Goal: Task Accomplishment & Management: Use online tool/utility

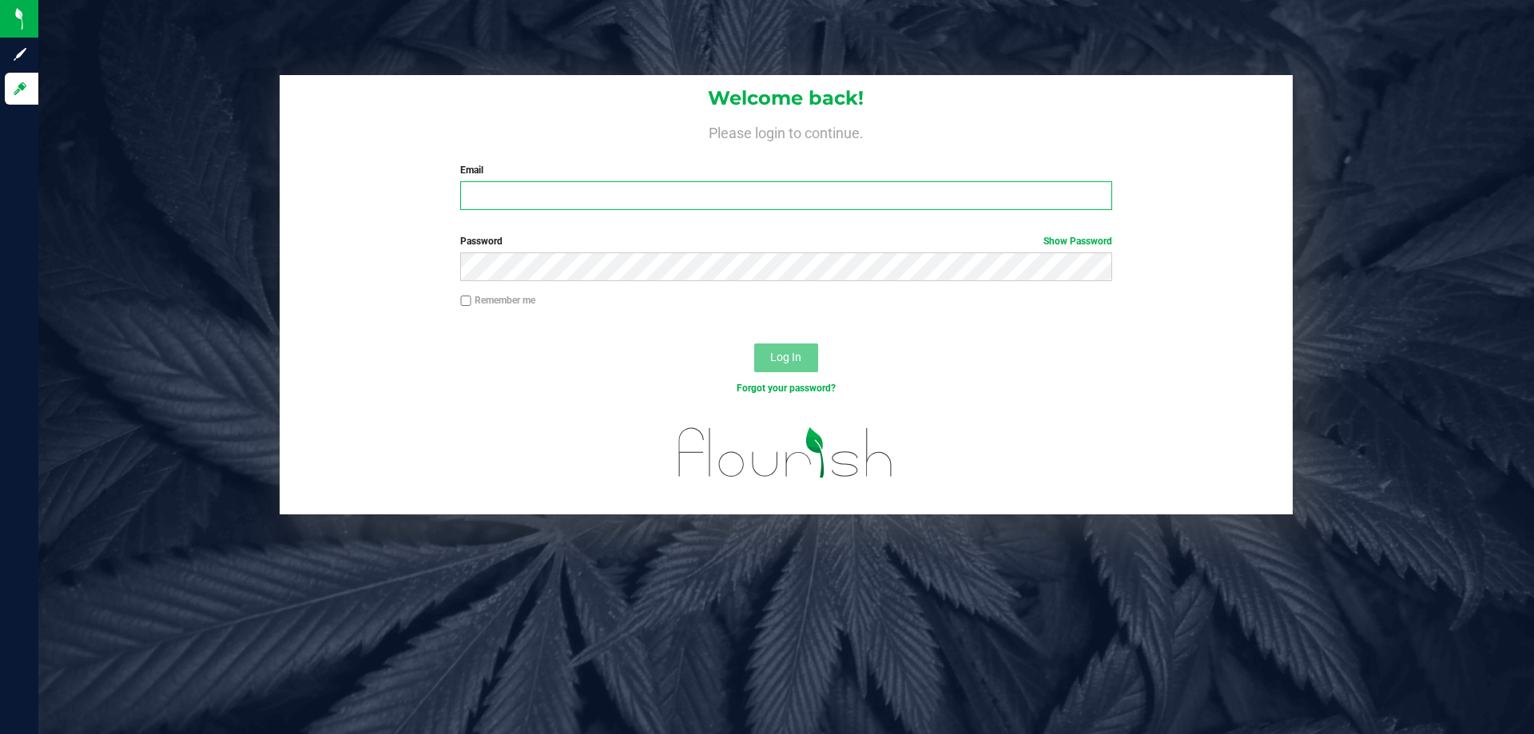
click at [485, 205] on input "Email" at bounding box center [785, 195] width 651 height 29
type input "[EMAIL_ADDRESS][DOMAIN_NAME]"
click at [793, 358] on span "Log In" at bounding box center [785, 357] width 31 height 13
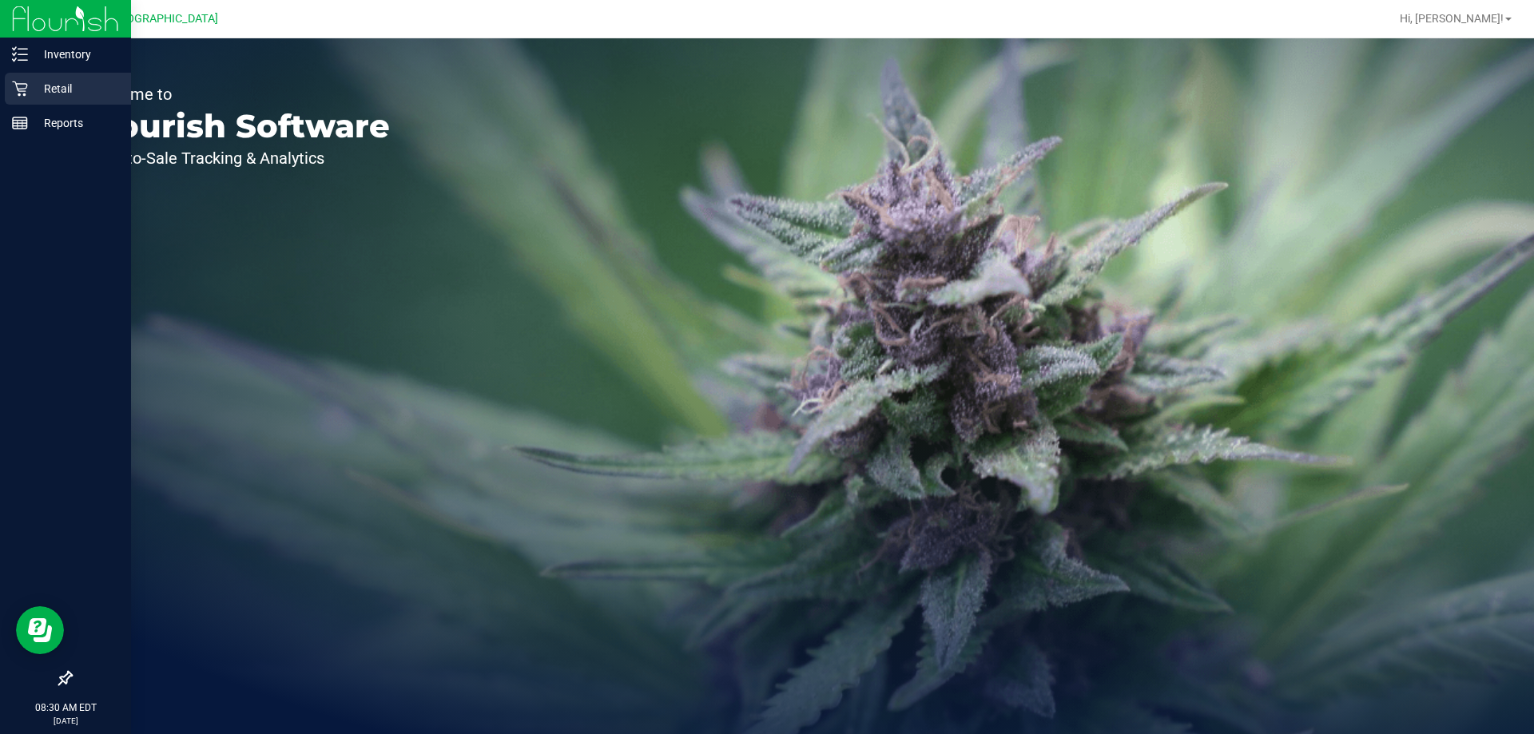
click at [50, 83] on p "Retail" at bounding box center [76, 88] width 96 height 19
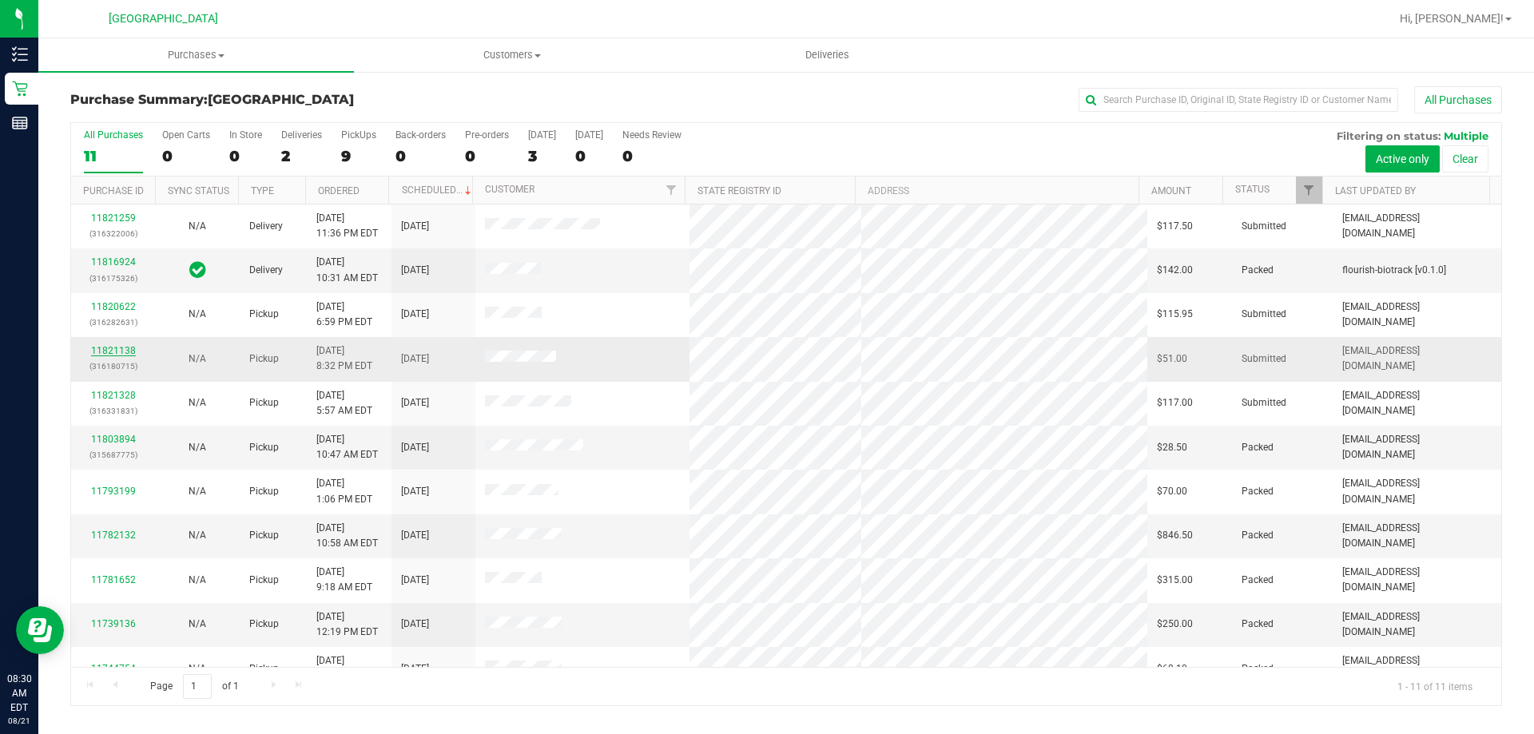
click at [115, 352] on link "11821138" at bounding box center [113, 350] width 45 height 11
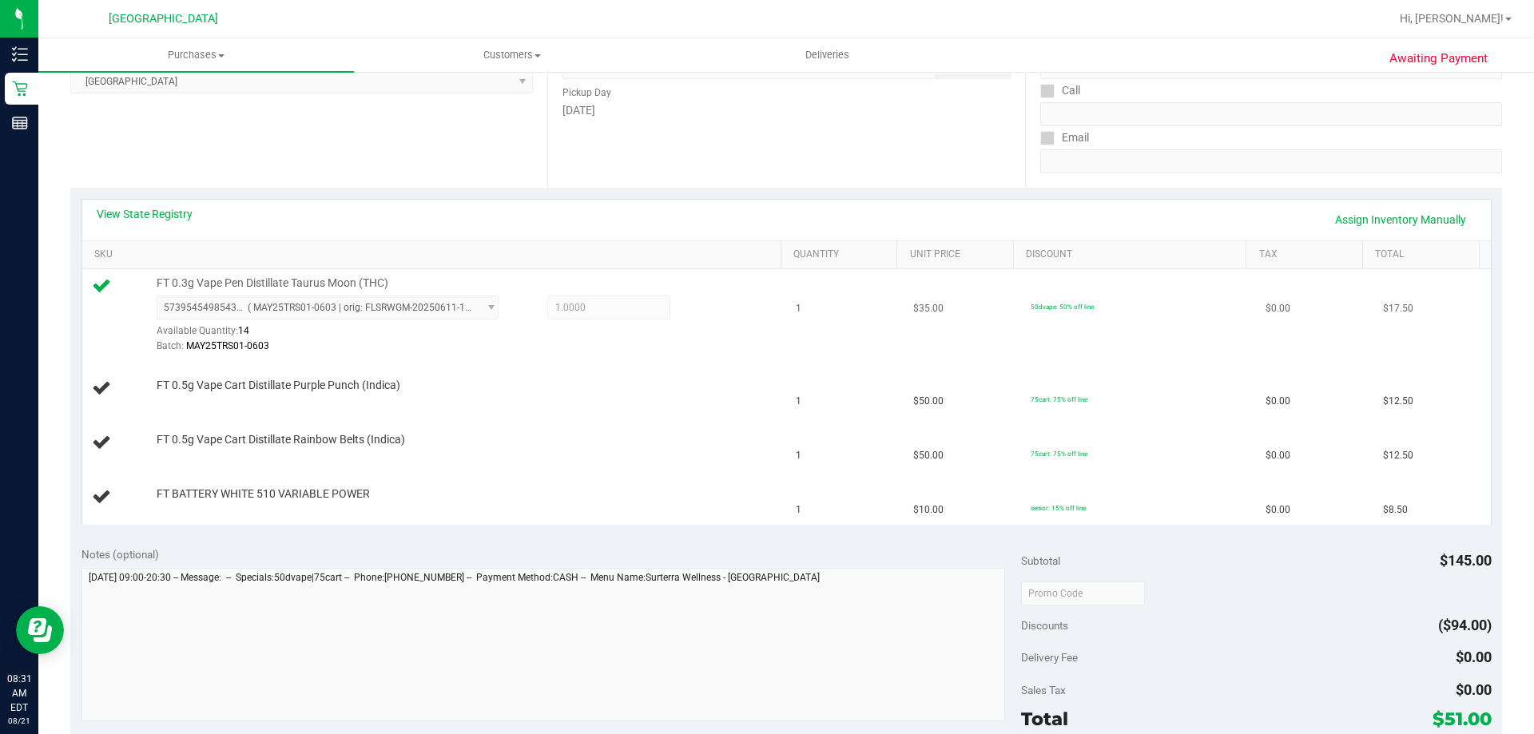
scroll to position [240, 0]
click at [1390, 219] on link "Assign Inventory Manually" at bounding box center [1401, 222] width 152 height 27
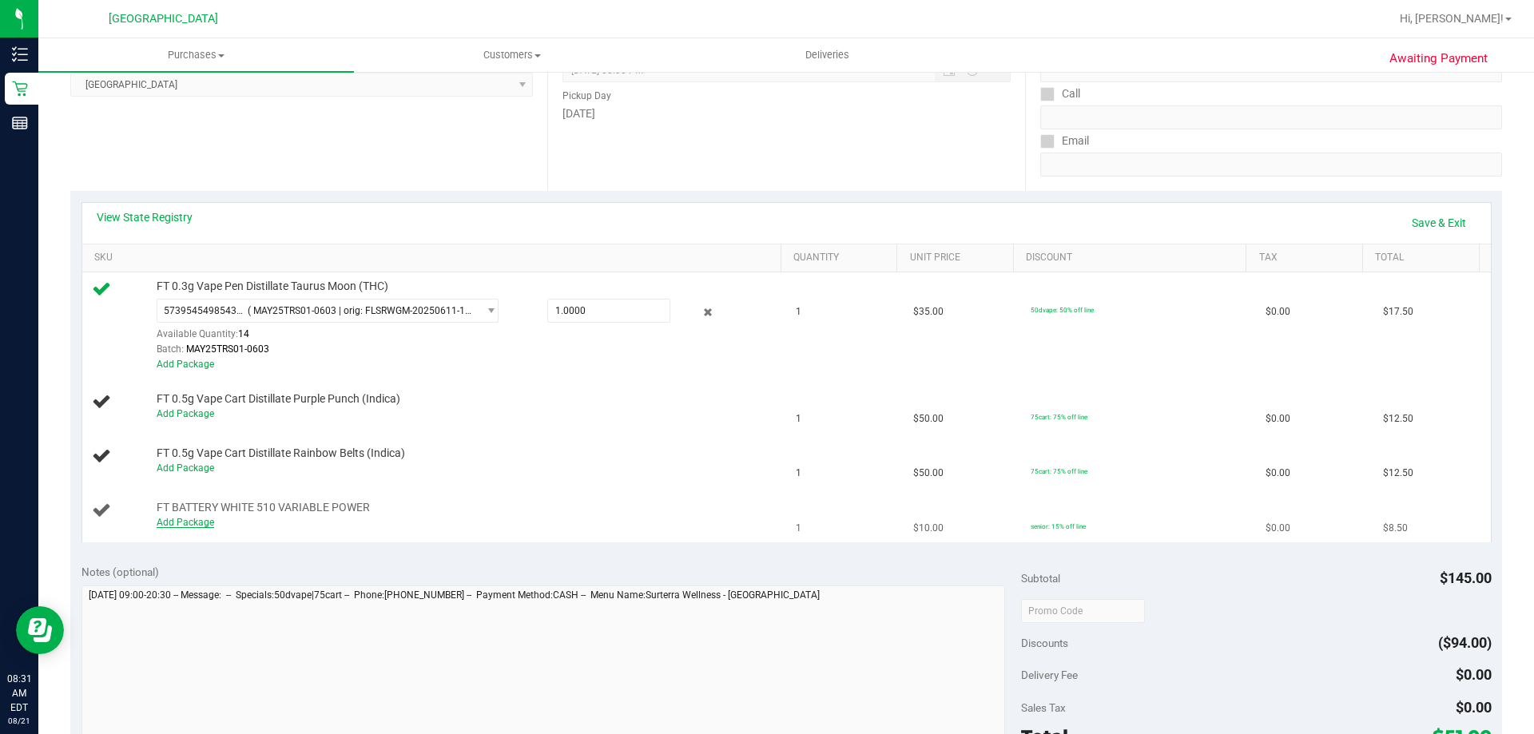
click at [176, 523] on link "Add Package" at bounding box center [186, 522] width 58 height 11
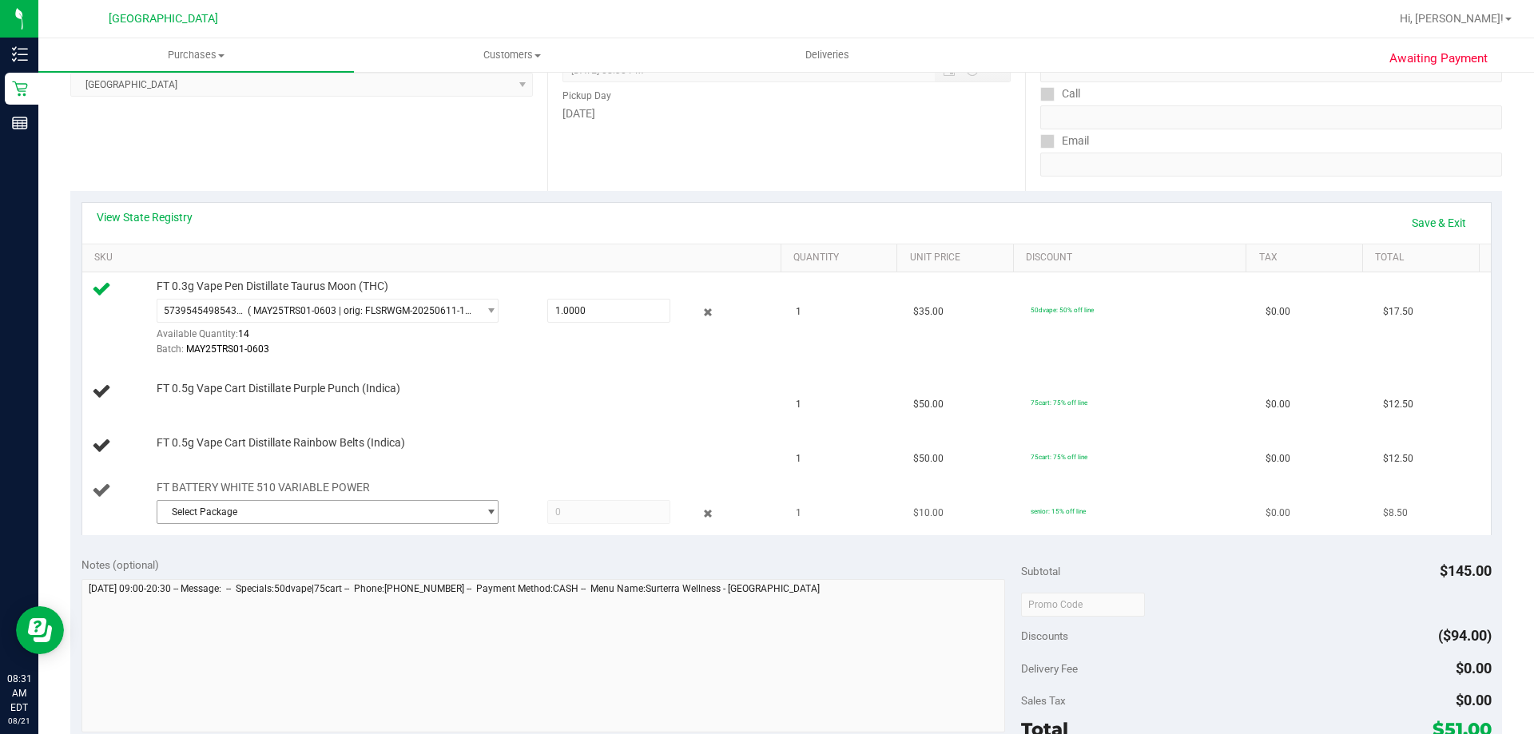
click at [487, 507] on span "select" at bounding box center [491, 512] width 12 height 13
click at [390, 581] on span "( 1992285-072025 | orig: FLTW-20250804-008 )" at bounding box center [360, 577] width 205 height 11
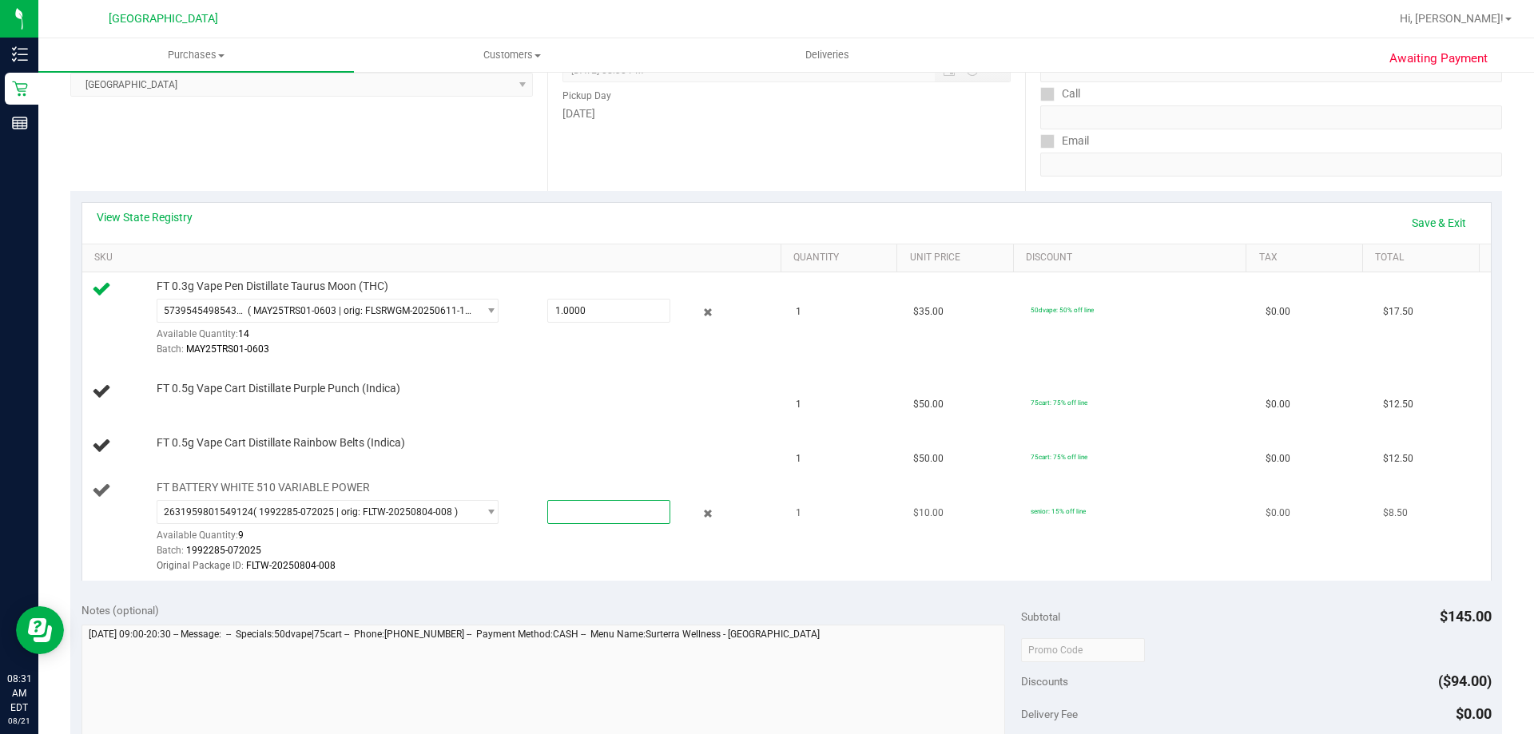
click at [588, 514] on span at bounding box center [608, 512] width 123 height 24
type input "1"
type input "1.0000"
click at [628, 473] on td "FT 0.5g Vape Cart Distillate Rainbow Belts (Indica)" at bounding box center [434, 447] width 705 height 54
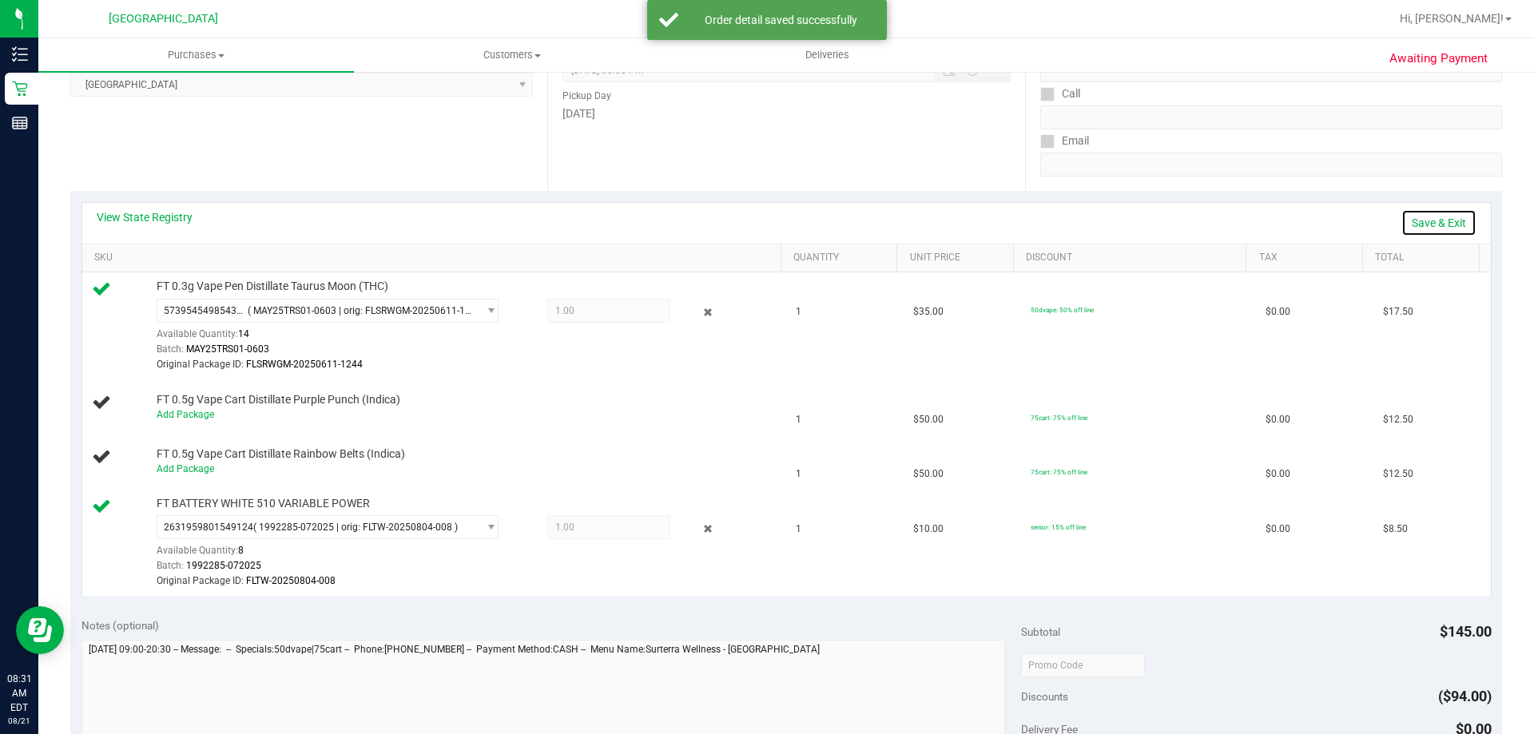
click at [1426, 219] on link "Save & Exit" at bounding box center [1439, 222] width 75 height 27
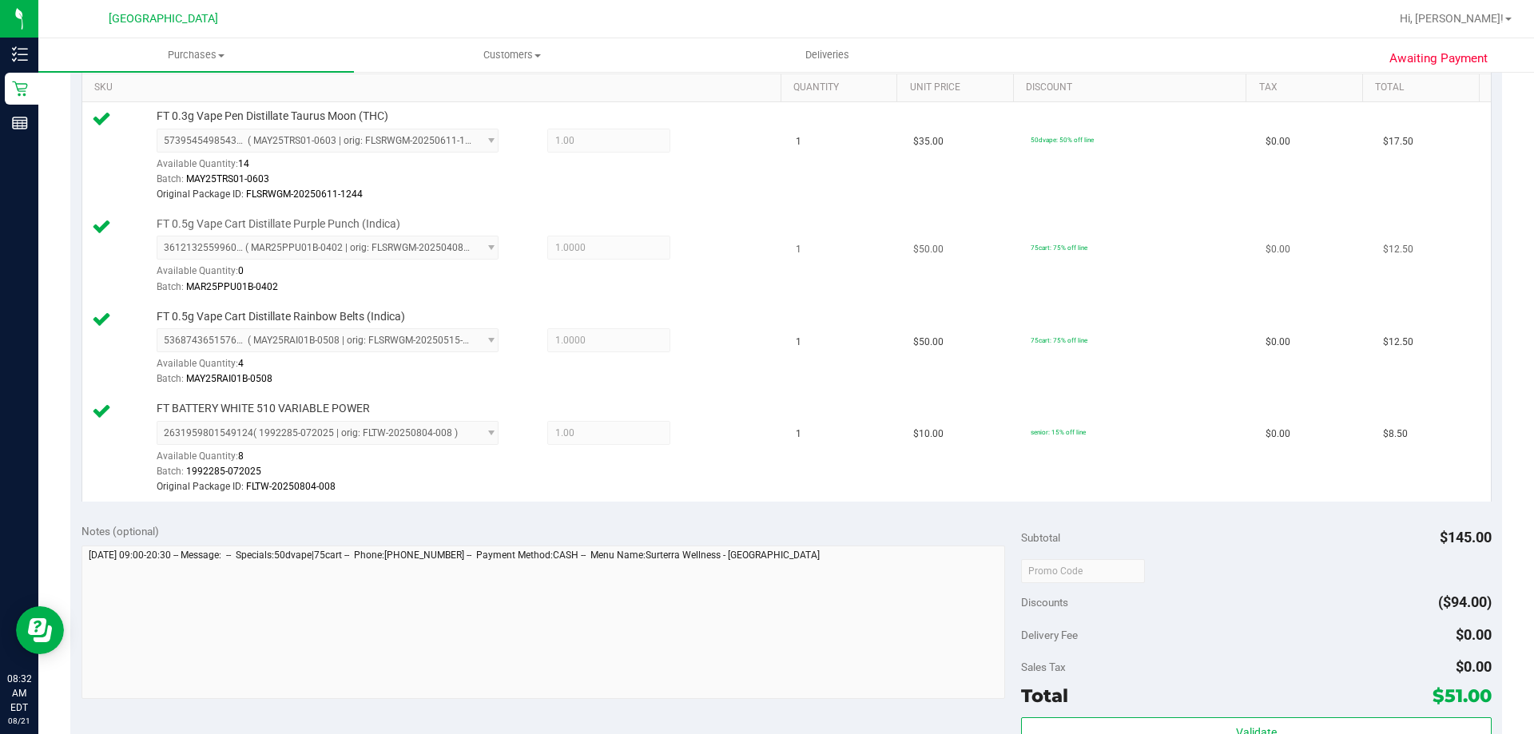
scroll to position [639, 0]
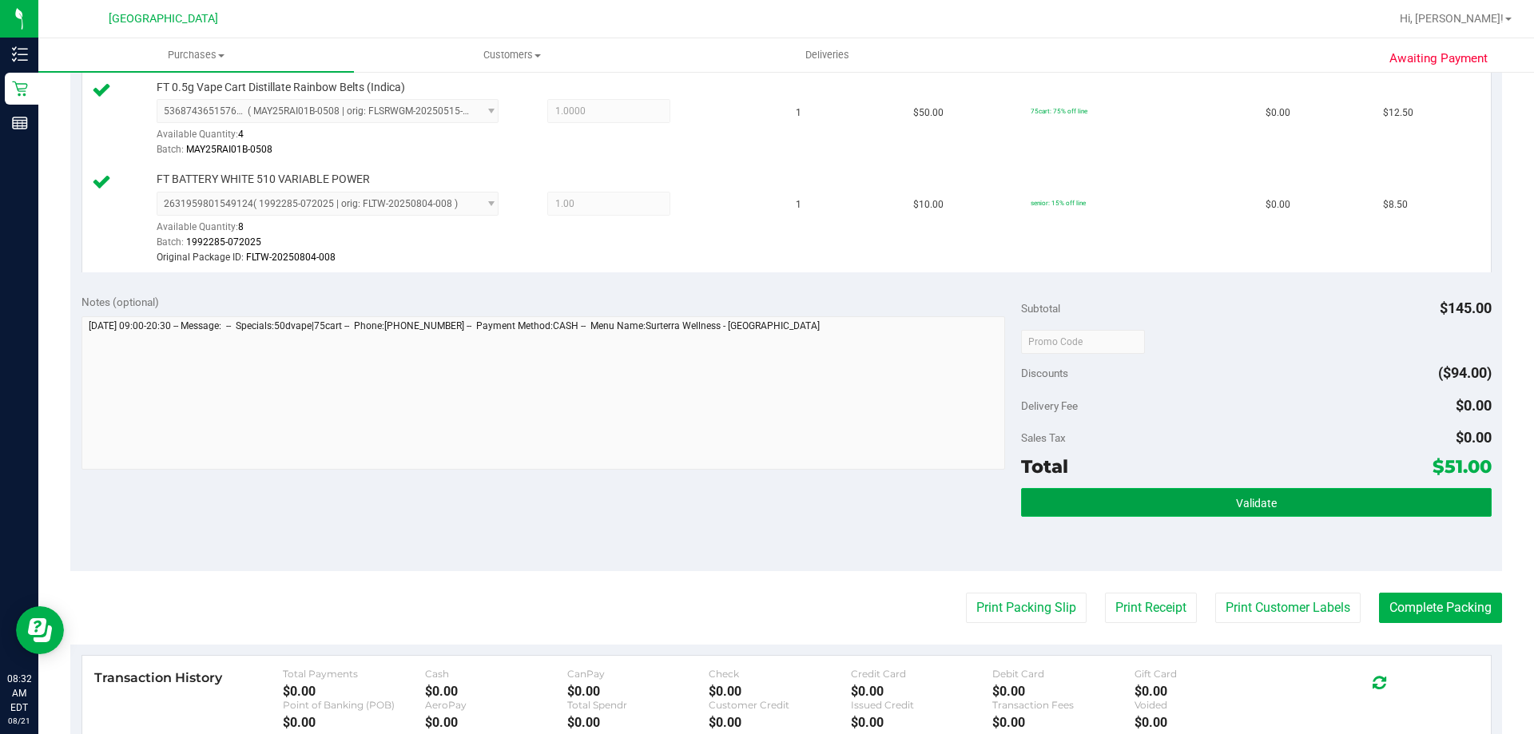
click at [1255, 503] on span "Validate" at bounding box center [1256, 503] width 41 height 13
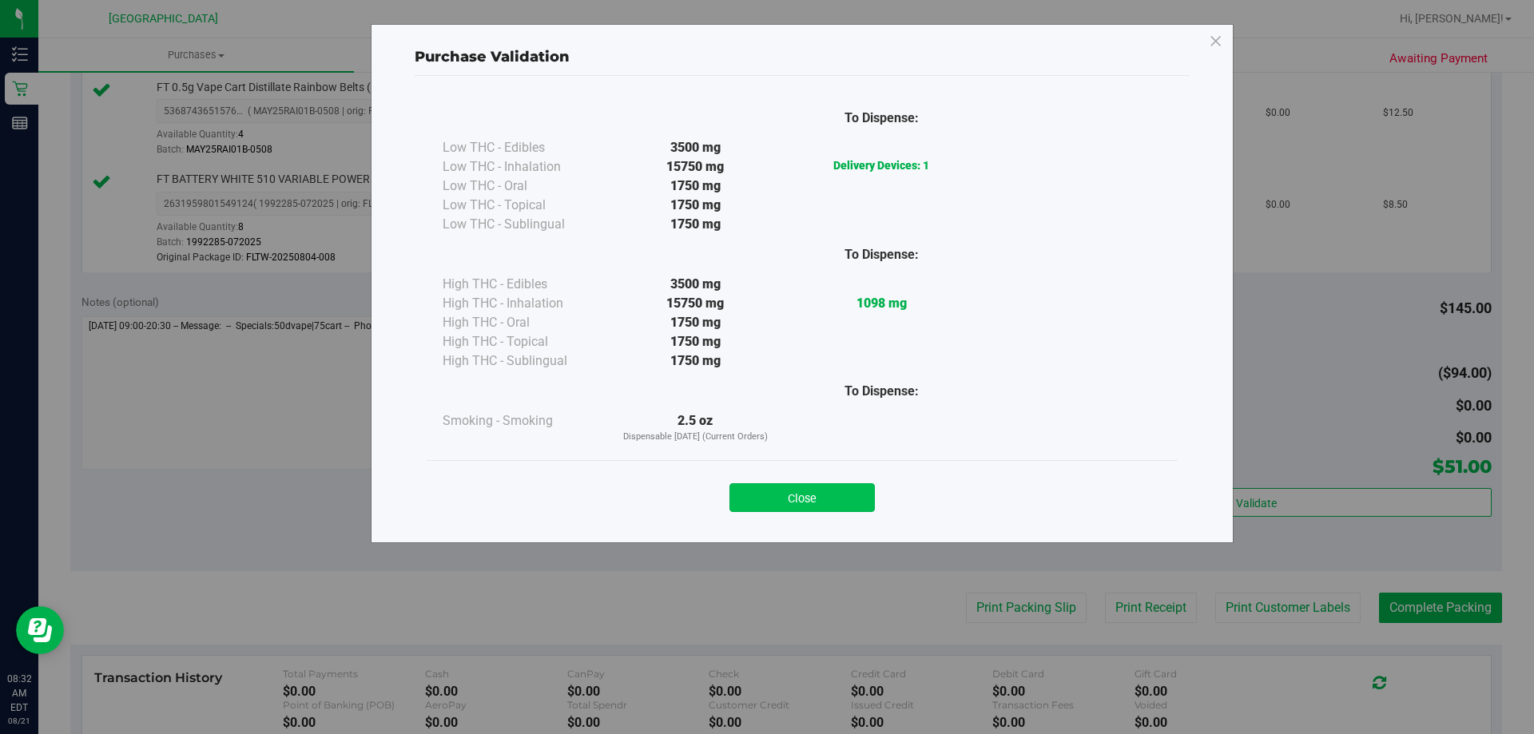
click at [829, 490] on button "Close" at bounding box center [802, 497] width 145 height 29
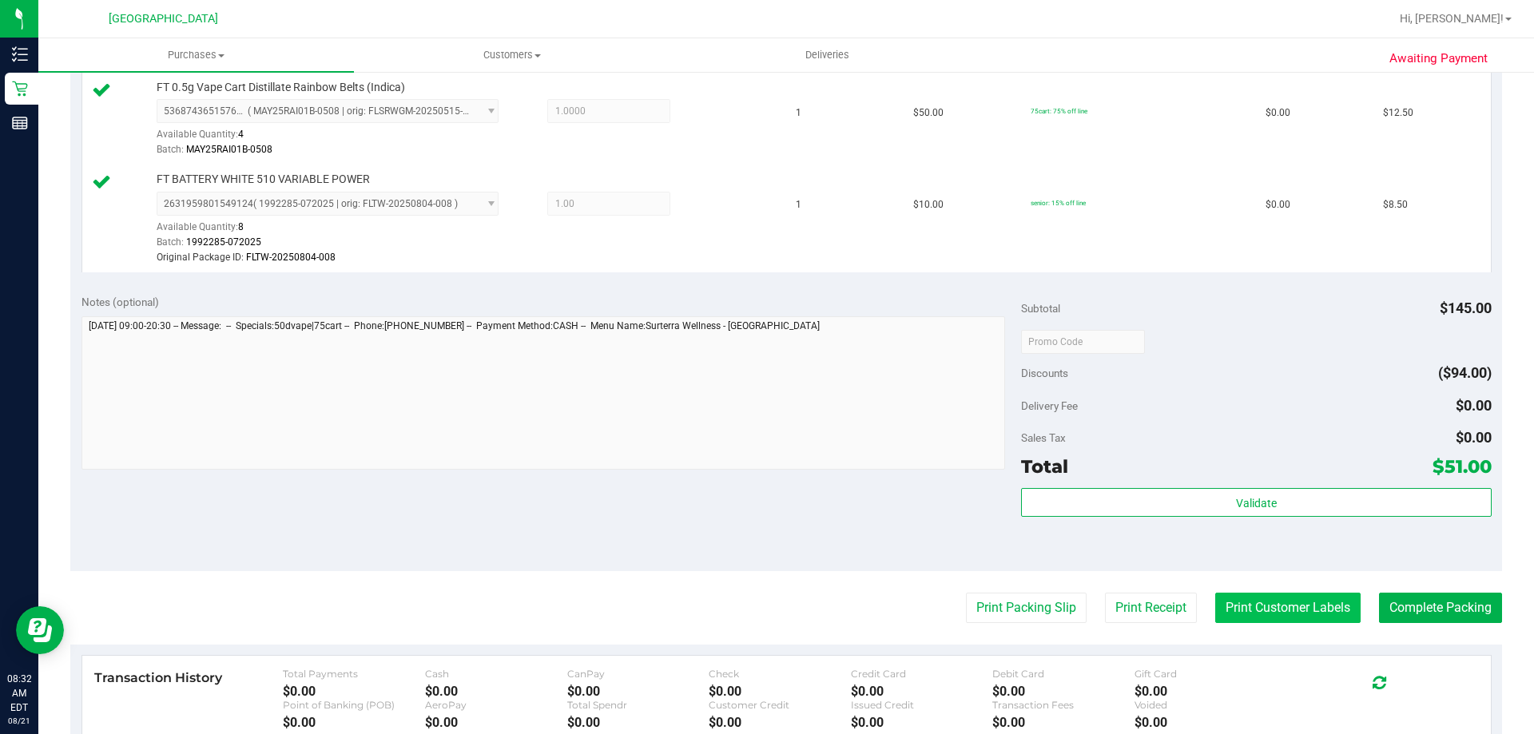
click at [1279, 596] on button "Print Customer Labels" at bounding box center [1287, 608] width 145 height 30
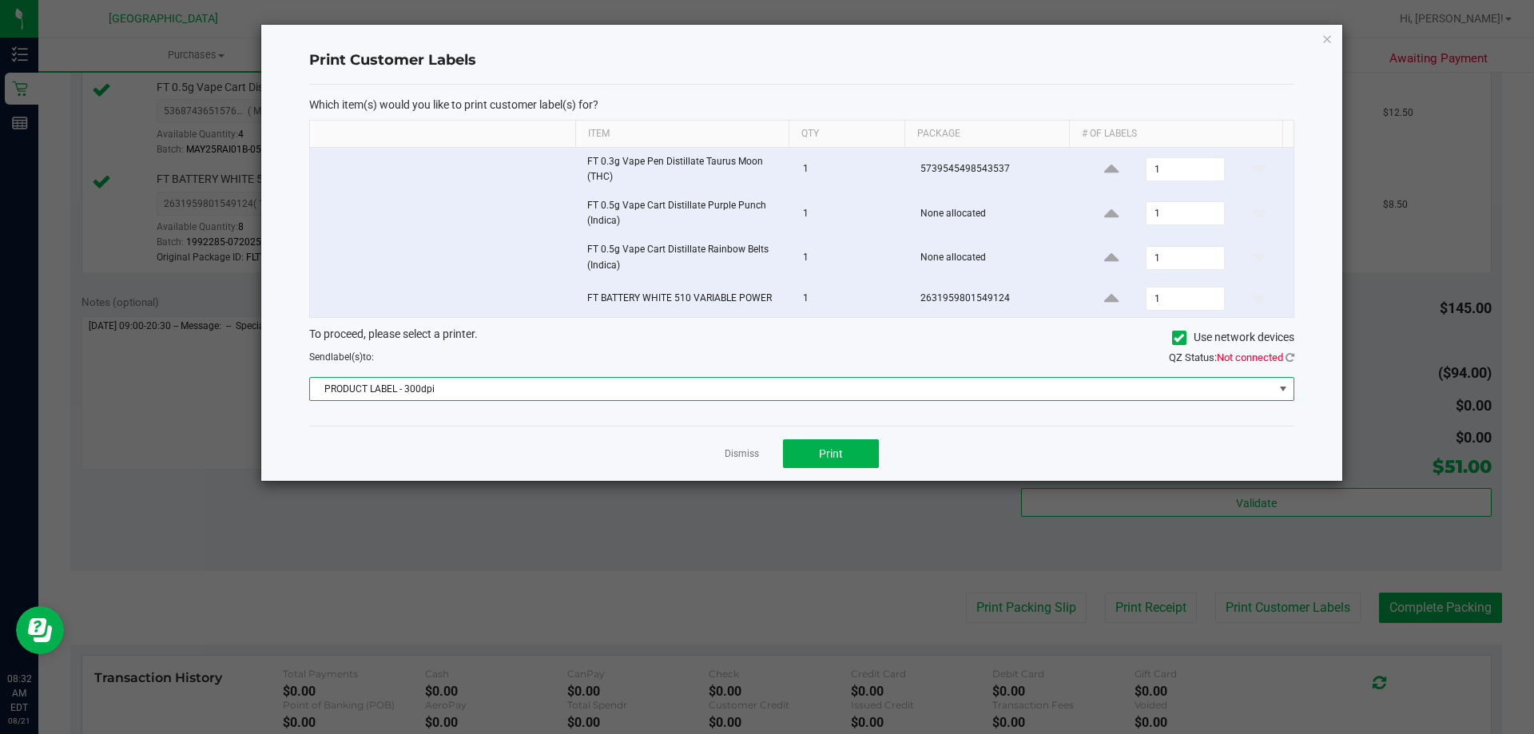
click at [1279, 386] on span at bounding box center [1283, 389] width 13 height 13
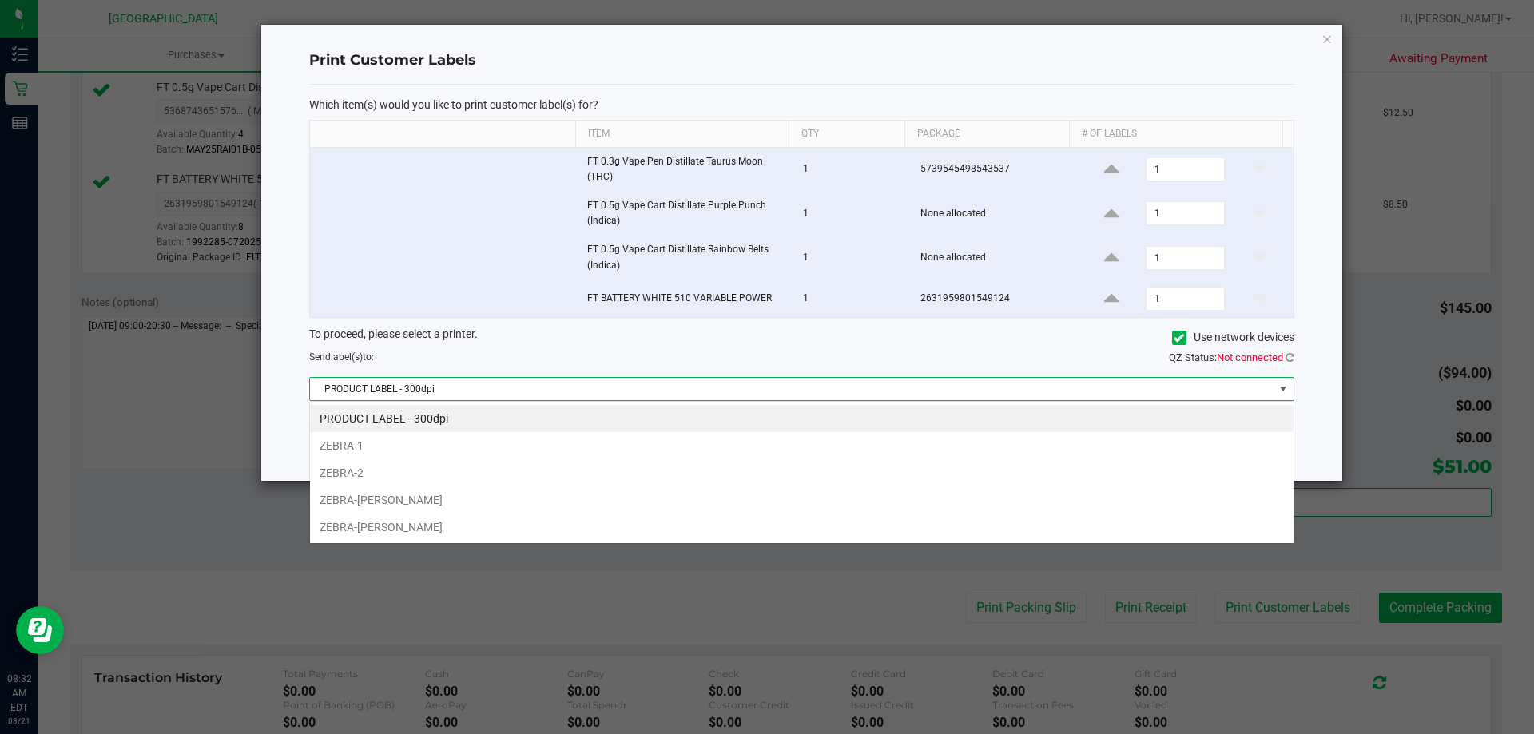
scroll to position [24, 984]
click at [845, 497] on li "ZEBRA-[PERSON_NAME]" at bounding box center [802, 500] width 984 height 27
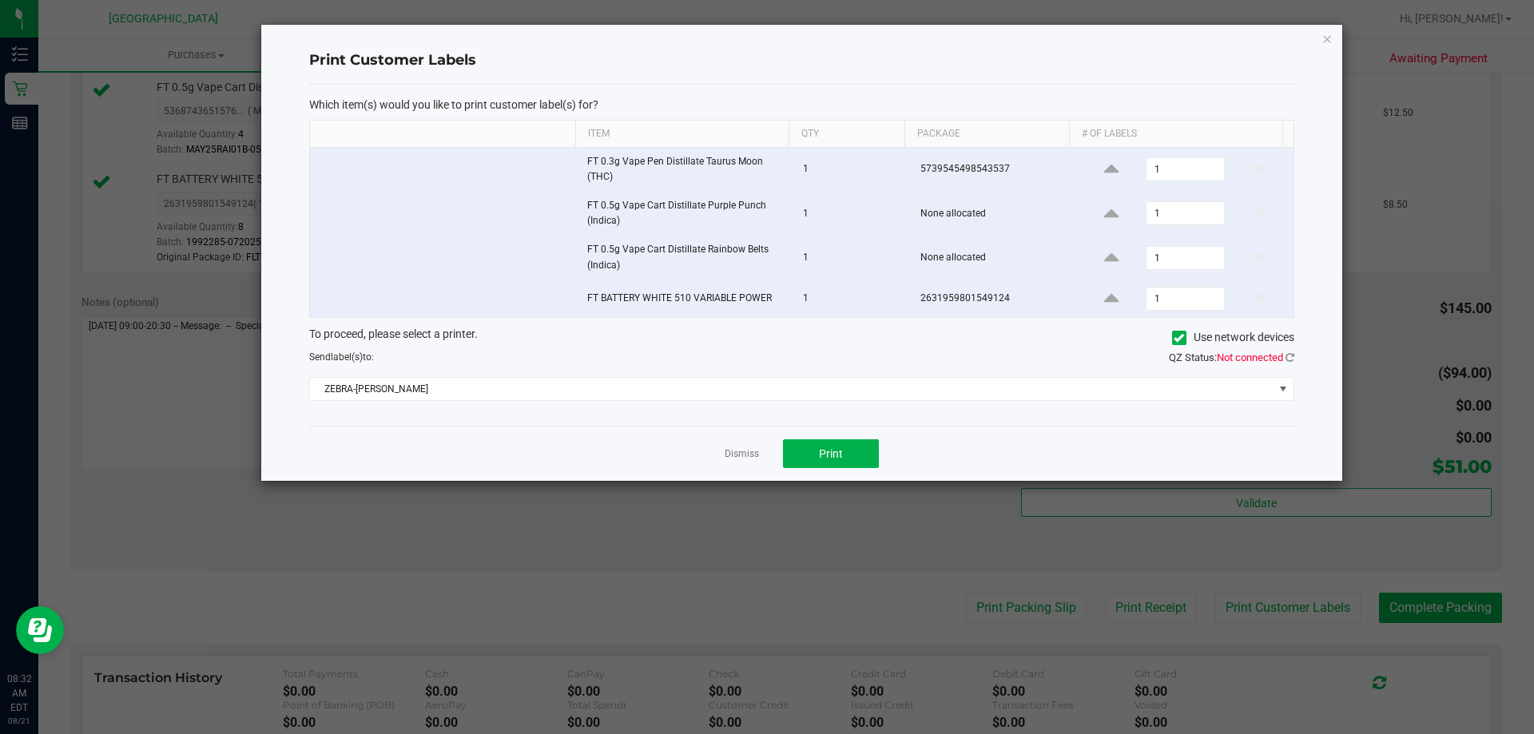
click at [1284, 353] on span "QZ Status: Not connected" at bounding box center [1231, 358] width 125 height 12
click at [1293, 353] on icon at bounding box center [1290, 357] width 9 height 10
click at [838, 445] on button "Print" at bounding box center [831, 453] width 96 height 29
click at [730, 455] on link "Dismiss" at bounding box center [742, 454] width 34 height 14
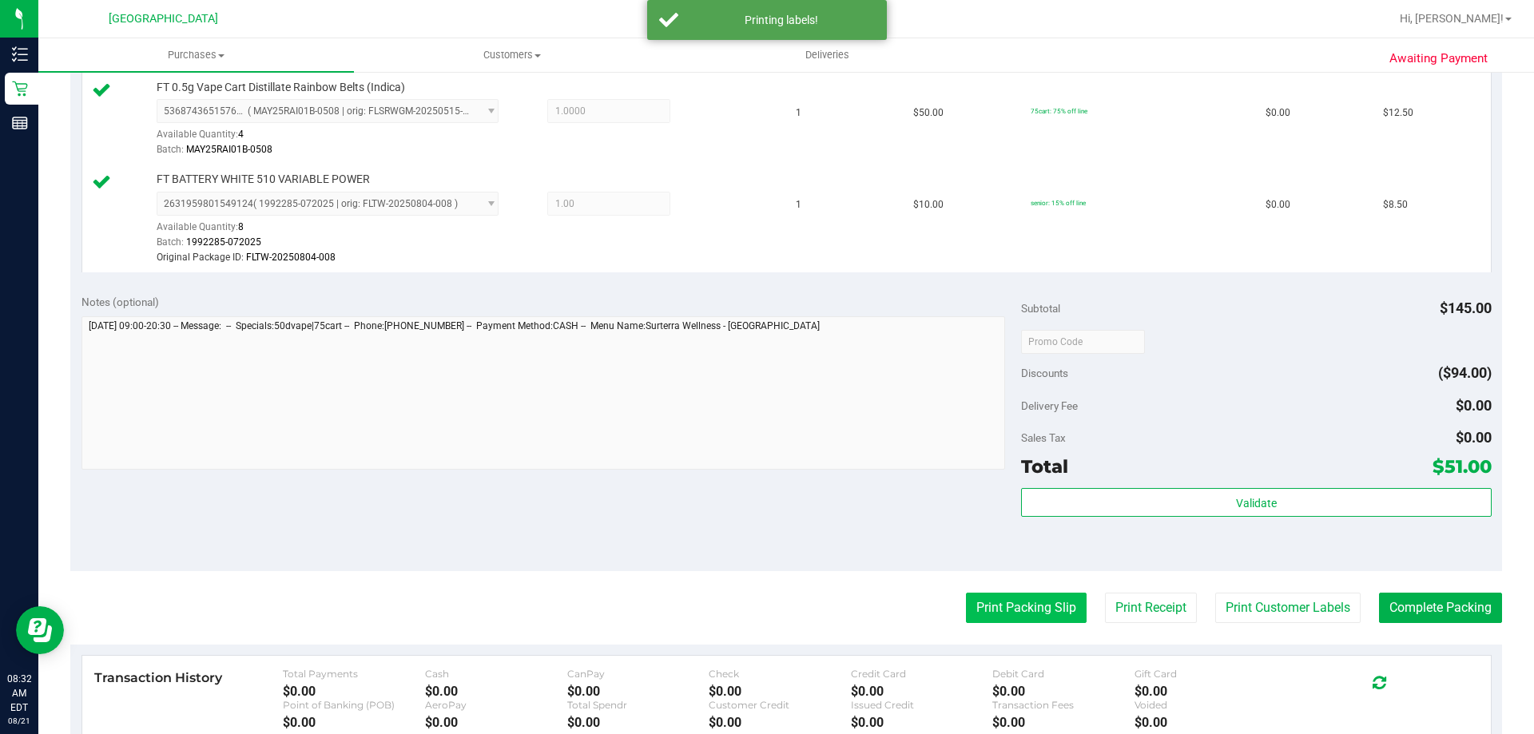
click at [1010, 601] on button "Print Packing Slip" at bounding box center [1026, 608] width 121 height 30
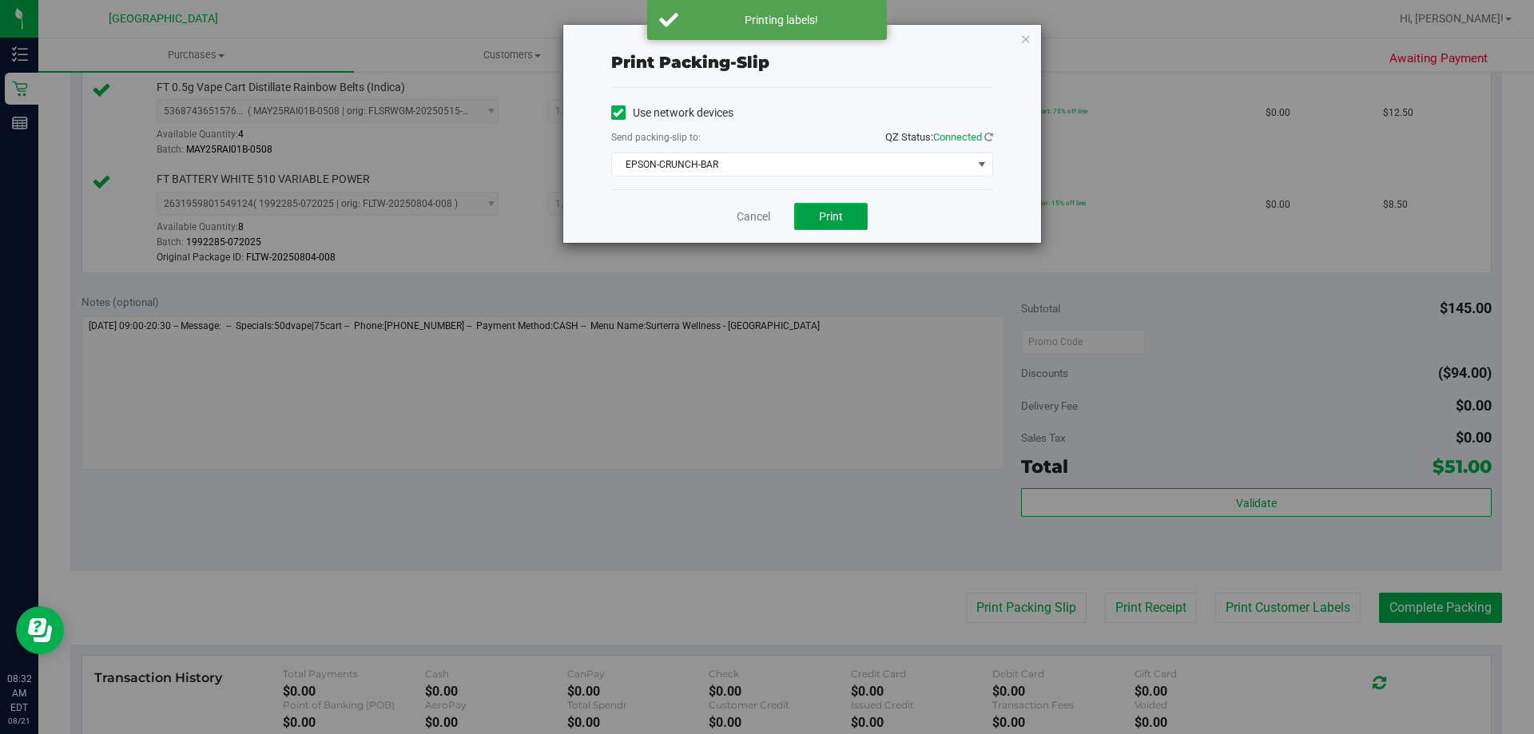
click at [826, 203] on button "Print" at bounding box center [831, 216] width 74 height 27
click at [750, 221] on link "Cancel" at bounding box center [754, 217] width 34 height 17
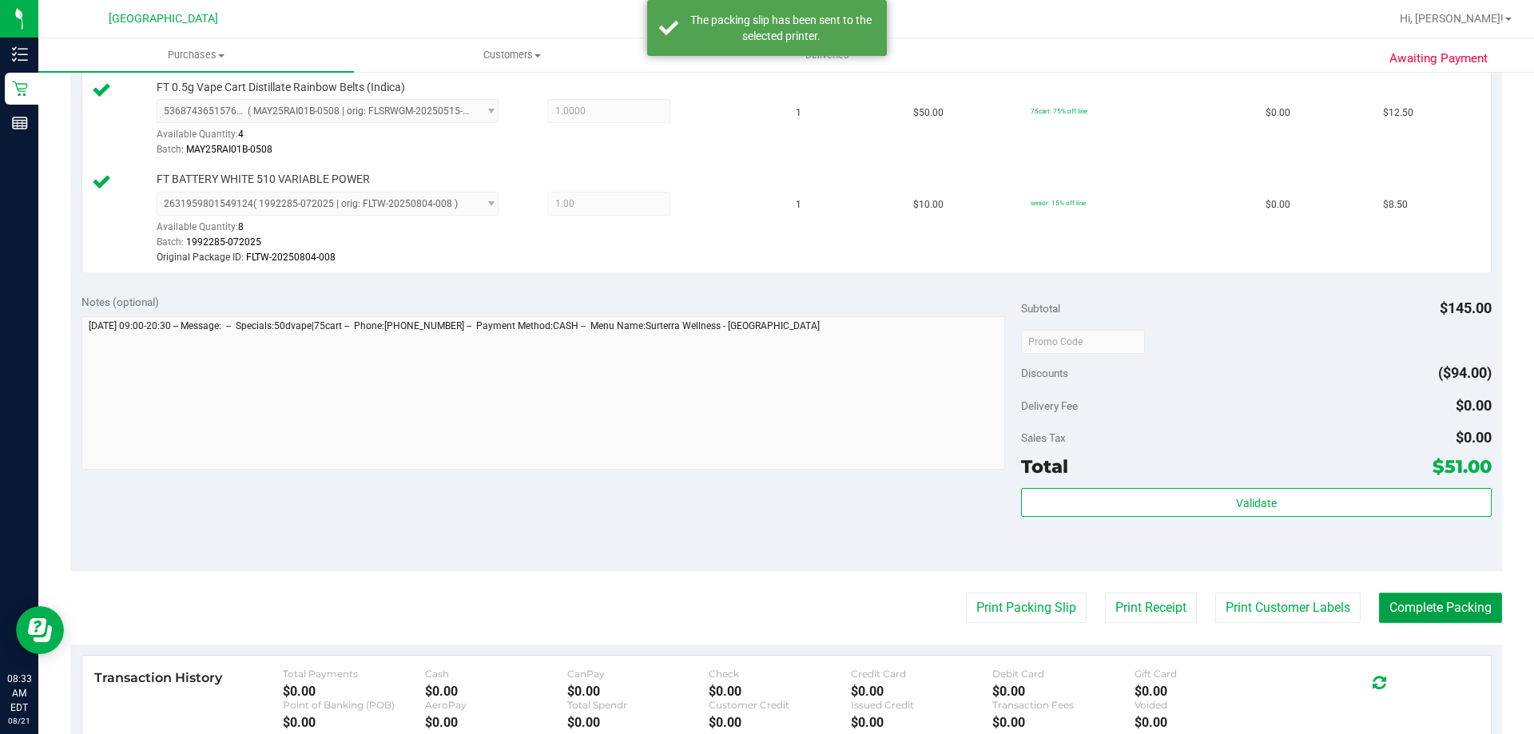
click at [1451, 611] on button "Complete Packing" at bounding box center [1440, 608] width 123 height 30
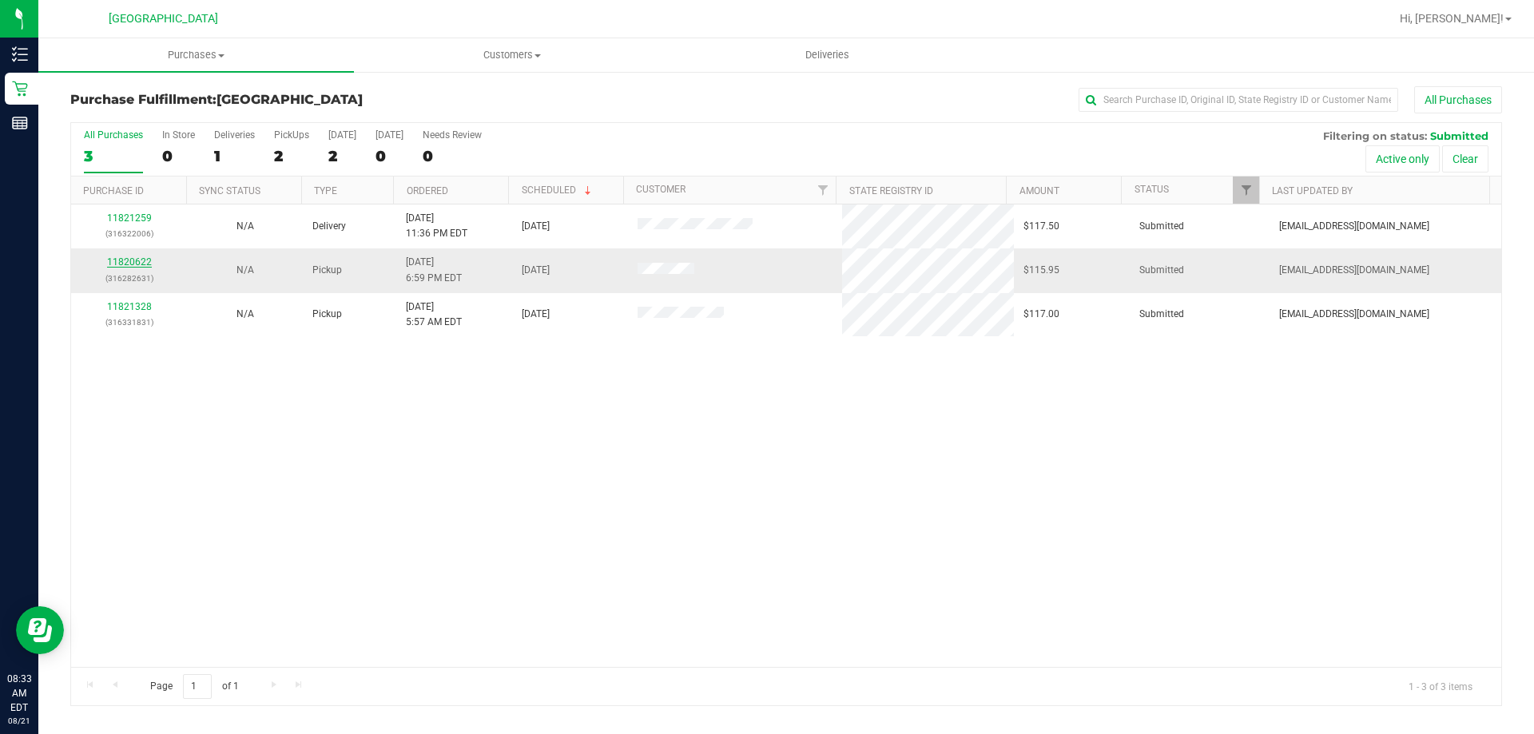
click at [129, 257] on link "11820622" at bounding box center [129, 261] width 45 height 11
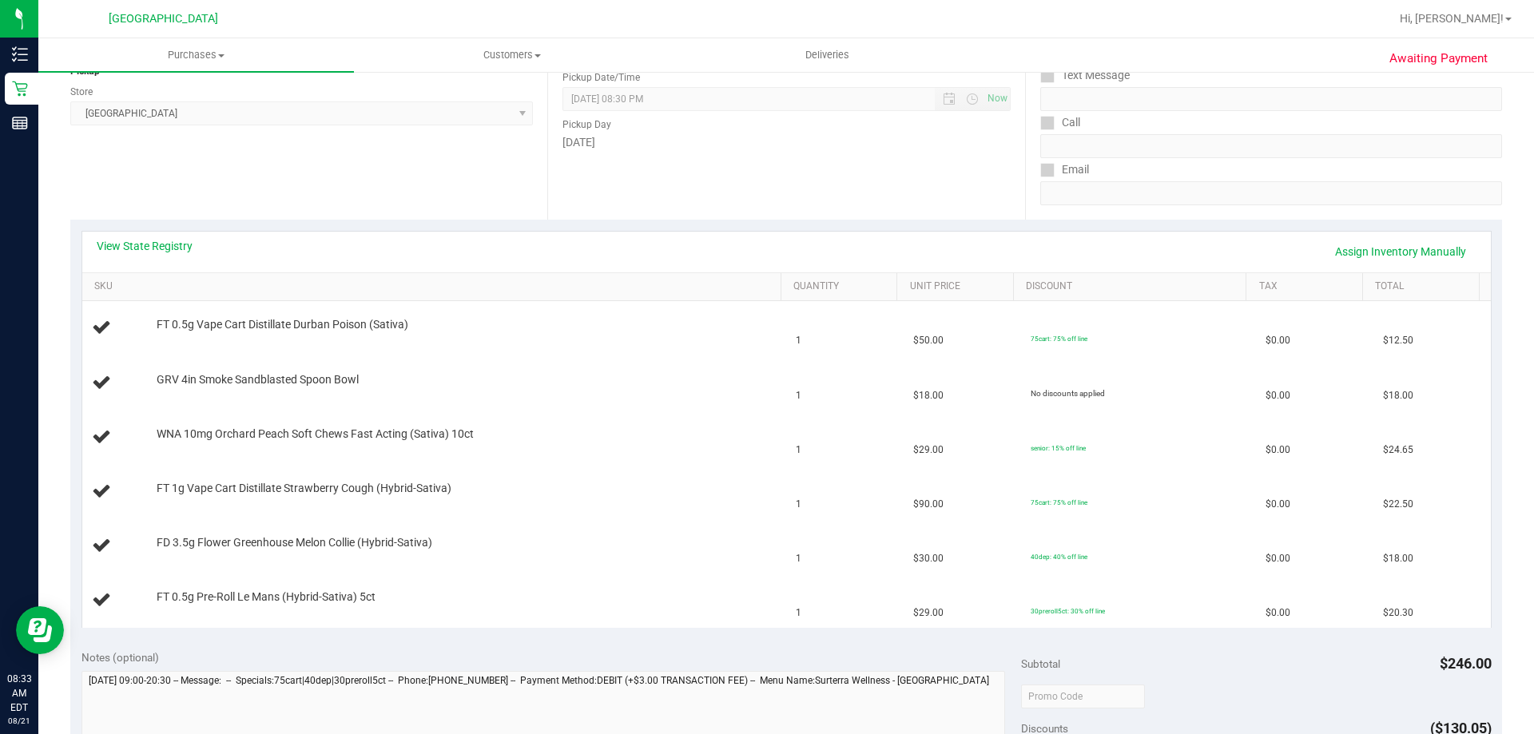
scroll to position [240, 0]
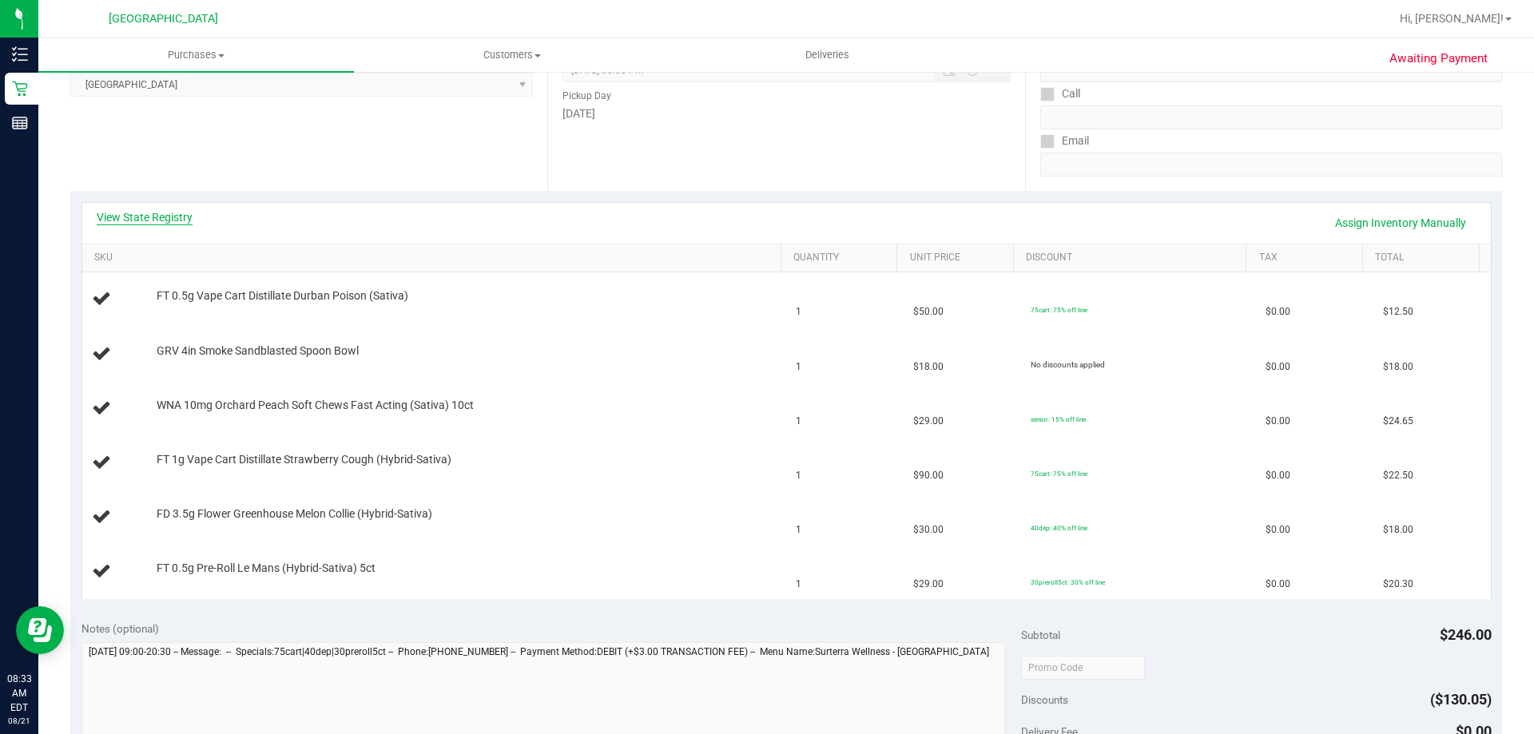
click at [135, 215] on link "View State Registry" at bounding box center [145, 217] width 96 height 16
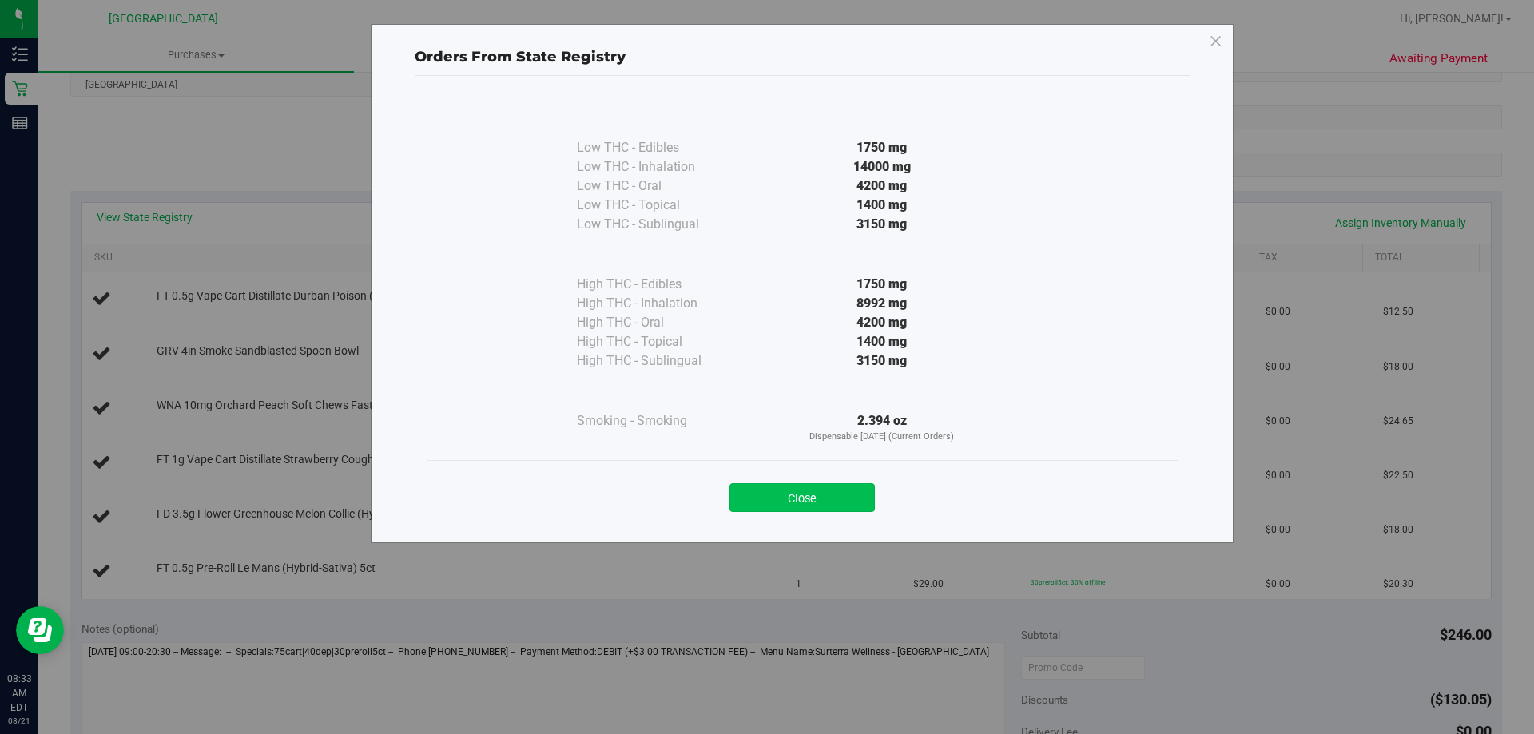
click at [823, 501] on button "Close" at bounding box center [802, 497] width 145 height 29
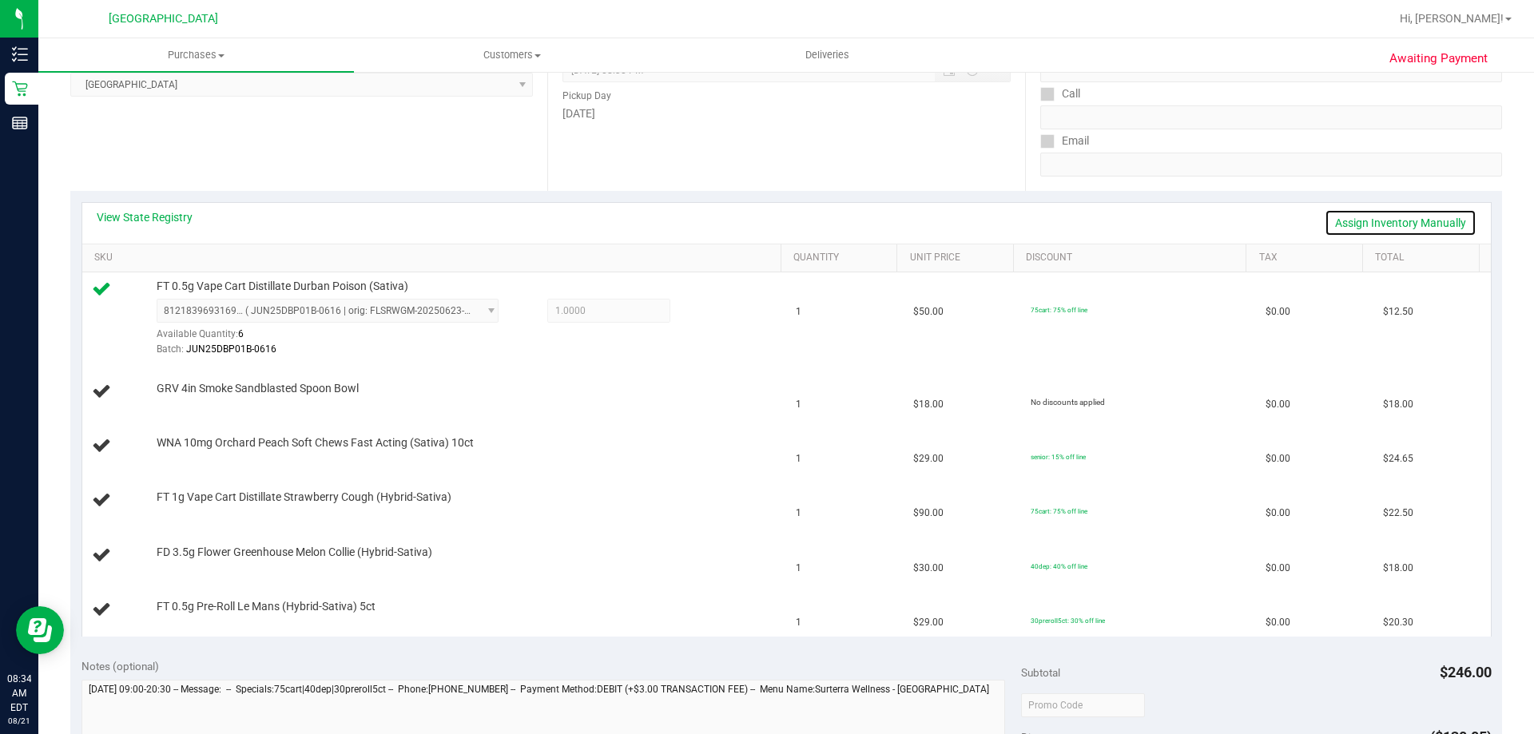
click at [1372, 213] on link "Assign Inventory Manually" at bounding box center [1401, 222] width 152 height 27
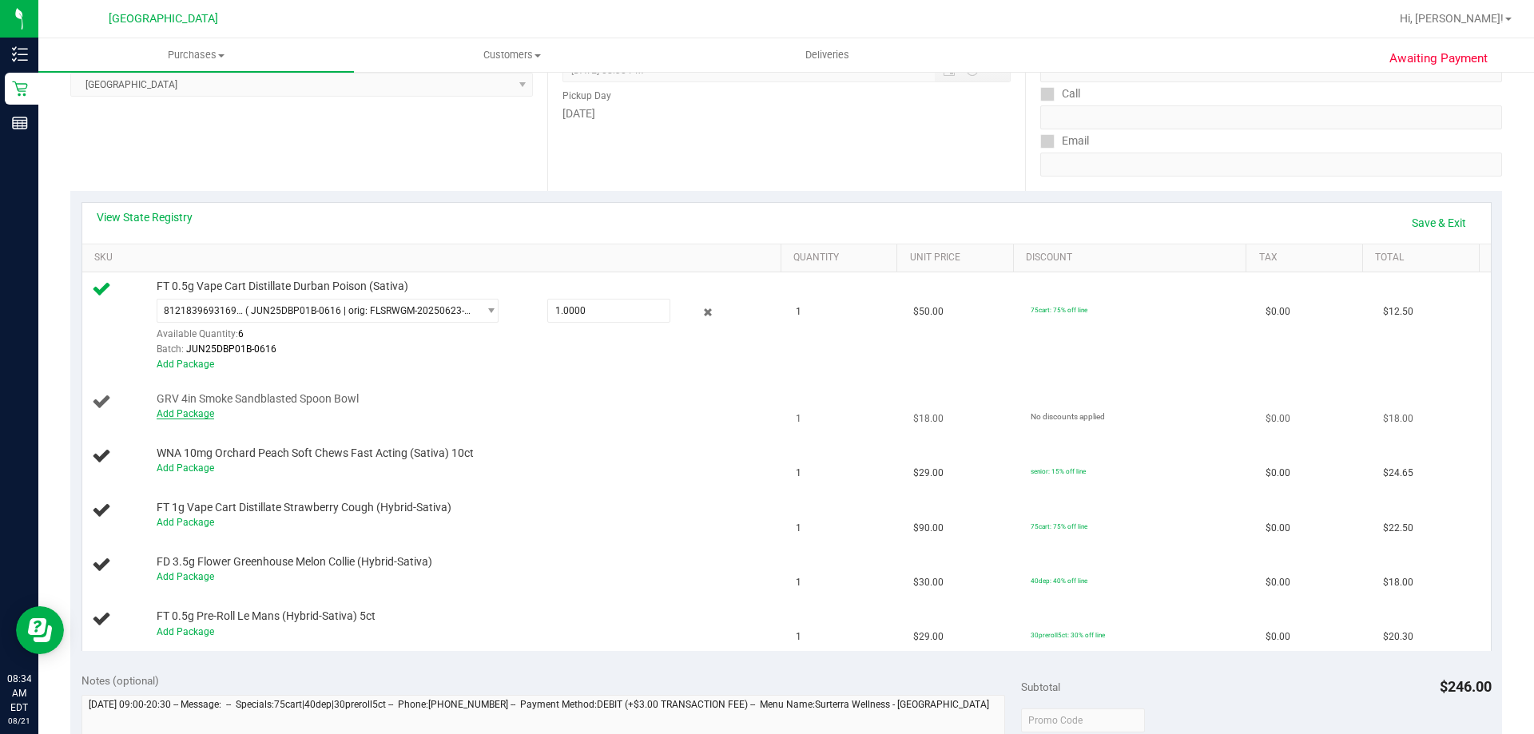
click at [191, 411] on link "Add Package" at bounding box center [186, 413] width 58 height 11
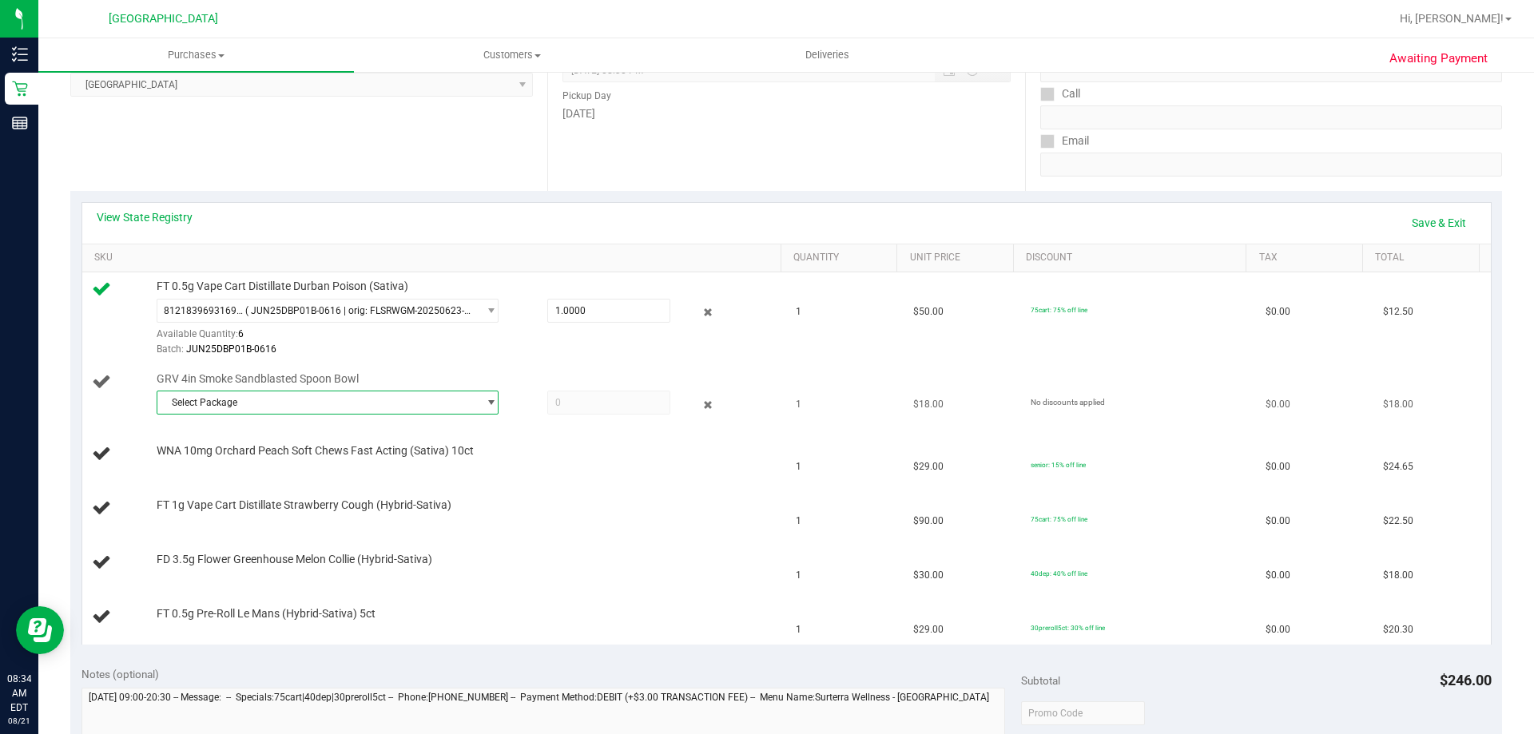
click at [487, 402] on span "select" at bounding box center [491, 402] width 12 height 13
click at [388, 471] on span "( 1992264-072025 | orig: FLSRWLX-20250724-006 )" at bounding box center [369, 468] width 223 height 11
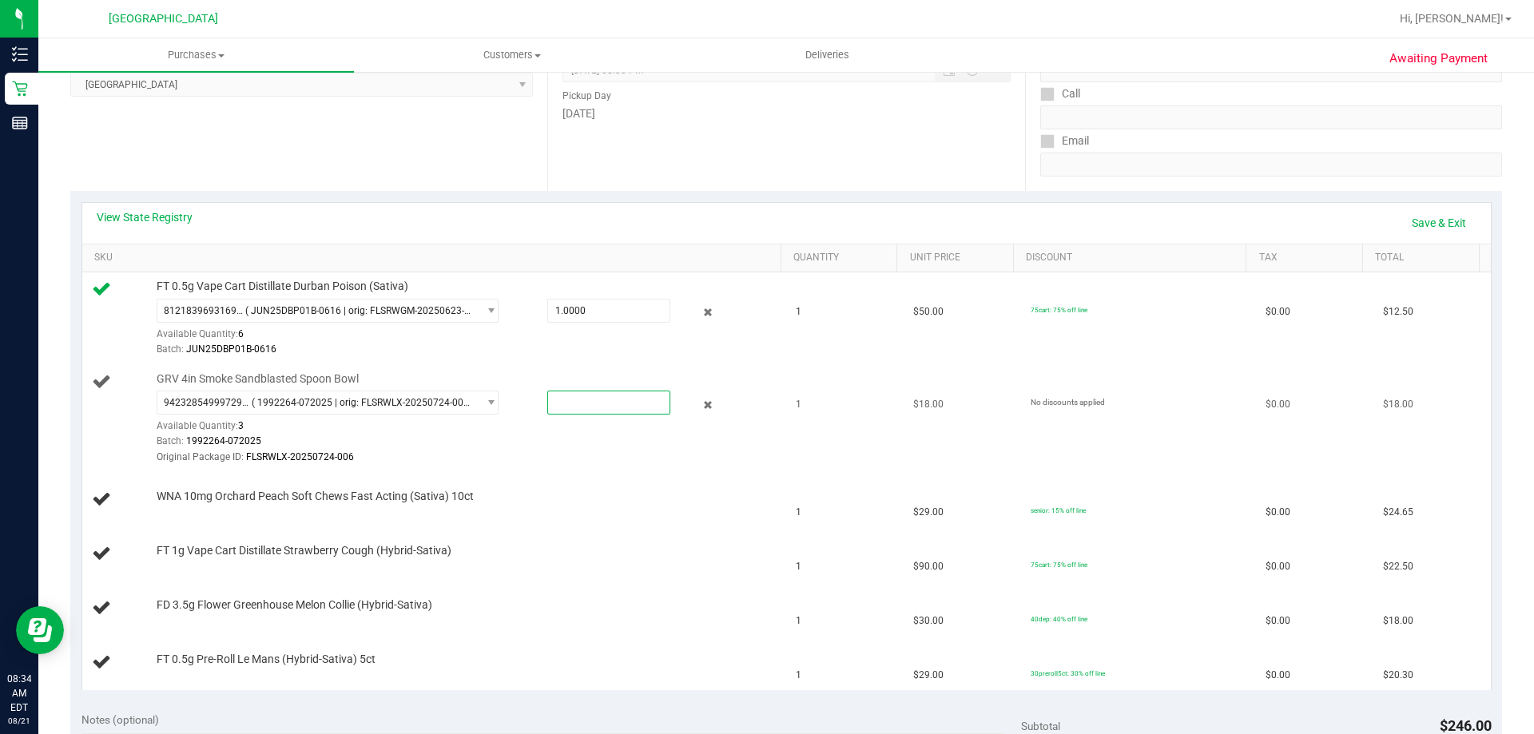
click at [571, 397] on span at bounding box center [608, 403] width 123 height 24
type input "1"
type input "1.0000"
click at [563, 455] on div "Original Package ID: FLSRWLX-20250724-006" at bounding box center [465, 457] width 617 height 15
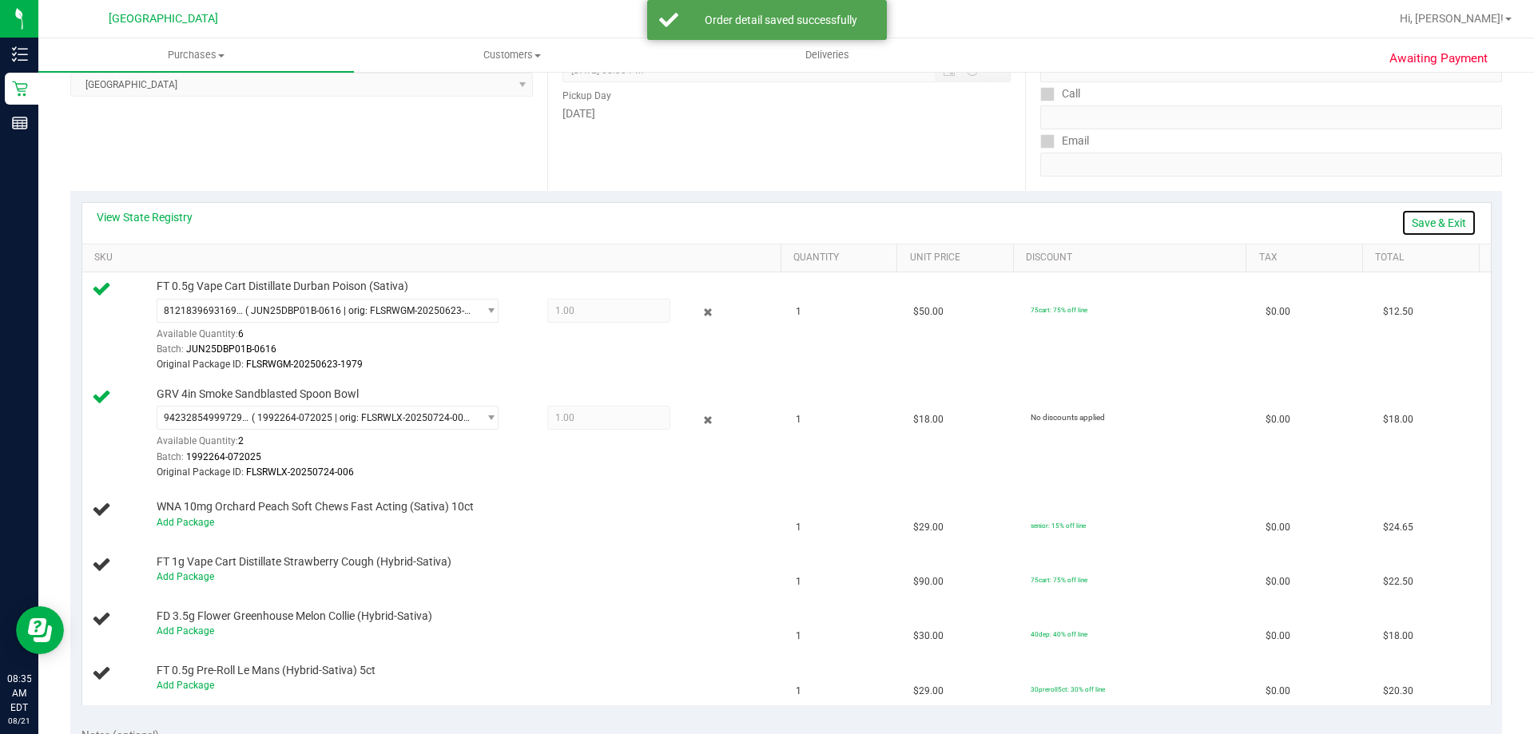
click at [1422, 219] on link "Save & Exit" at bounding box center [1439, 222] width 75 height 27
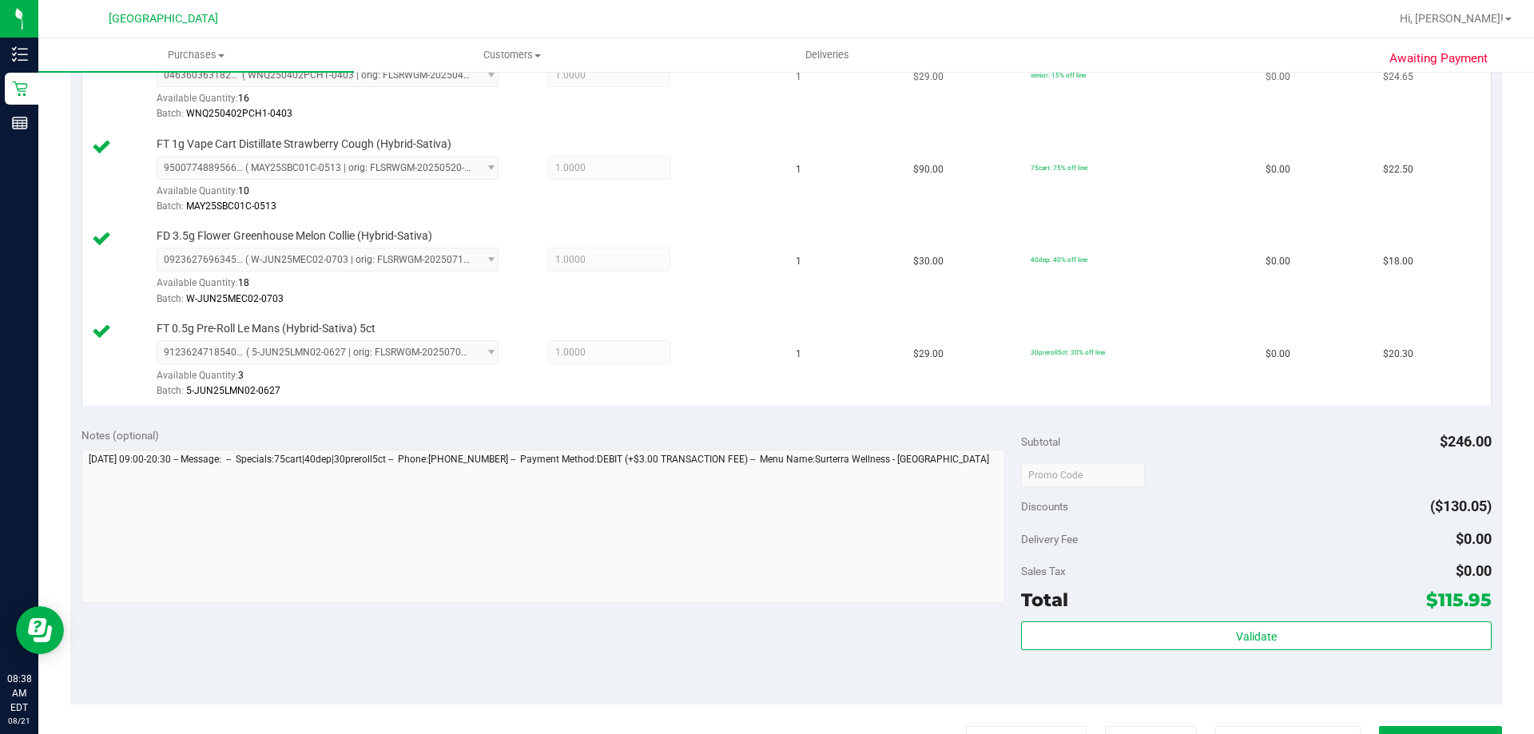
scroll to position [719, 0]
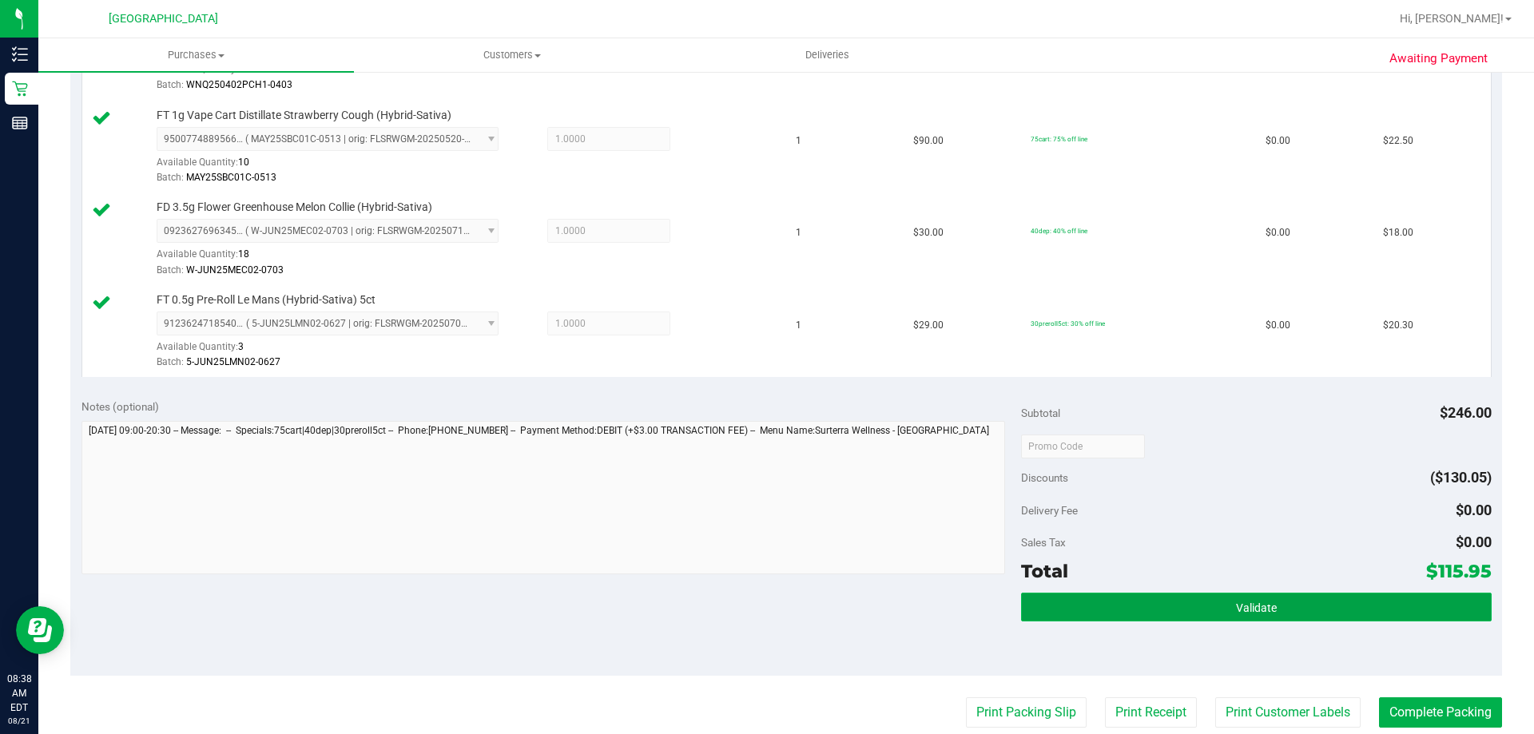
click at [1179, 605] on button "Validate" at bounding box center [1256, 607] width 470 height 29
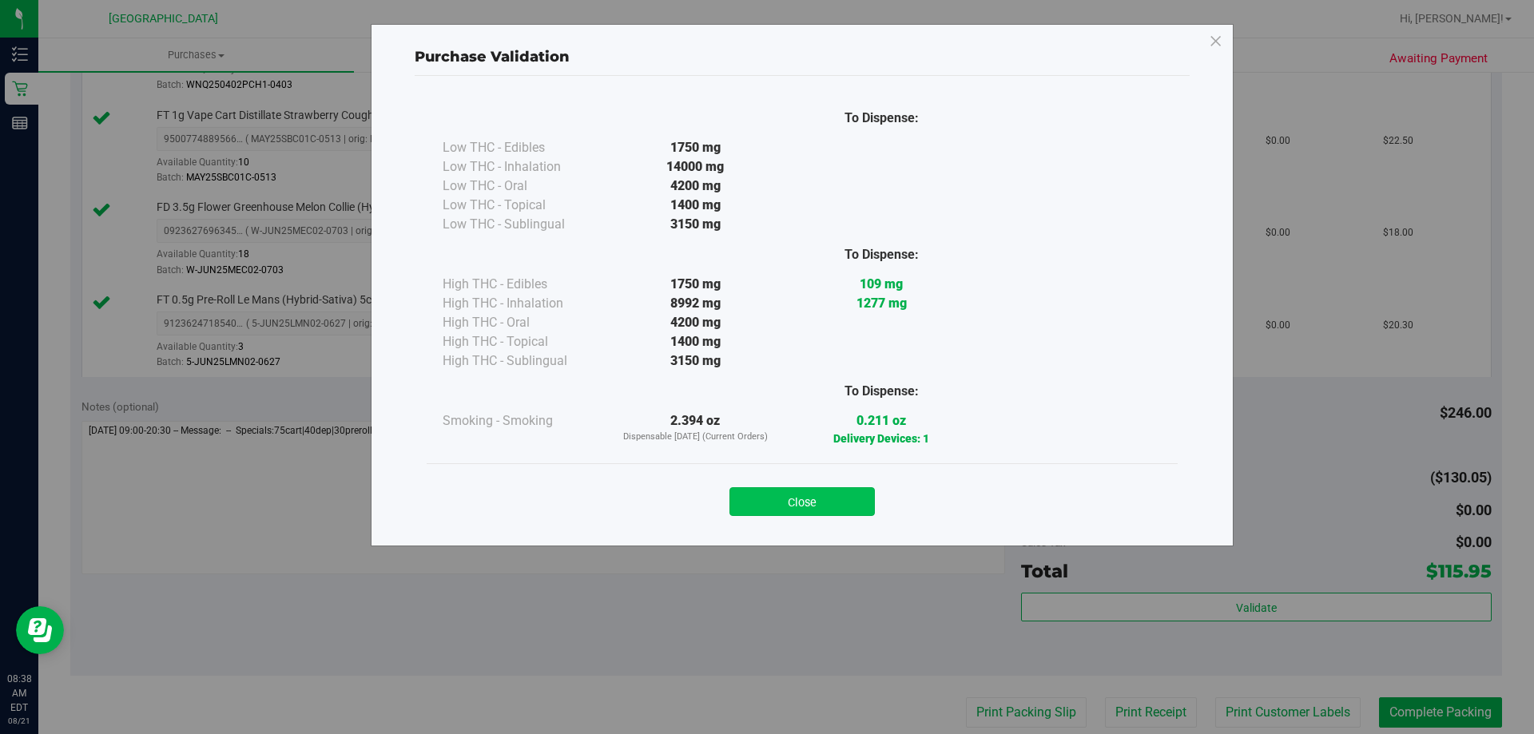
click at [833, 492] on button "Close" at bounding box center [802, 501] width 145 height 29
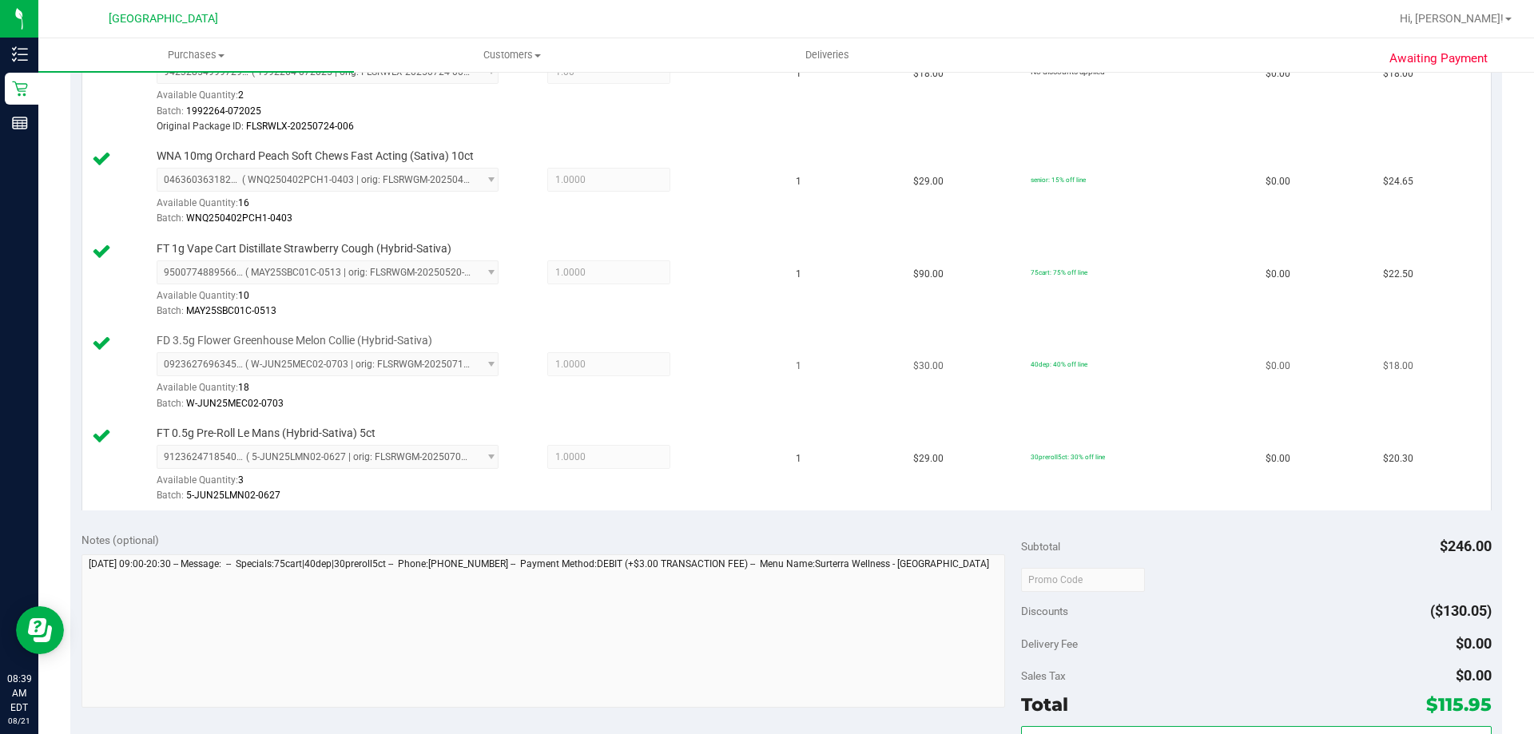
scroll to position [742, 0]
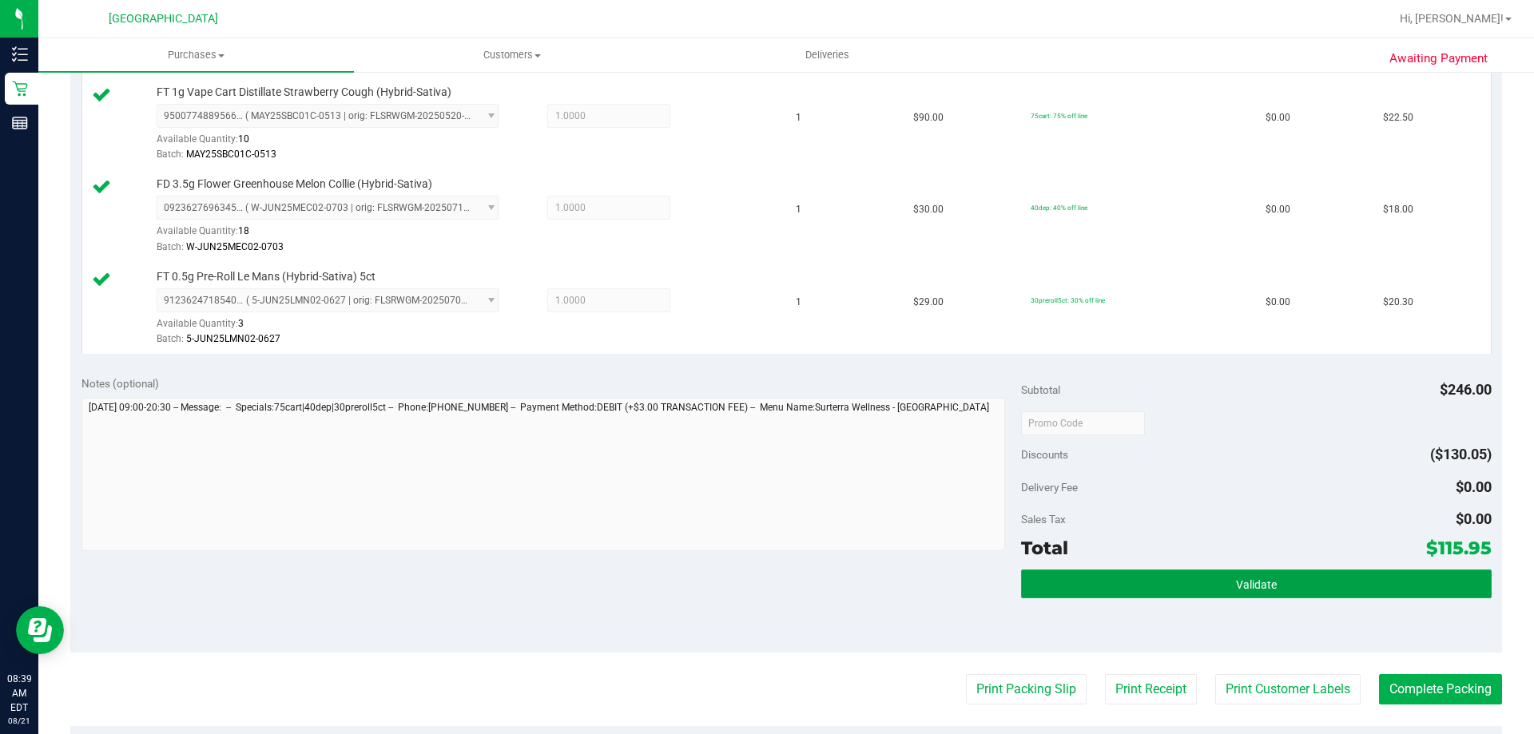
click at [1054, 586] on button "Validate" at bounding box center [1256, 584] width 470 height 29
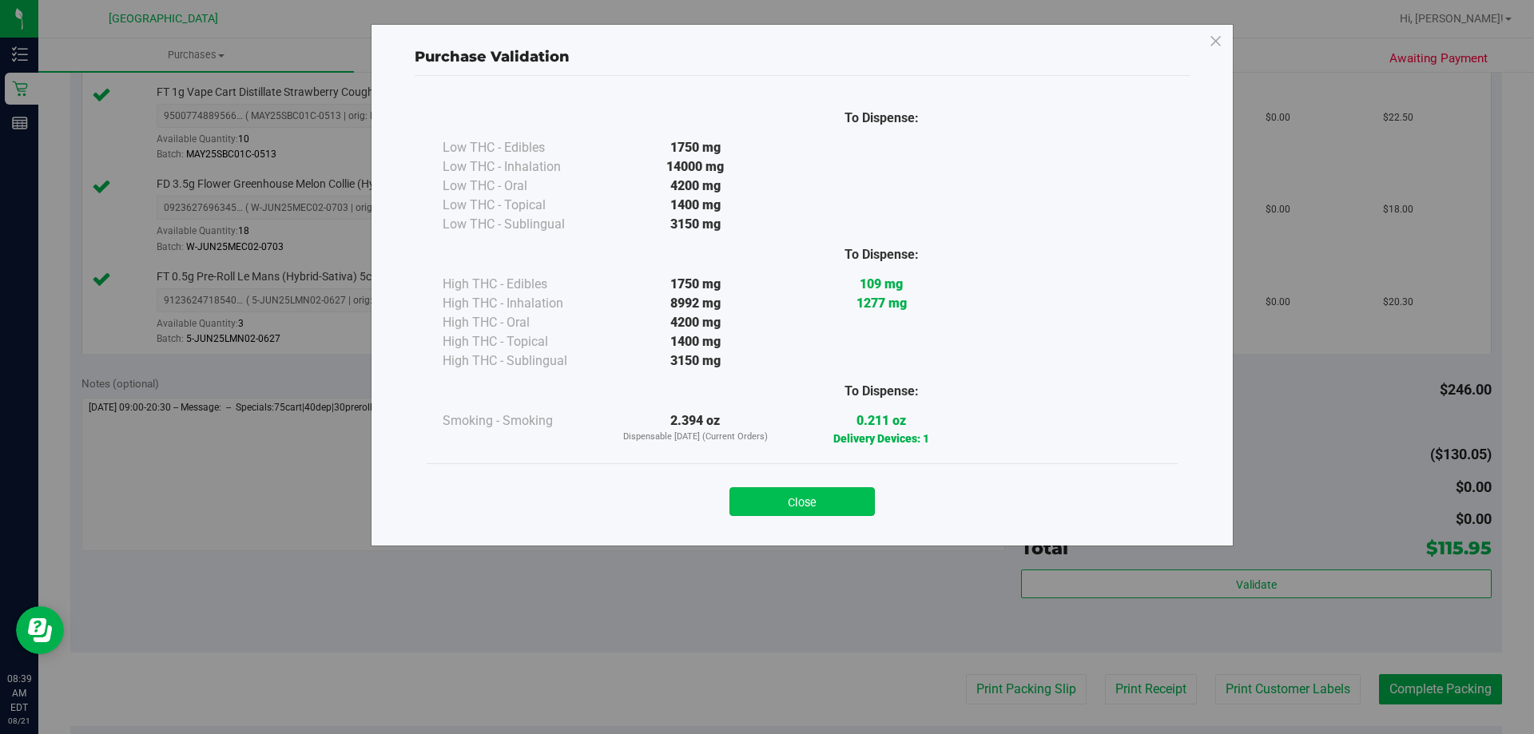
click at [849, 499] on button "Close" at bounding box center [802, 501] width 145 height 29
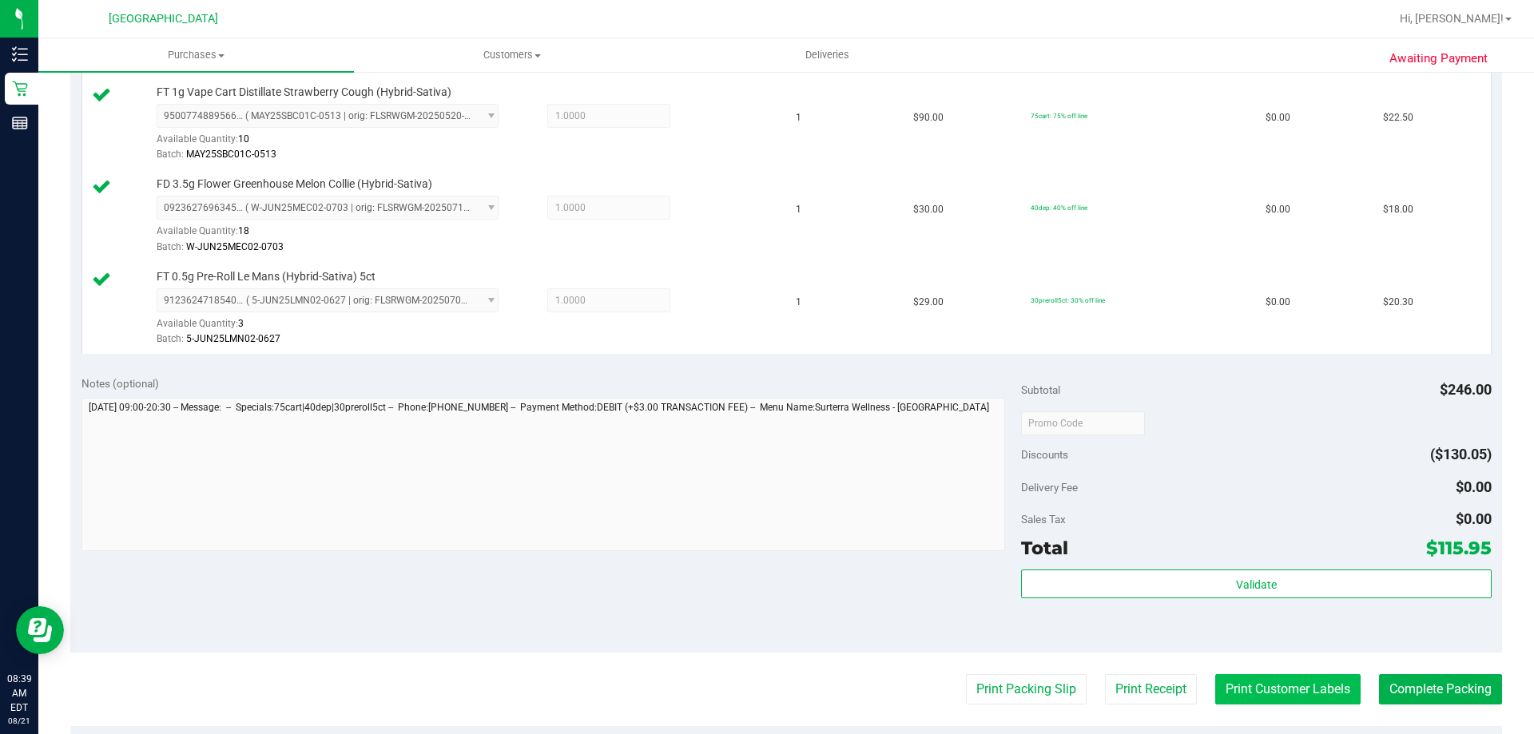
click at [1275, 694] on button "Print Customer Labels" at bounding box center [1287, 689] width 145 height 30
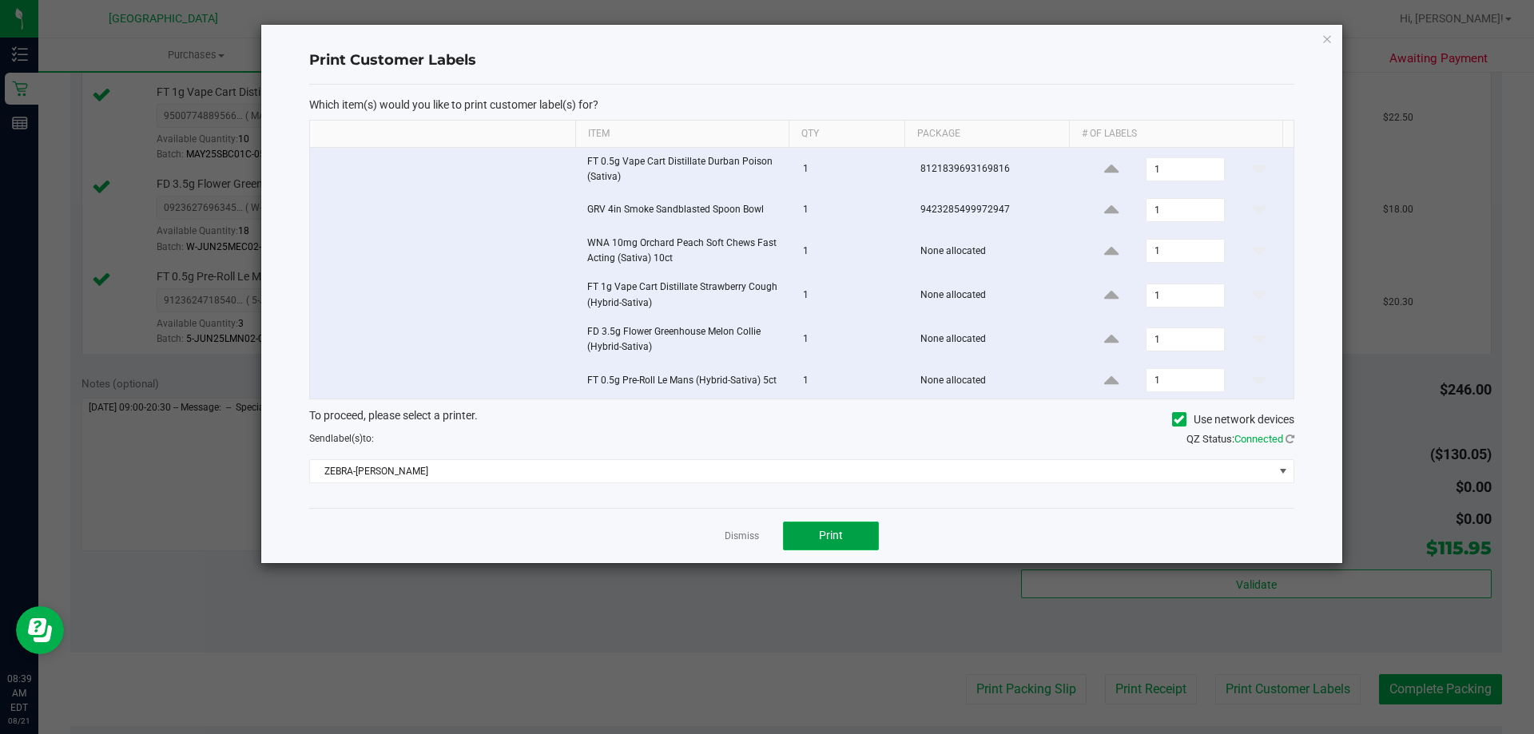
click at [821, 527] on button "Print" at bounding box center [831, 536] width 96 height 29
click at [738, 527] on app-cancel-button "Dismiss" at bounding box center [742, 535] width 34 height 17
click at [734, 533] on link "Dismiss" at bounding box center [742, 537] width 34 height 14
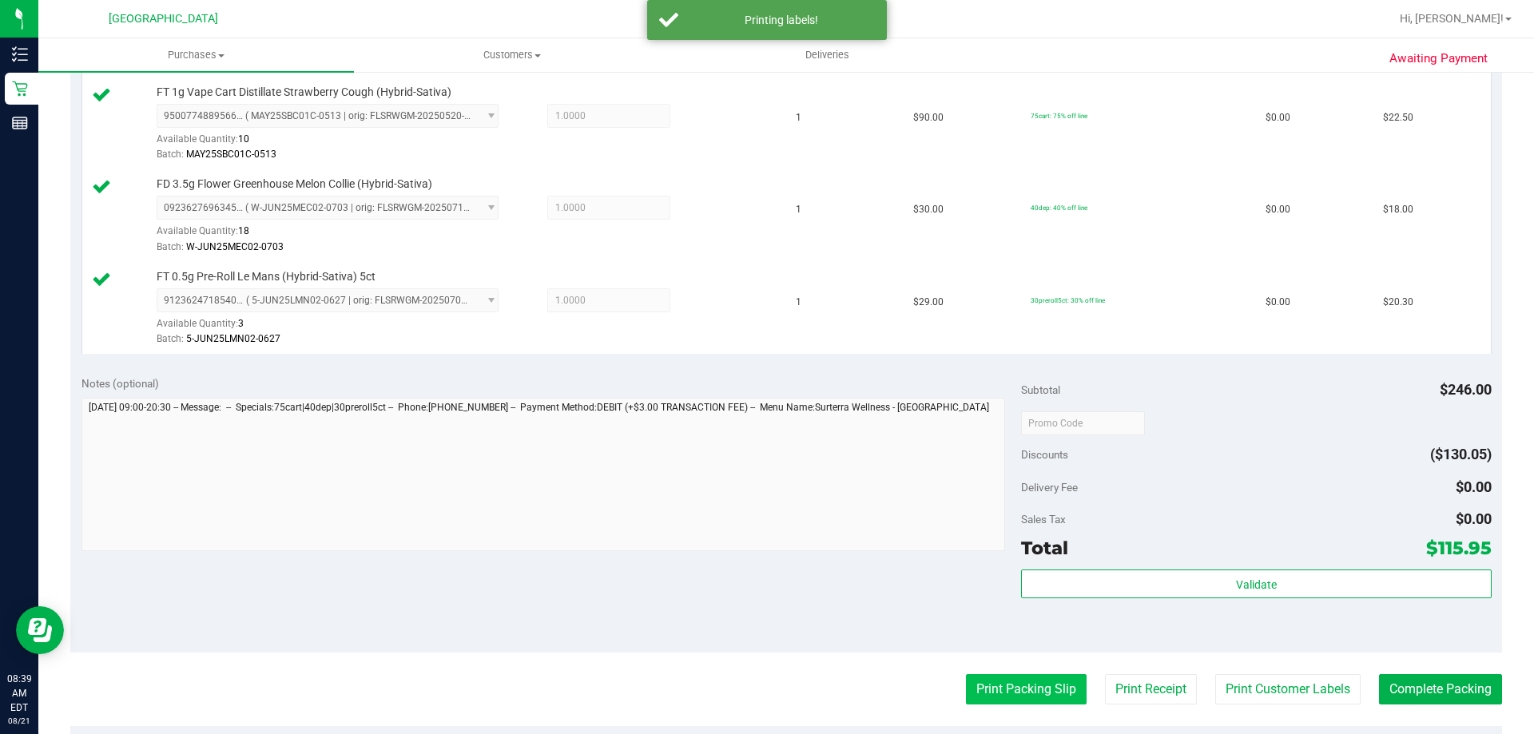
click at [976, 693] on button "Print Packing Slip" at bounding box center [1026, 689] width 121 height 30
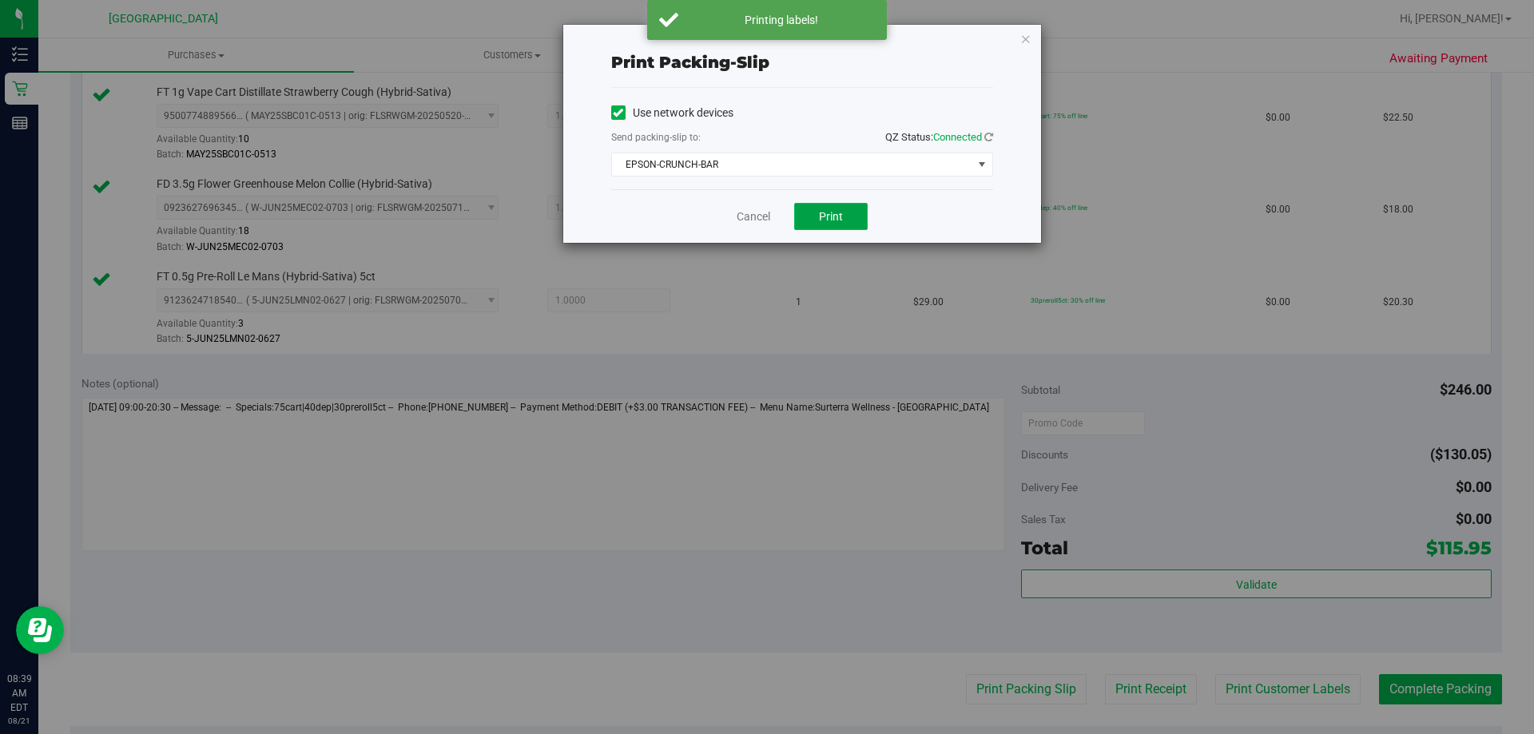
click at [835, 203] on button "Print" at bounding box center [831, 216] width 74 height 27
click at [748, 218] on link "Cancel" at bounding box center [754, 217] width 34 height 17
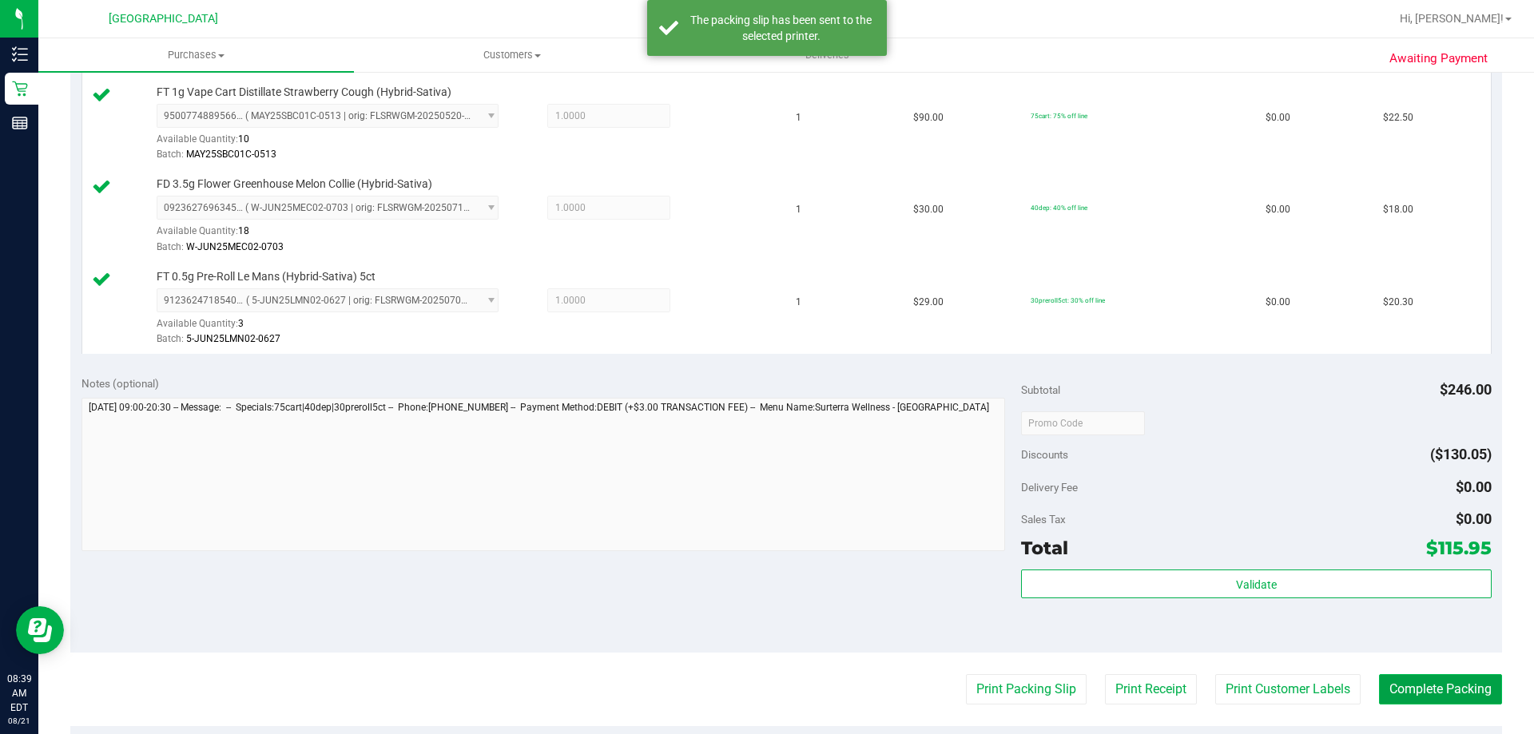
click at [1436, 682] on button "Complete Packing" at bounding box center [1440, 689] width 123 height 30
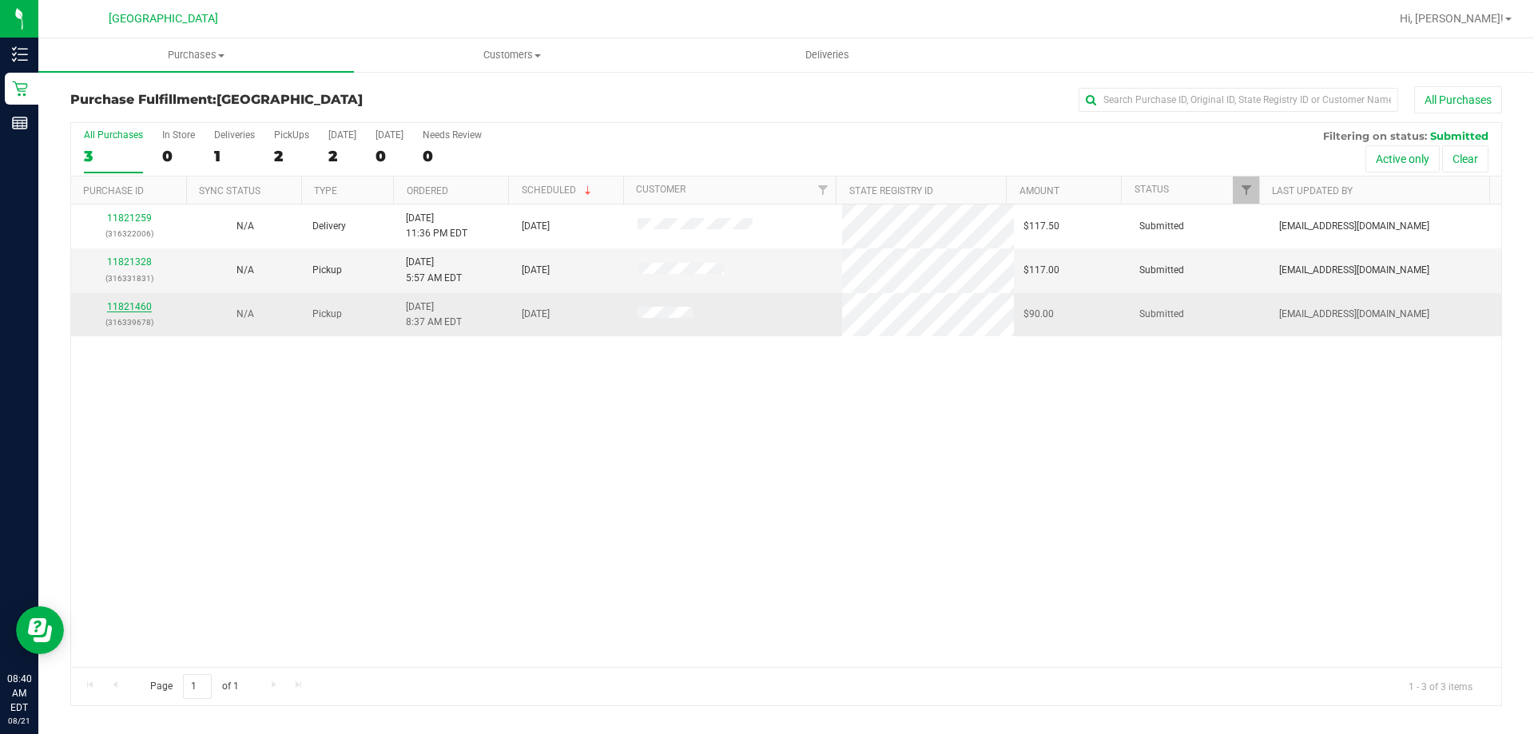
click at [112, 304] on link "11821460" at bounding box center [129, 306] width 45 height 11
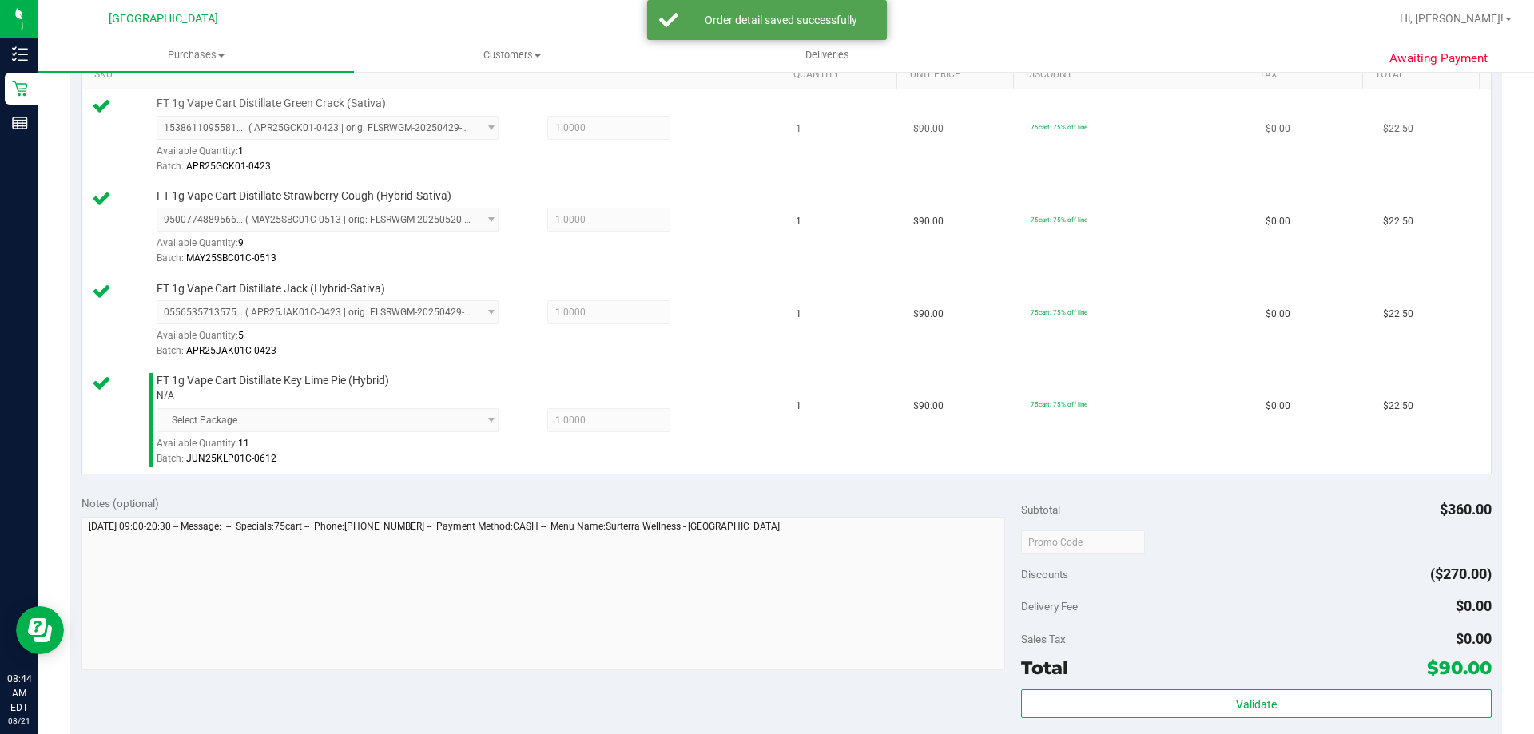
scroll to position [479, 0]
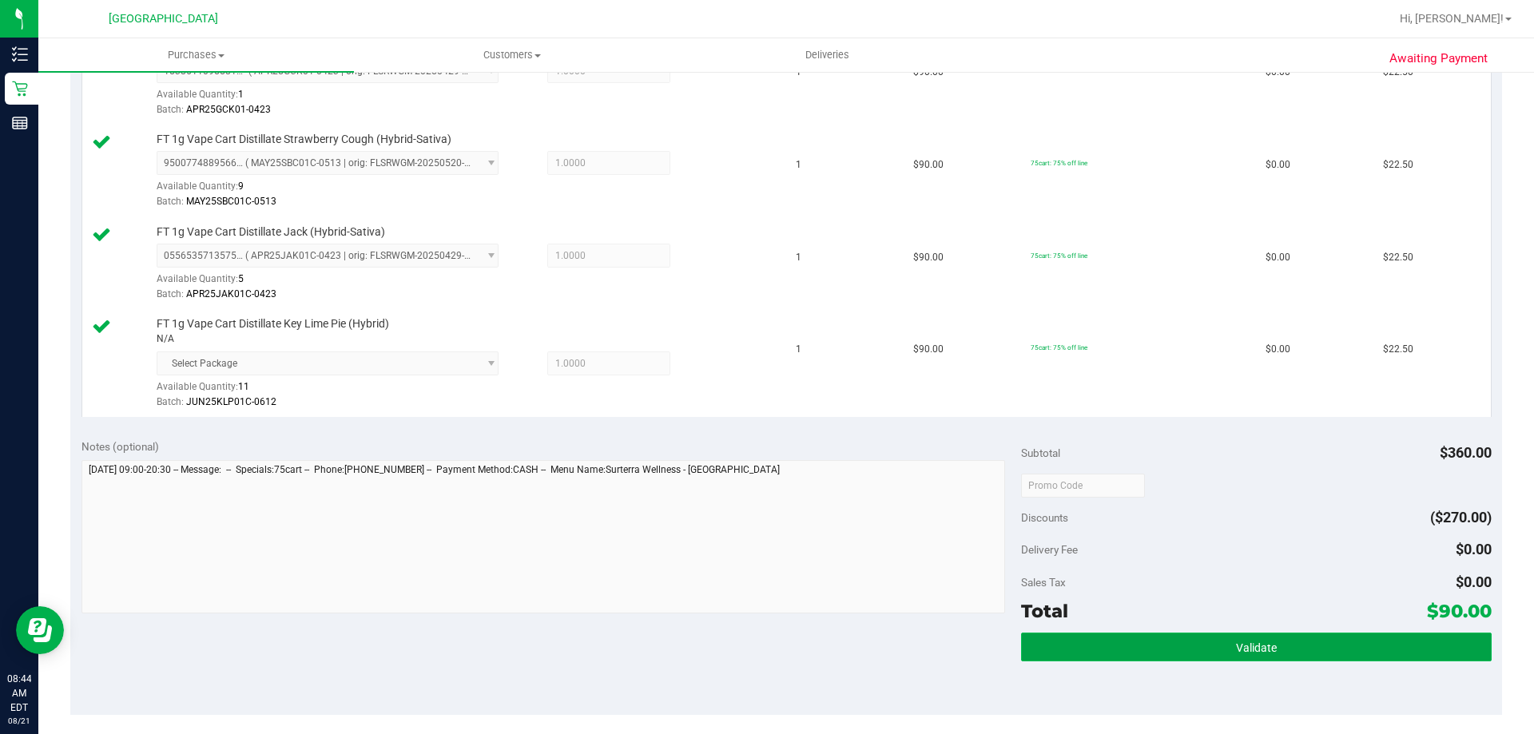
click at [1251, 644] on span "Validate" at bounding box center [1256, 648] width 41 height 13
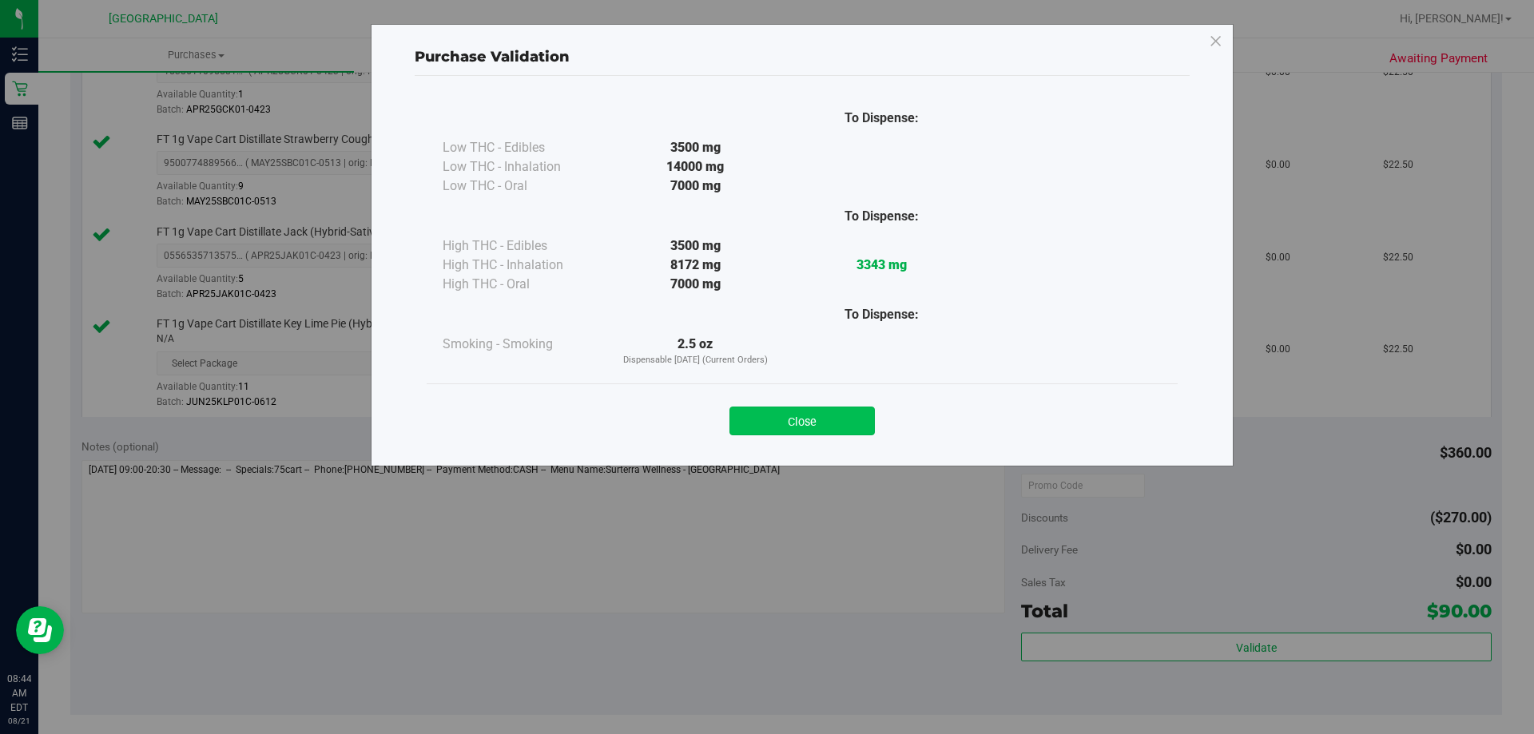
click at [836, 424] on button "Close" at bounding box center [802, 421] width 145 height 29
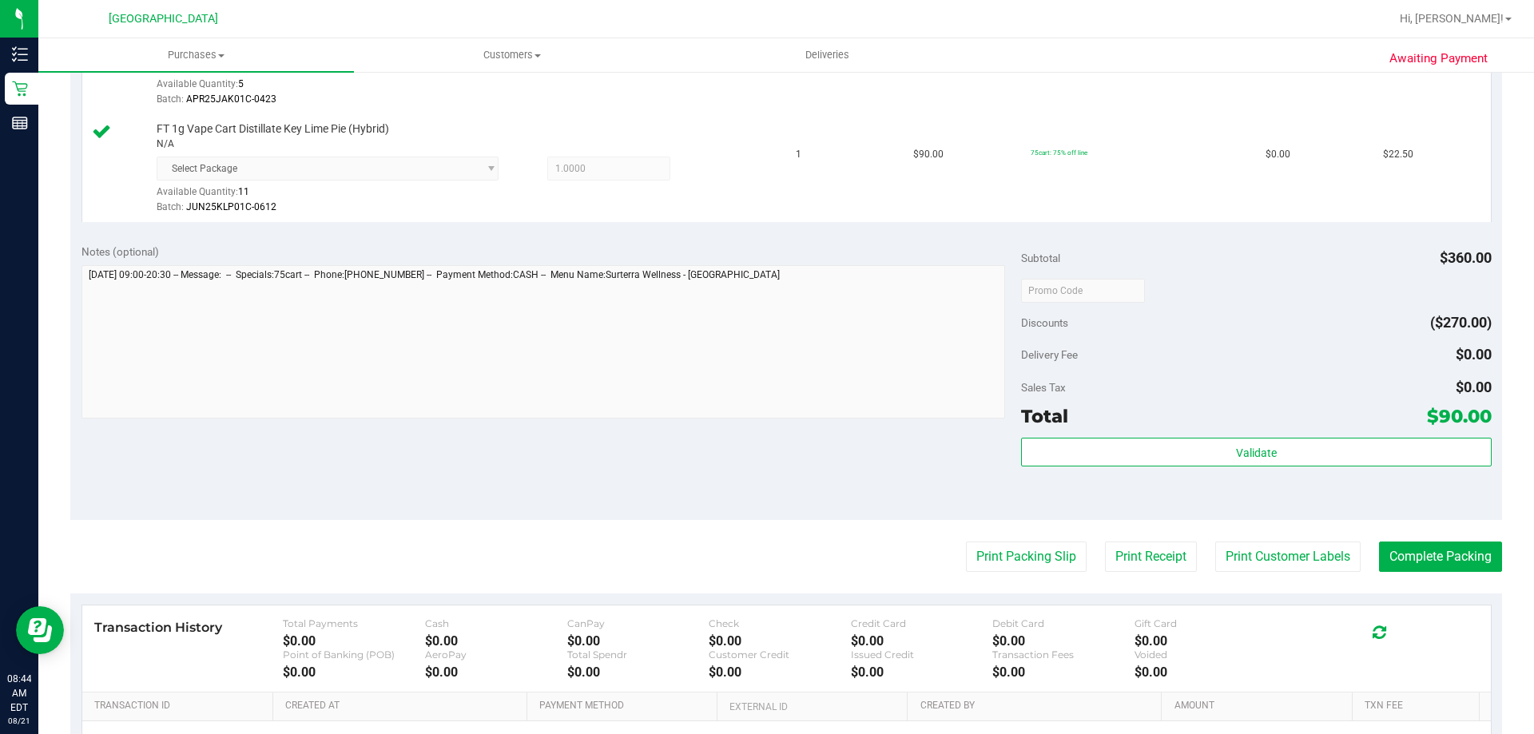
scroll to position [719, 0]
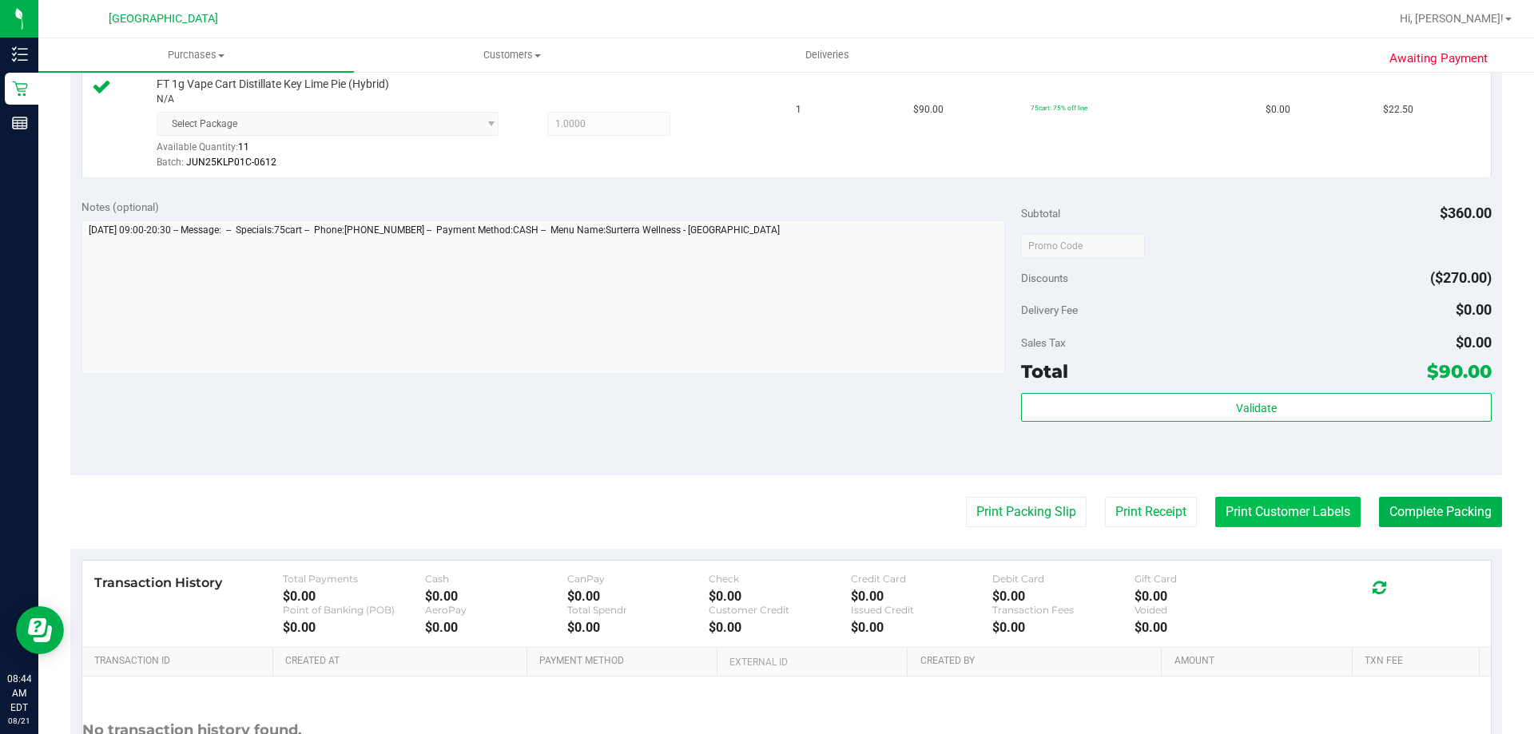
click at [1282, 511] on button "Print Customer Labels" at bounding box center [1287, 512] width 145 height 30
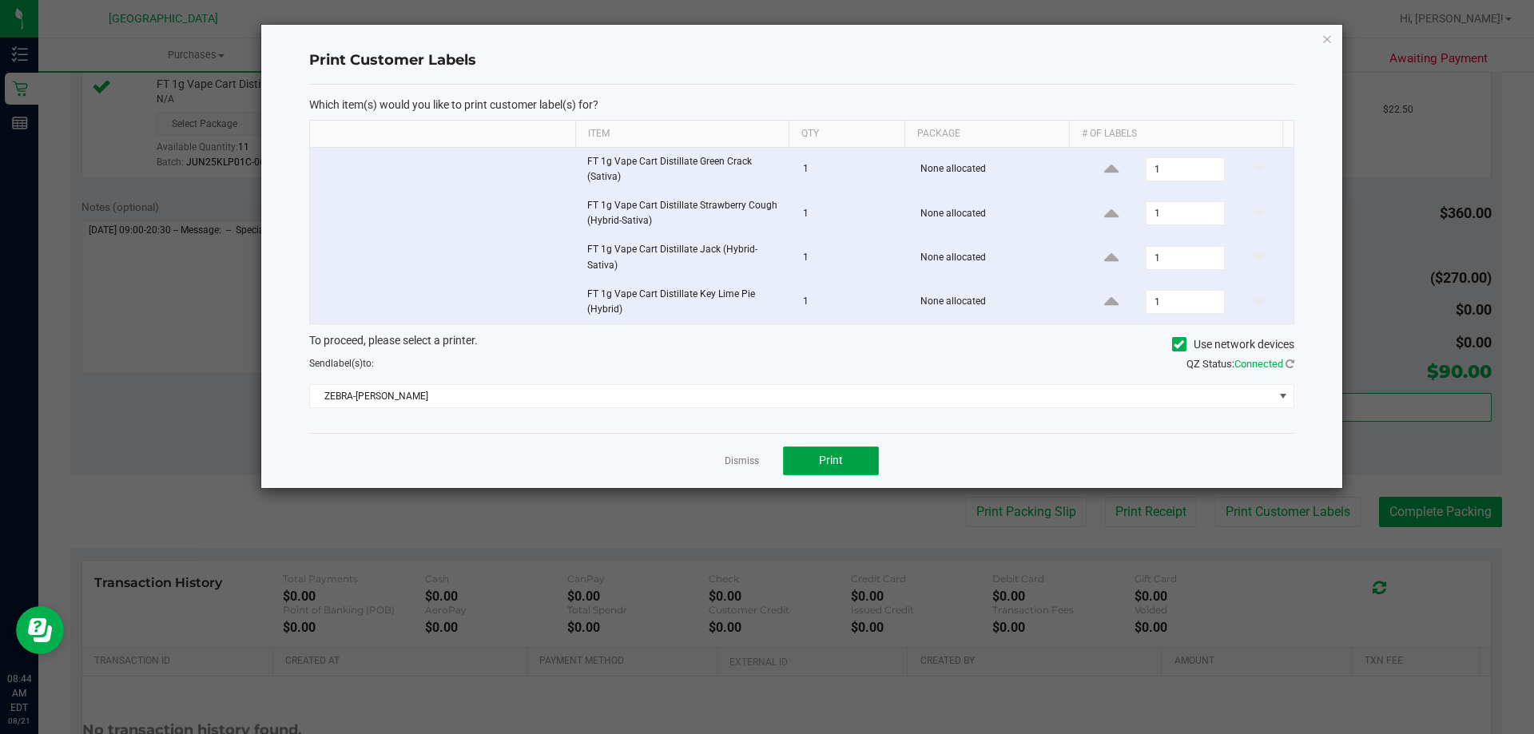
click at [820, 463] on span "Print" at bounding box center [831, 460] width 24 height 13
click at [749, 455] on link "Dismiss" at bounding box center [742, 462] width 34 height 14
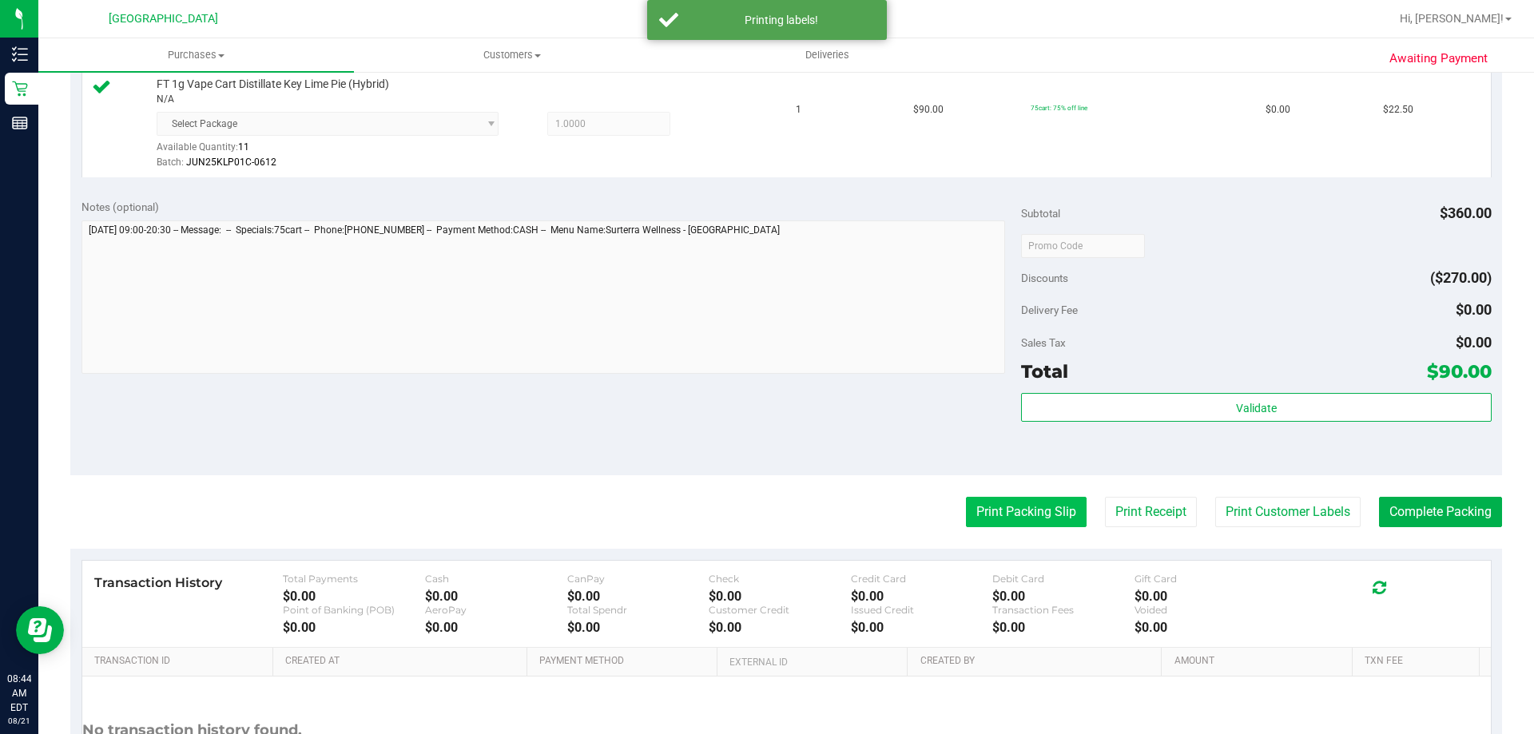
click at [1028, 515] on button "Print Packing Slip" at bounding box center [1026, 512] width 121 height 30
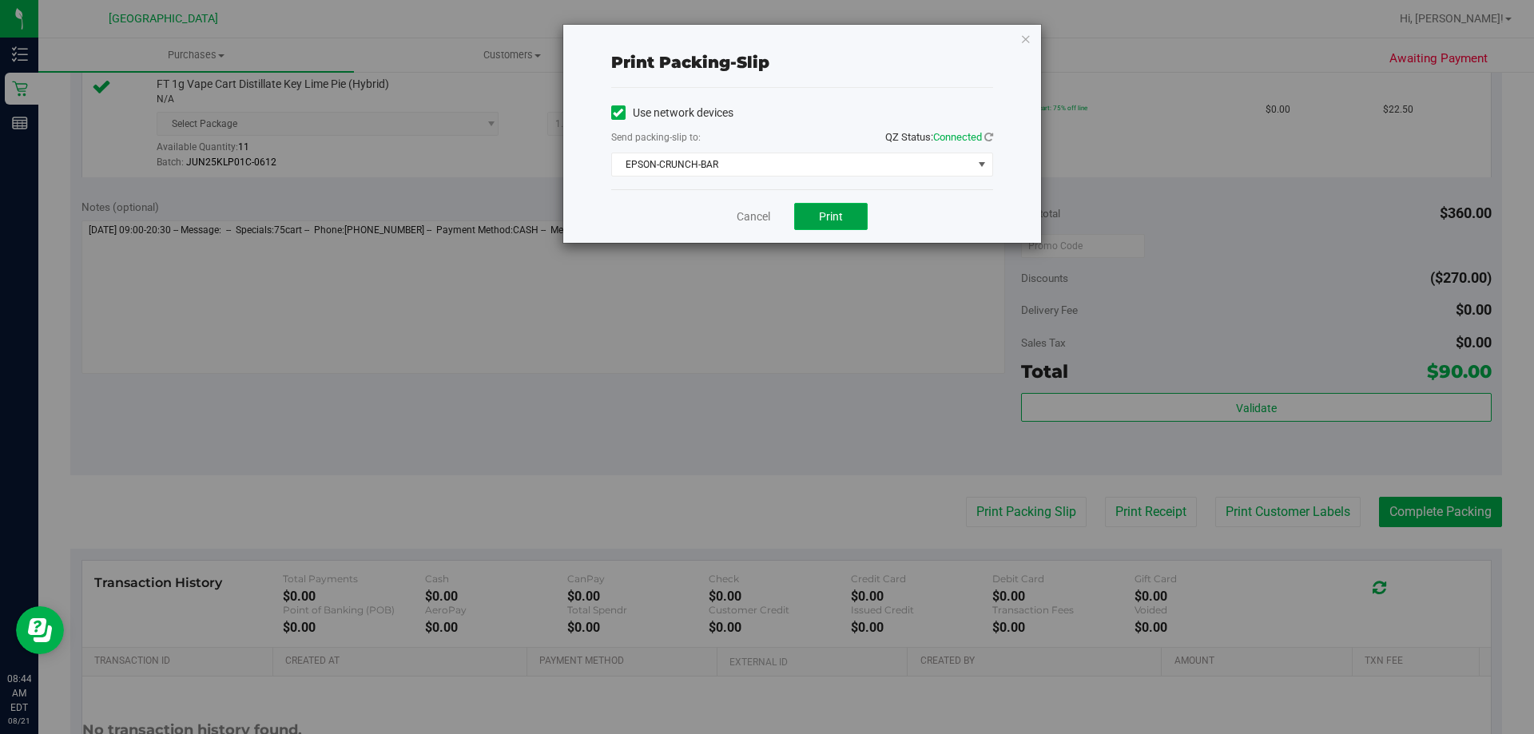
click at [846, 216] on button "Print" at bounding box center [831, 216] width 74 height 27
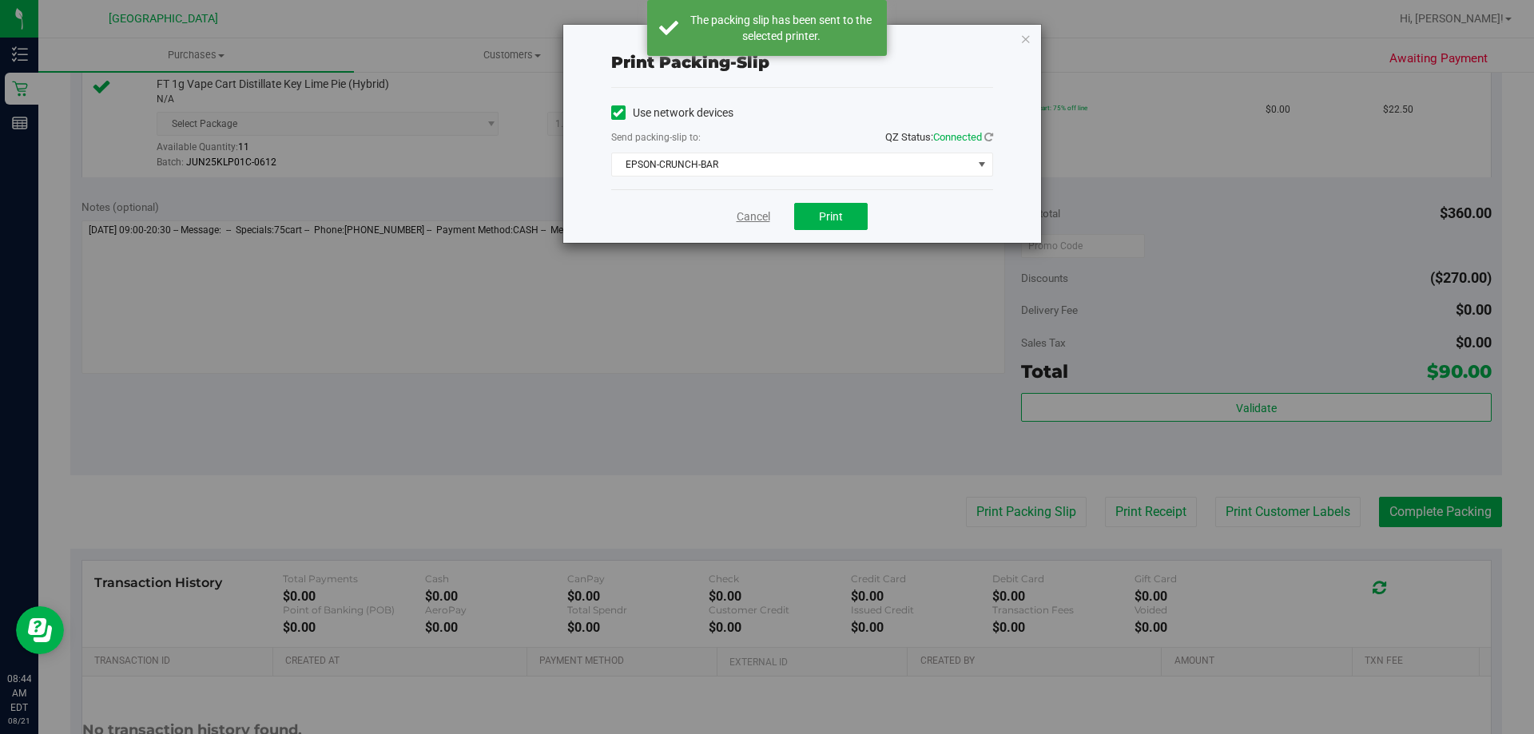
click at [759, 217] on link "Cancel" at bounding box center [754, 217] width 34 height 17
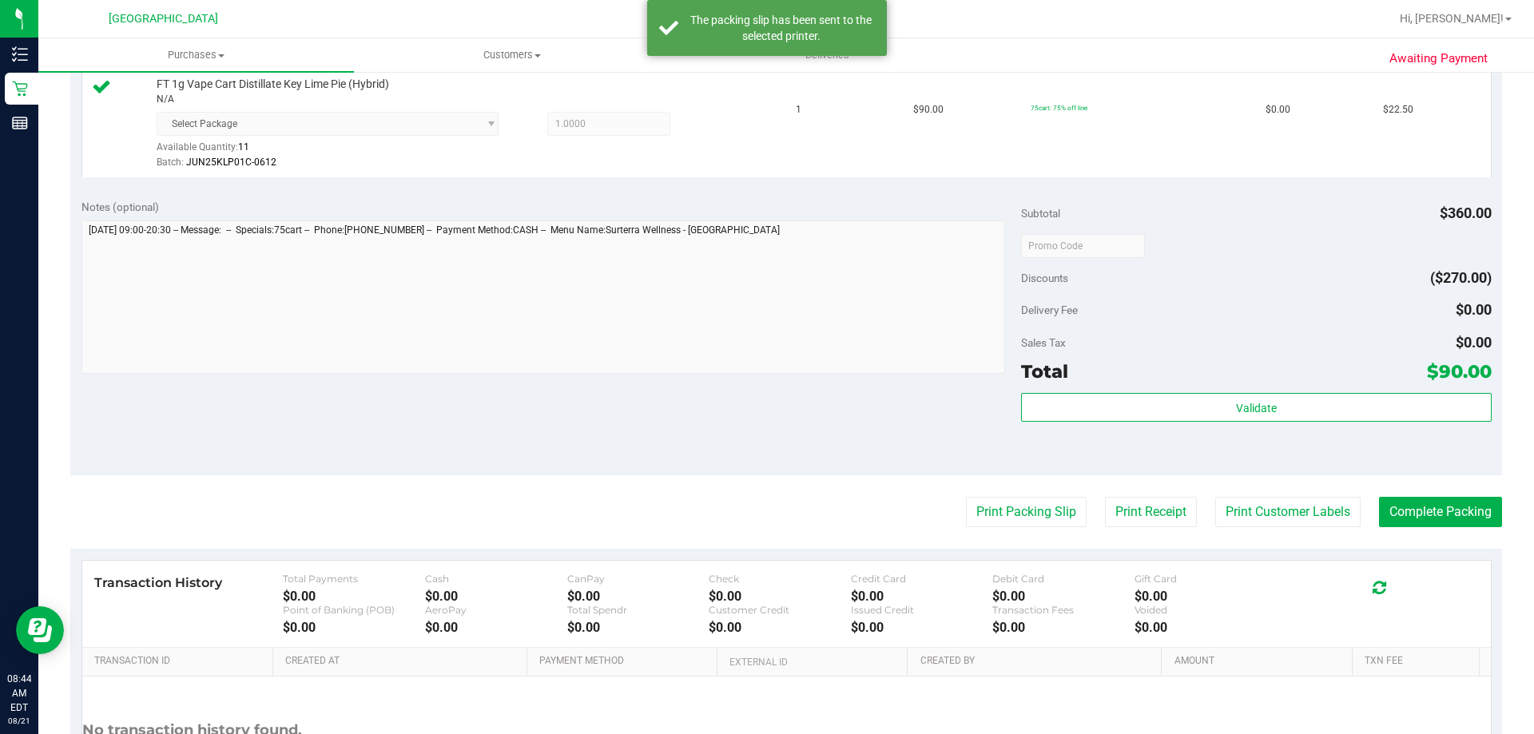
click at [1453, 494] on purchase-details "Back Edit Purchase Cancel Purchase View Profile # 11821460 BioTrack ID: - Submi…" at bounding box center [786, 107] width 1432 height 1481
click at [1459, 513] on button "Complete Packing" at bounding box center [1440, 512] width 123 height 30
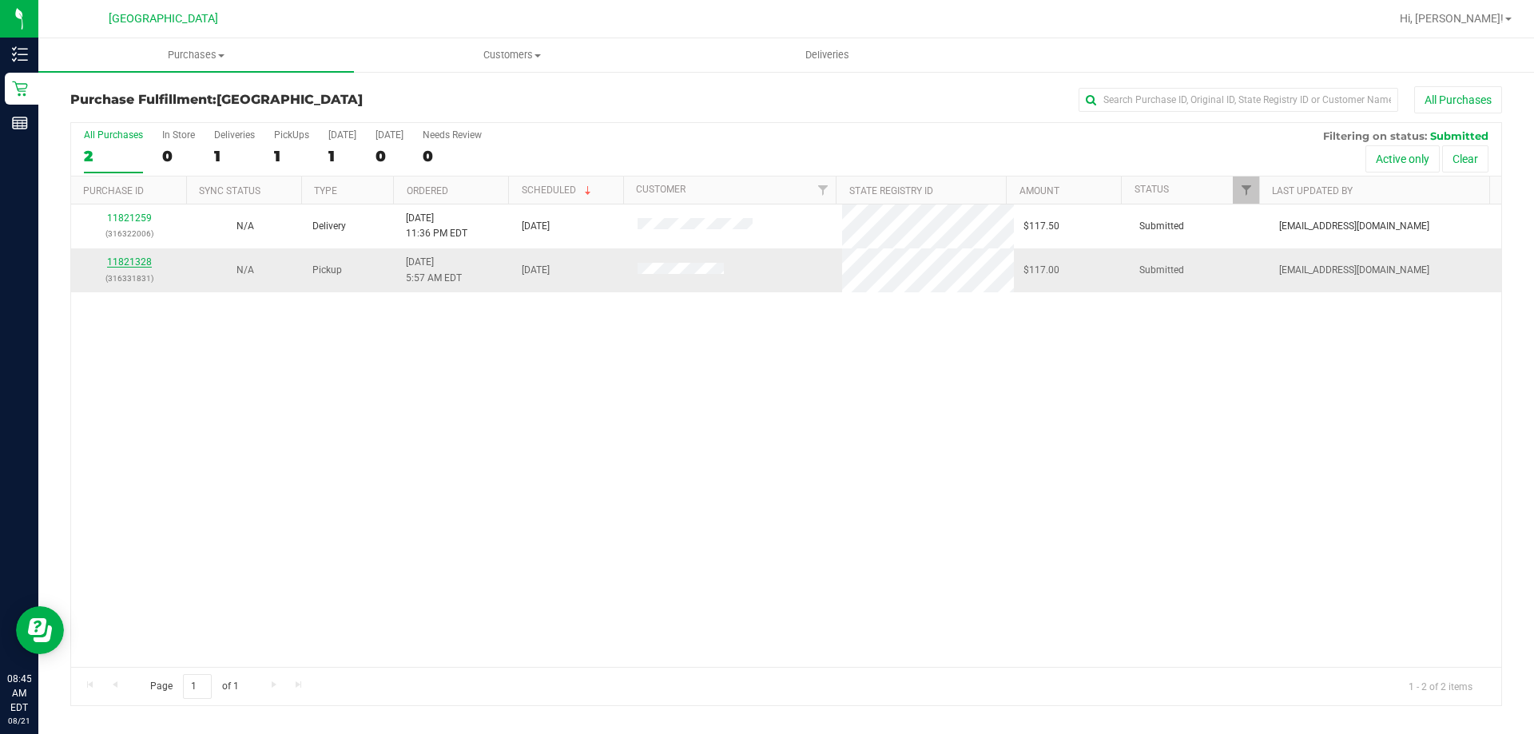
click at [134, 264] on link "11821328" at bounding box center [129, 261] width 45 height 11
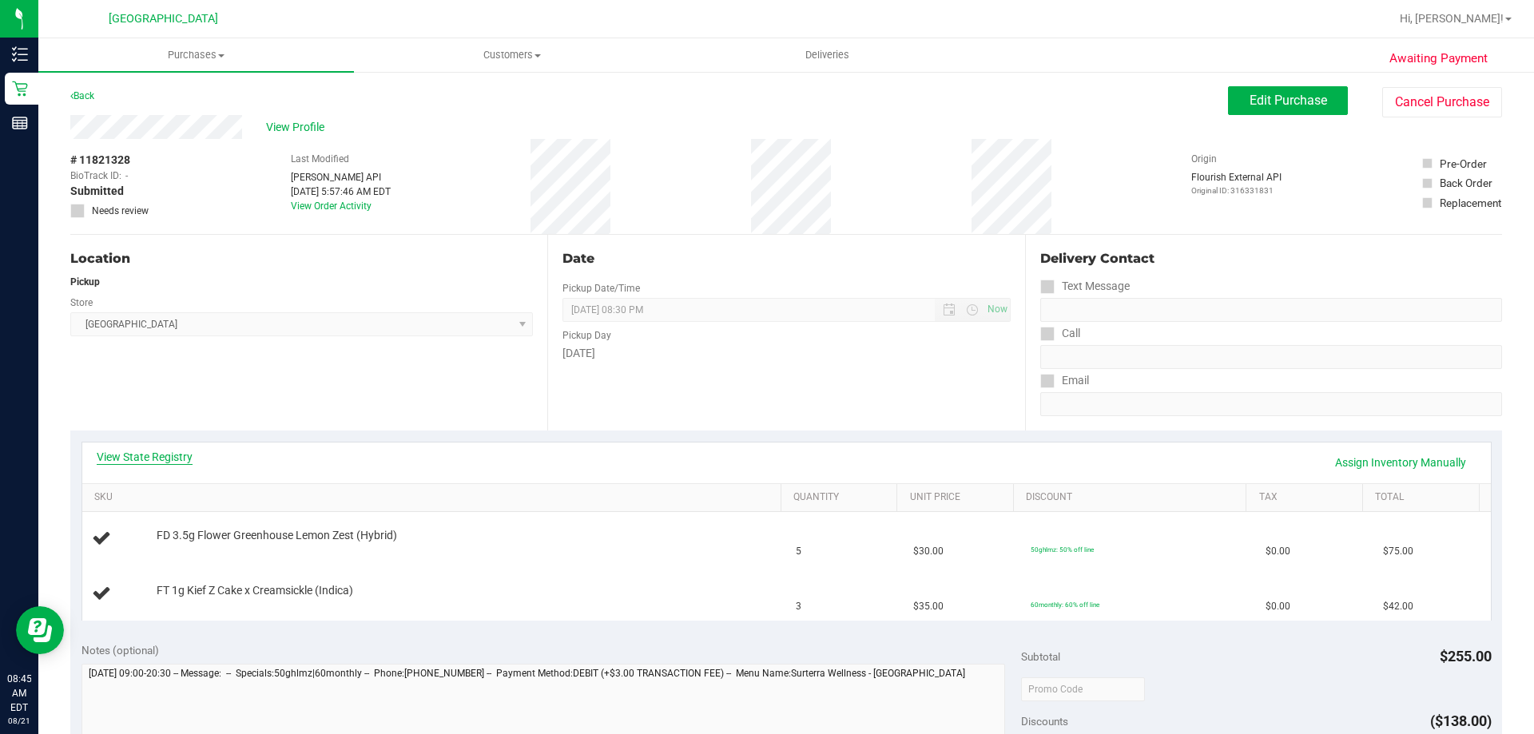
click at [166, 456] on link "View State Registry" at bounding box center [145, 457] width 96 height 16
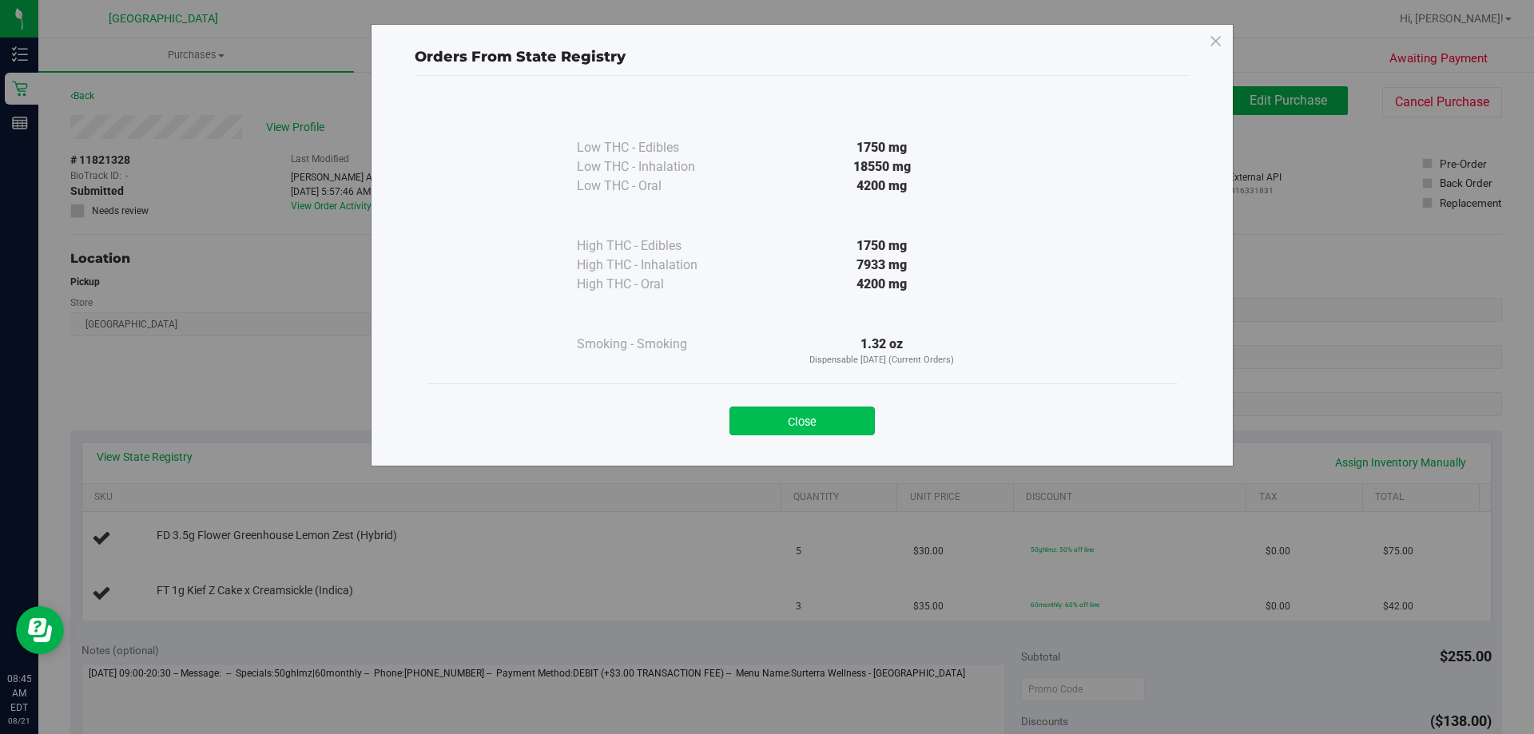
click at [825, 424] on button "Close" at bounding box center [802, 421] width 145 height 29
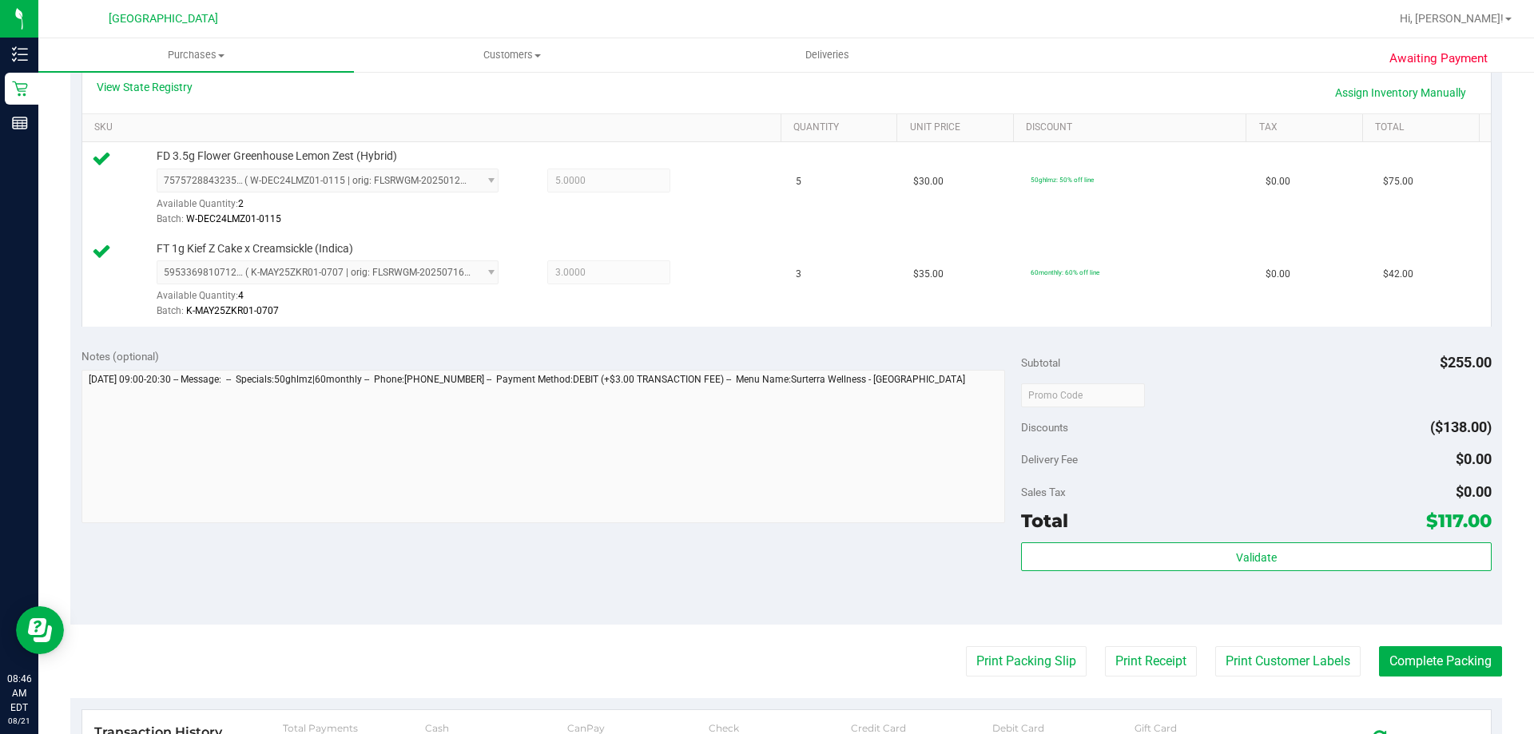
scroll to position [479, 0]
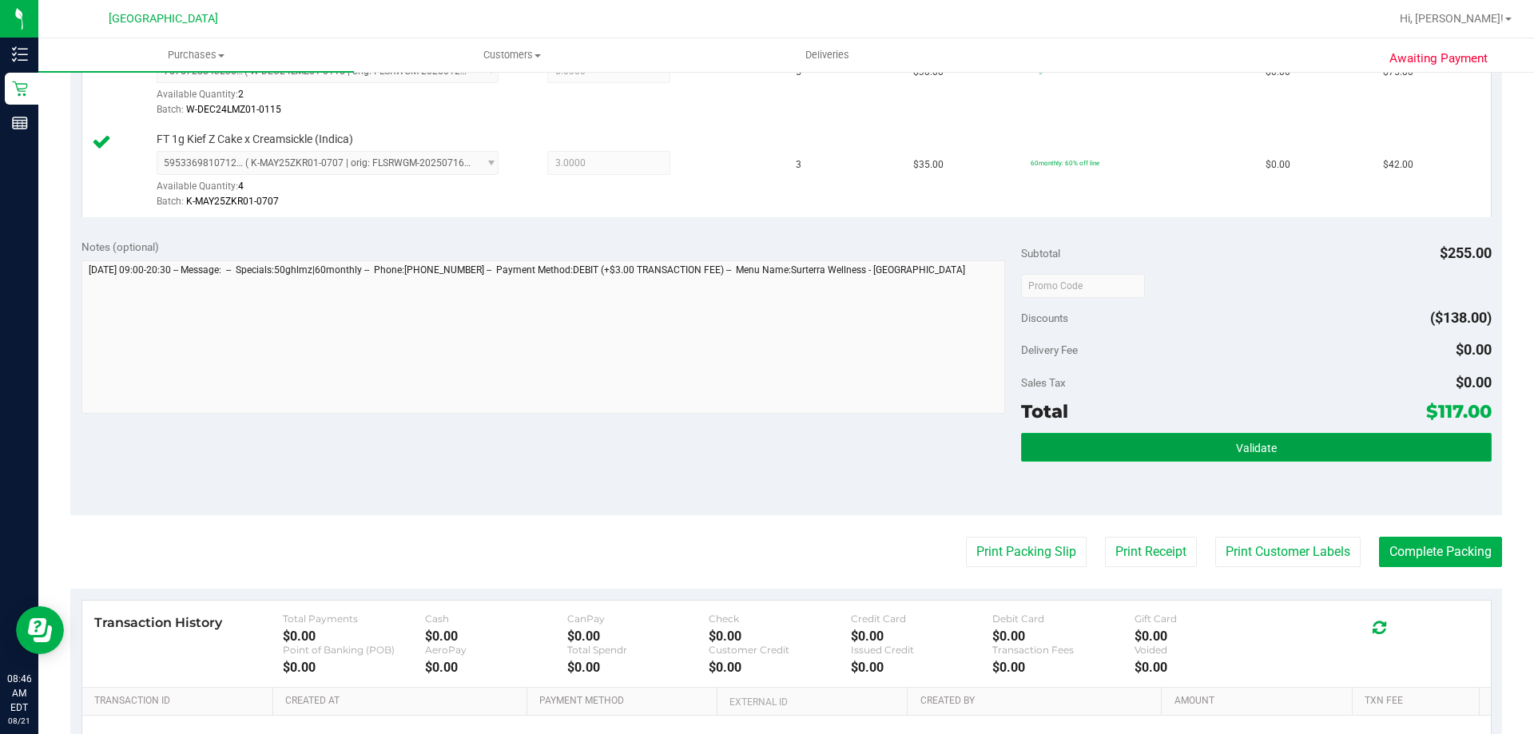
click at [1159, 443] on button "Validate" at bounding box center [1256, 447] width 470 height 29
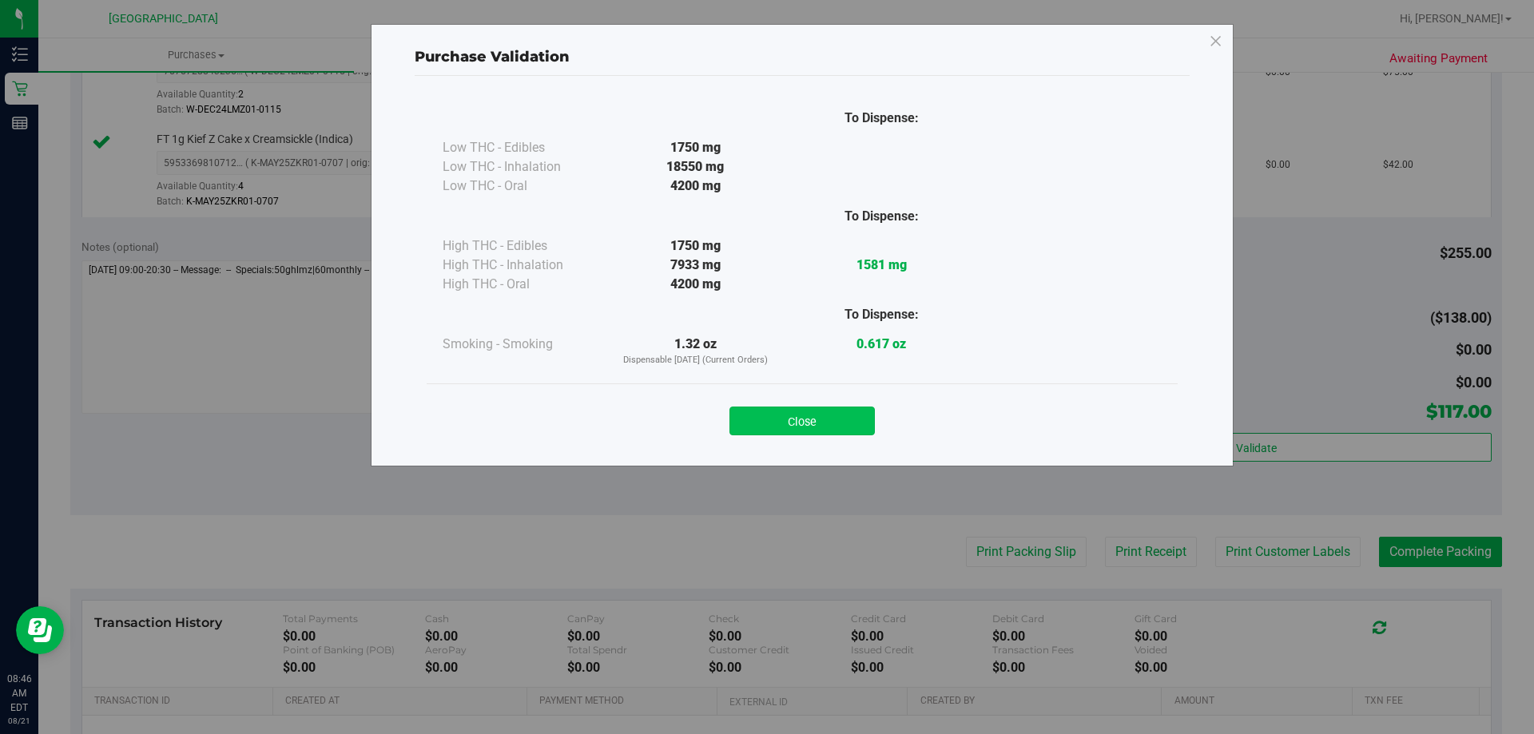
click at [839, 413] on button "Close" at bounding box center [802, 421] width 145 height 29
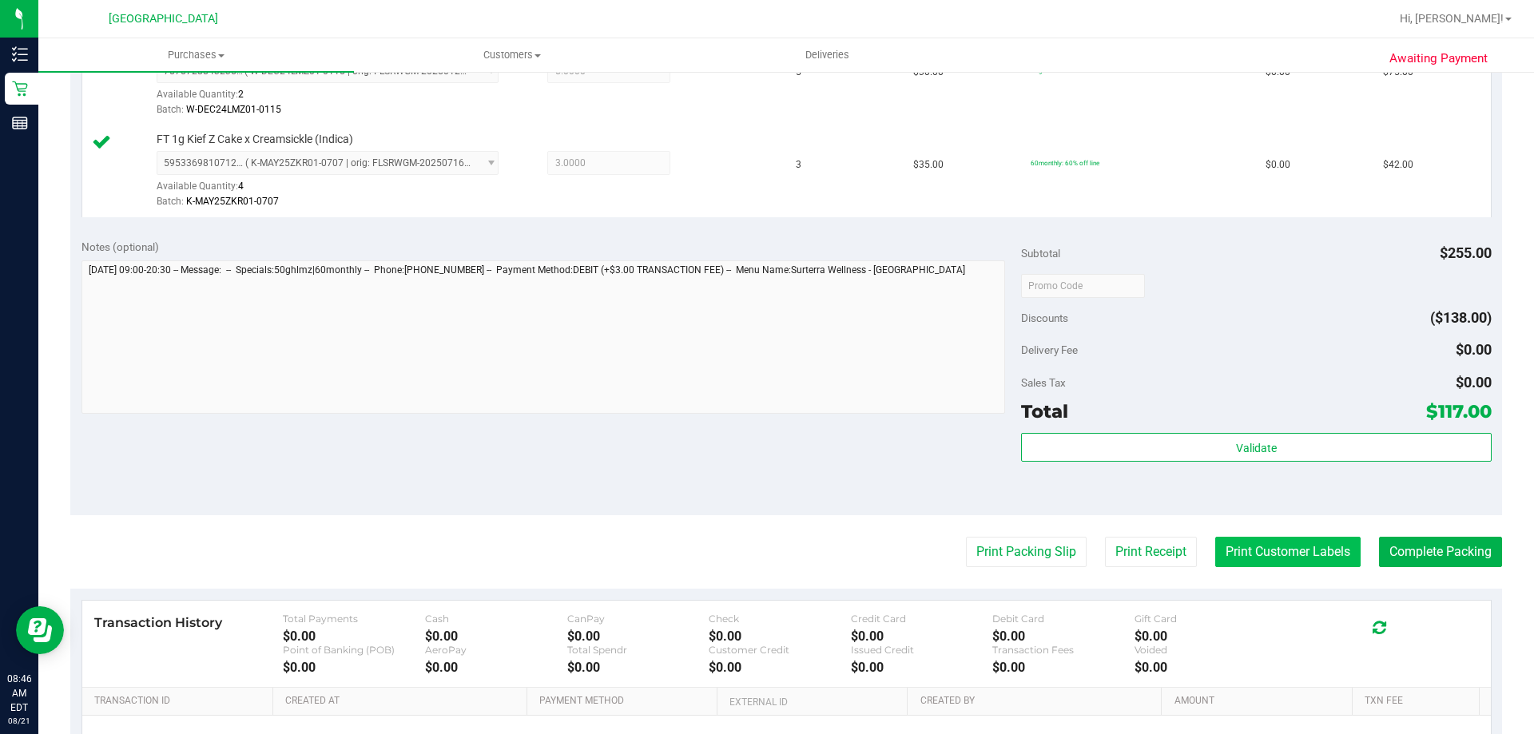
click at [1266, 540] on button "Print Customer Labels" at bounding box center [1287, 552] width 145 height 30
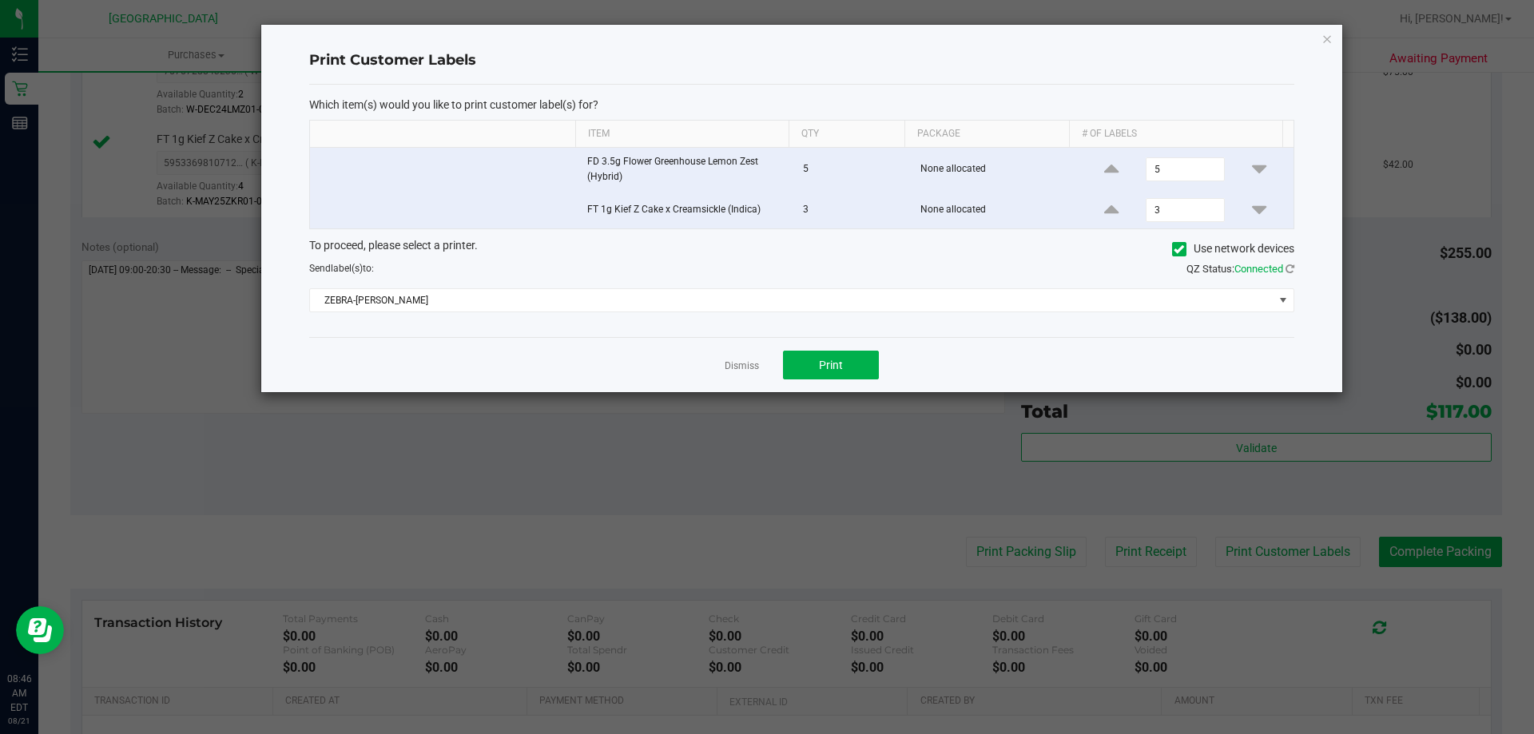
click at [889, 359] on div "Dismiss Print" at bounding box center [801, 364] width 985 height 55
click at [845, 363] on button "Print" at bounding box center [831, 365] width 96 height 29
click at [742, 363] on link "Dismiss" at bounding box center [742, 367] width 34 height 14
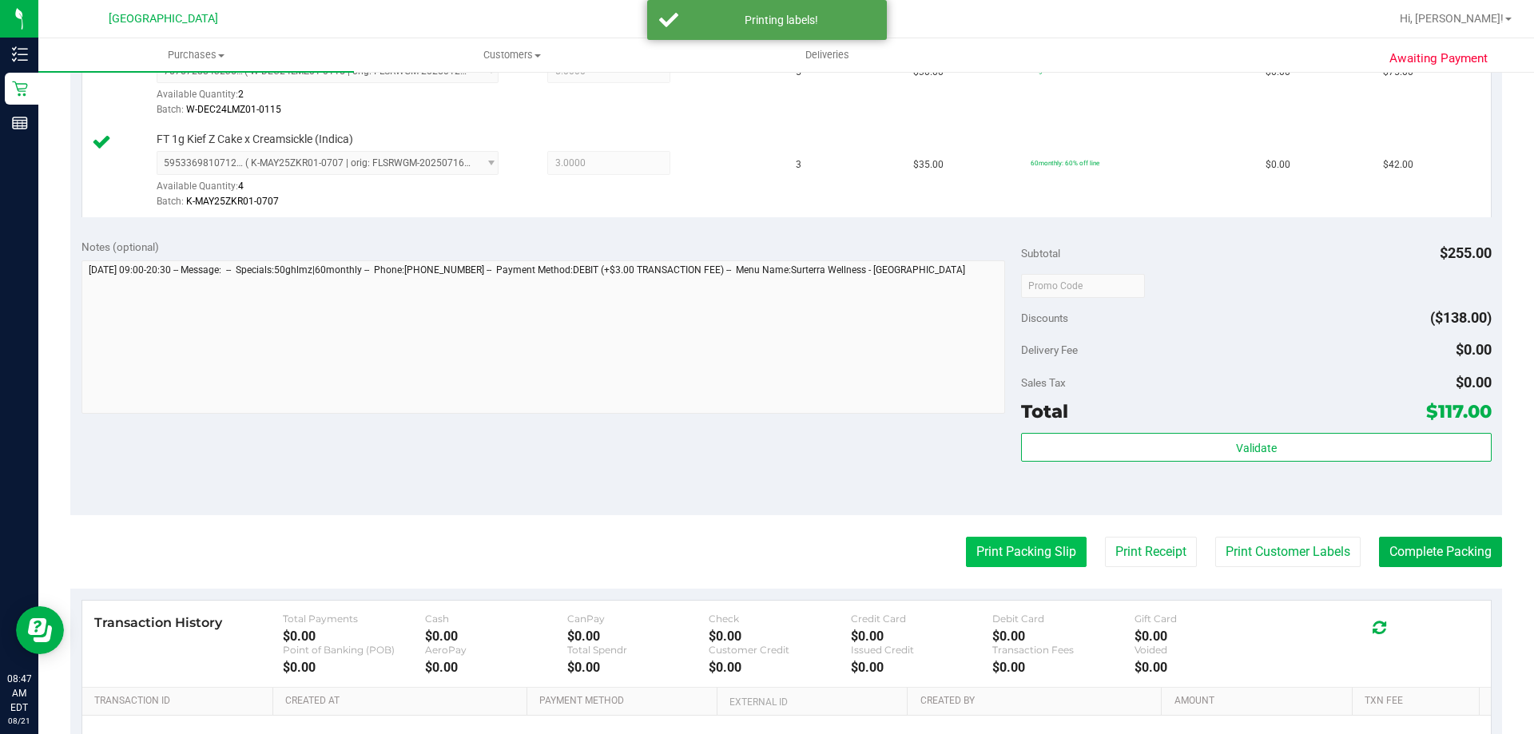
click at [1050, 551] on button "Print Packing Slip" at bounding box center [1026, 552] width 121 height 30
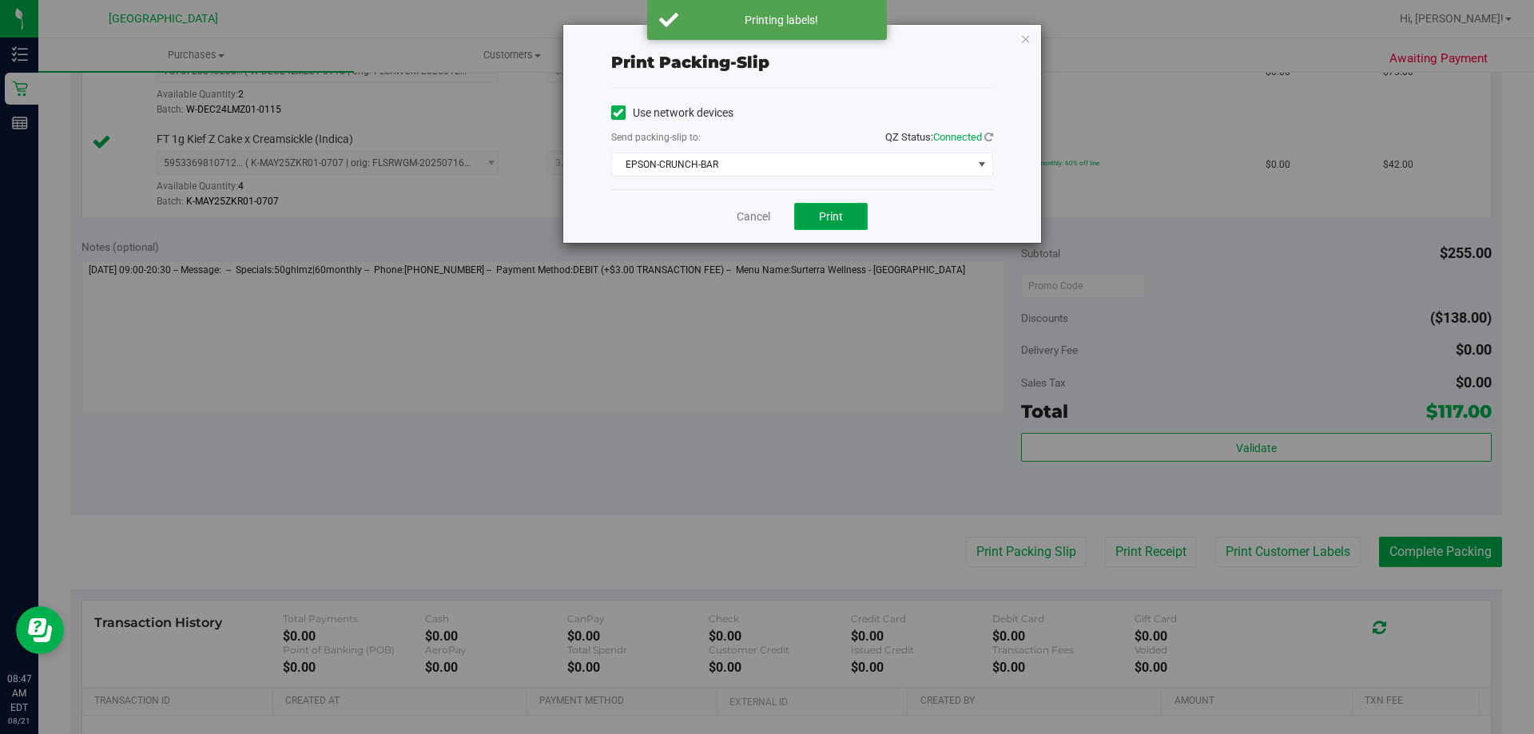
click at [833, 210] on span "Print" at bounding box center [831, 216] width 24 height 13
click at [755, 211] on link "Cancel" at bounding box center [754, 217] width 34 height 17
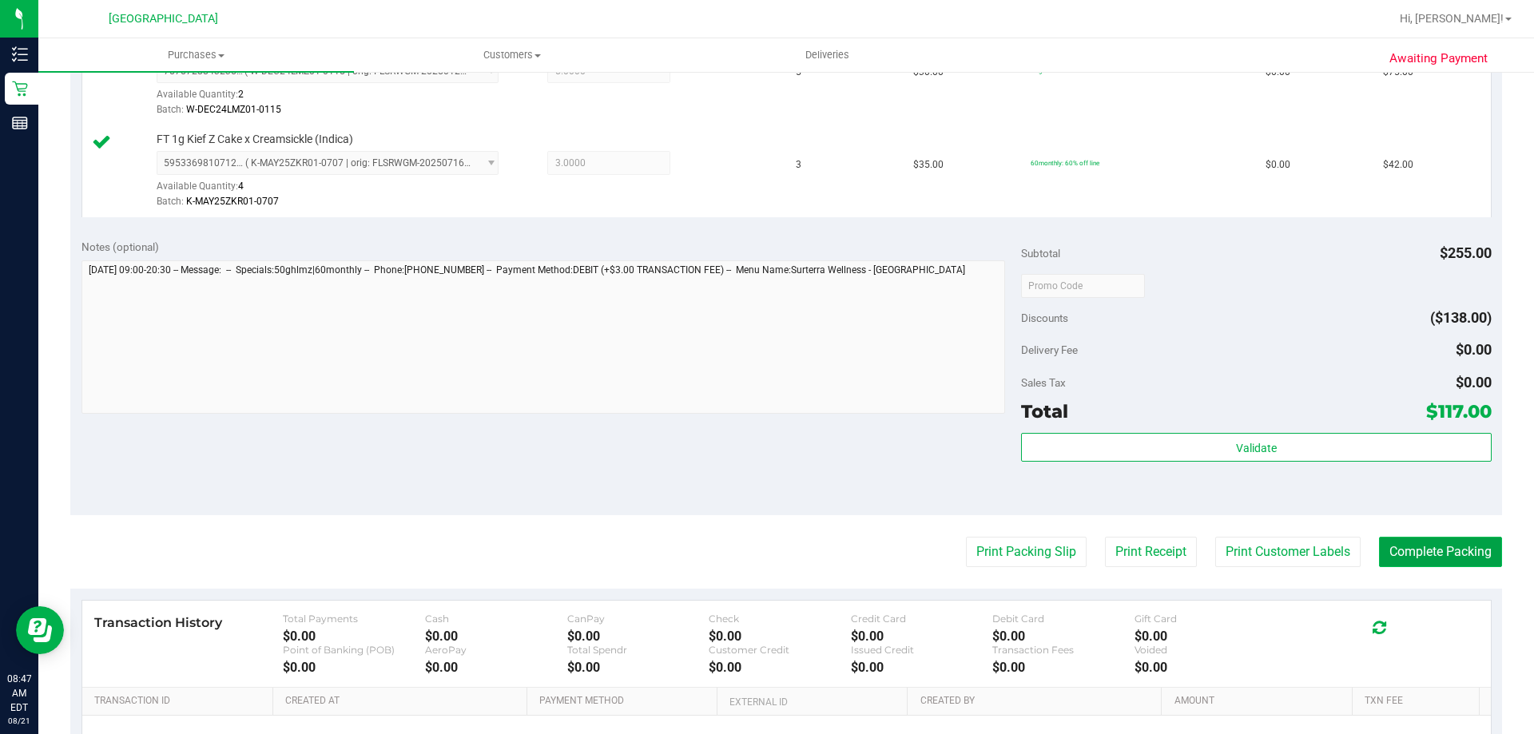
click at [1432, 549] on button "Complete Packing" at bounding box center [1440, 552] width 123 height 30
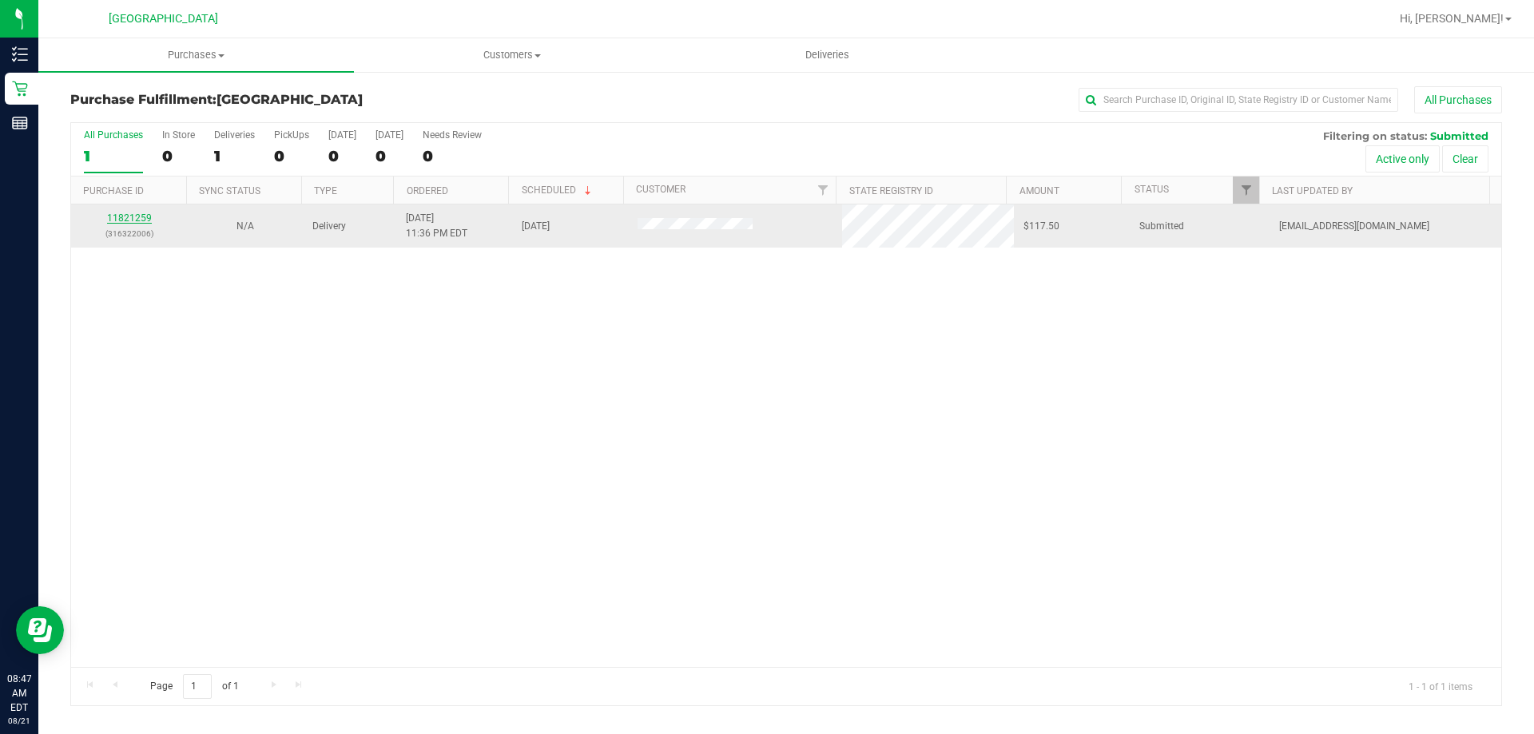
click at [121, 218] on link "11821259" at bounding box center [129, 218] width 45 height 11
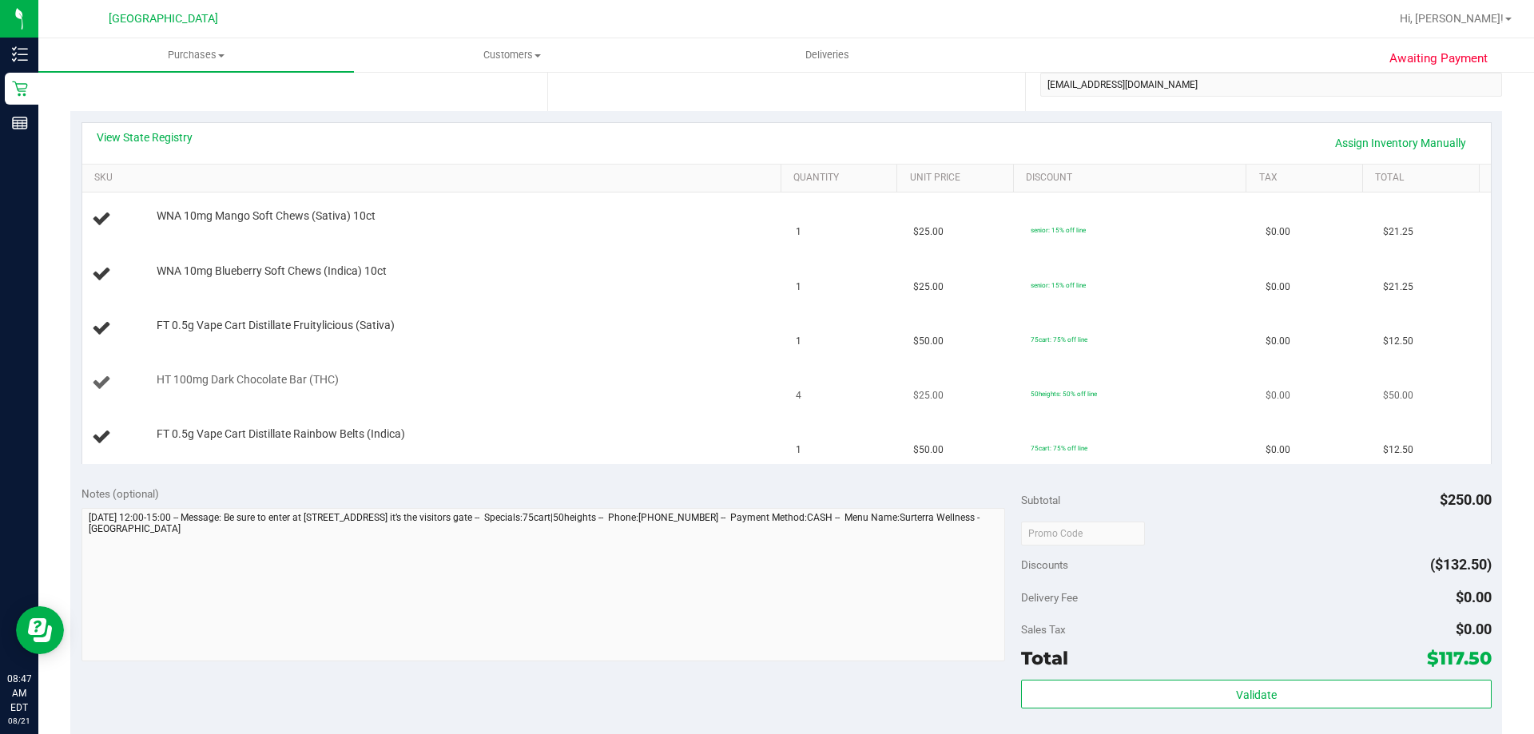
scroll to position [240, 0]
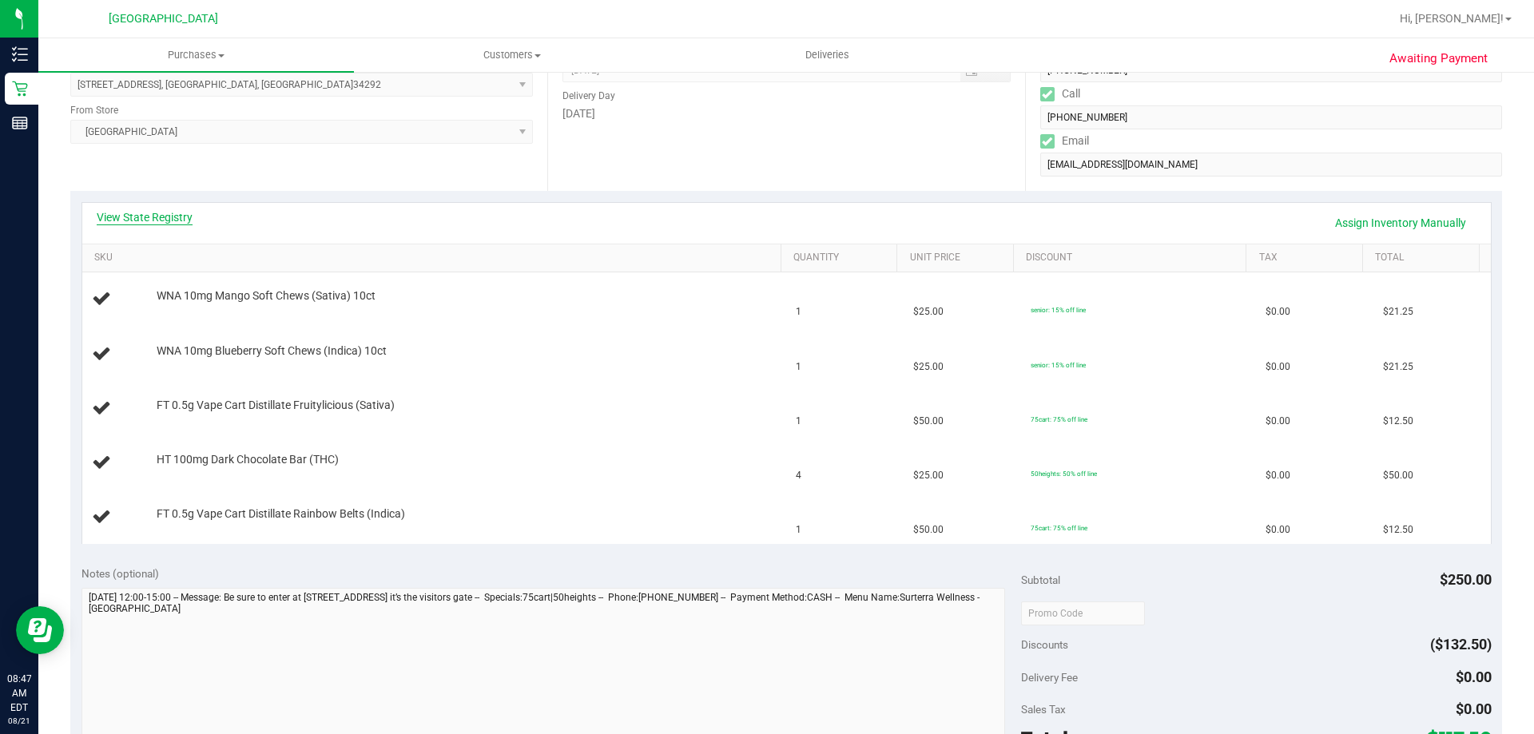
click at [140, 214] on link "View State Registry" at bounding box center [145, 217] width 96 height 16
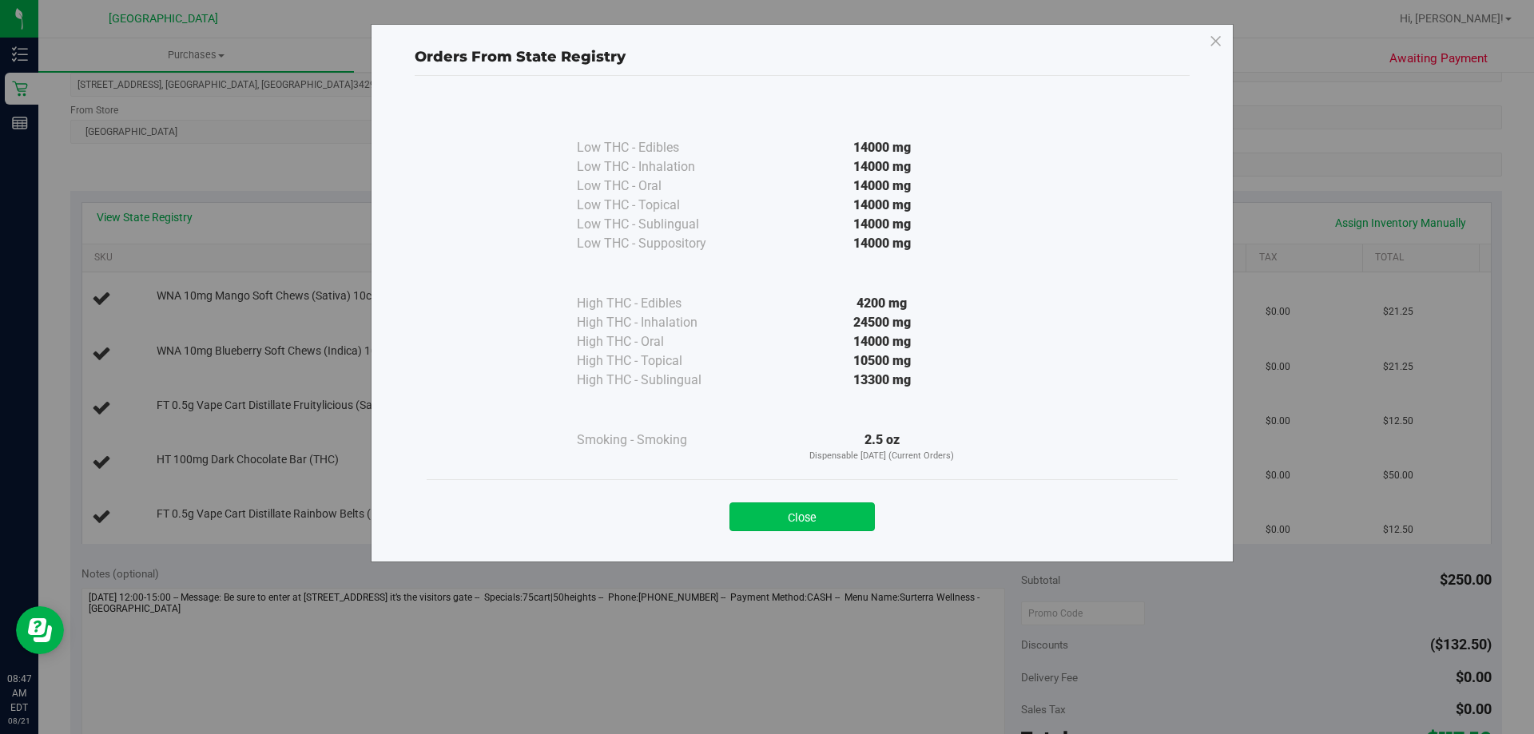
click at [820, 511] on button "Close" at bounding box center [802, 517] width 145 height 29
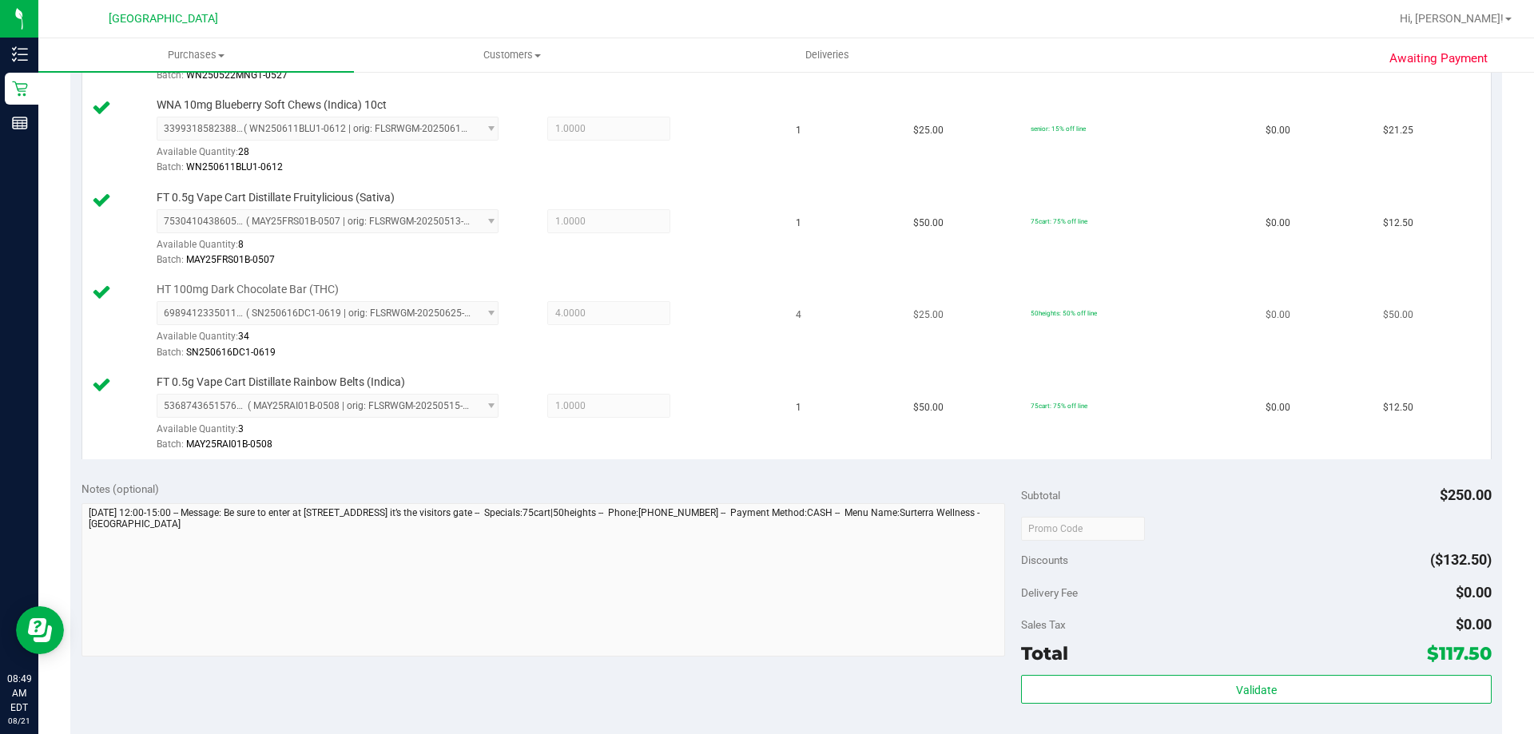
scroll to position [639, 0]
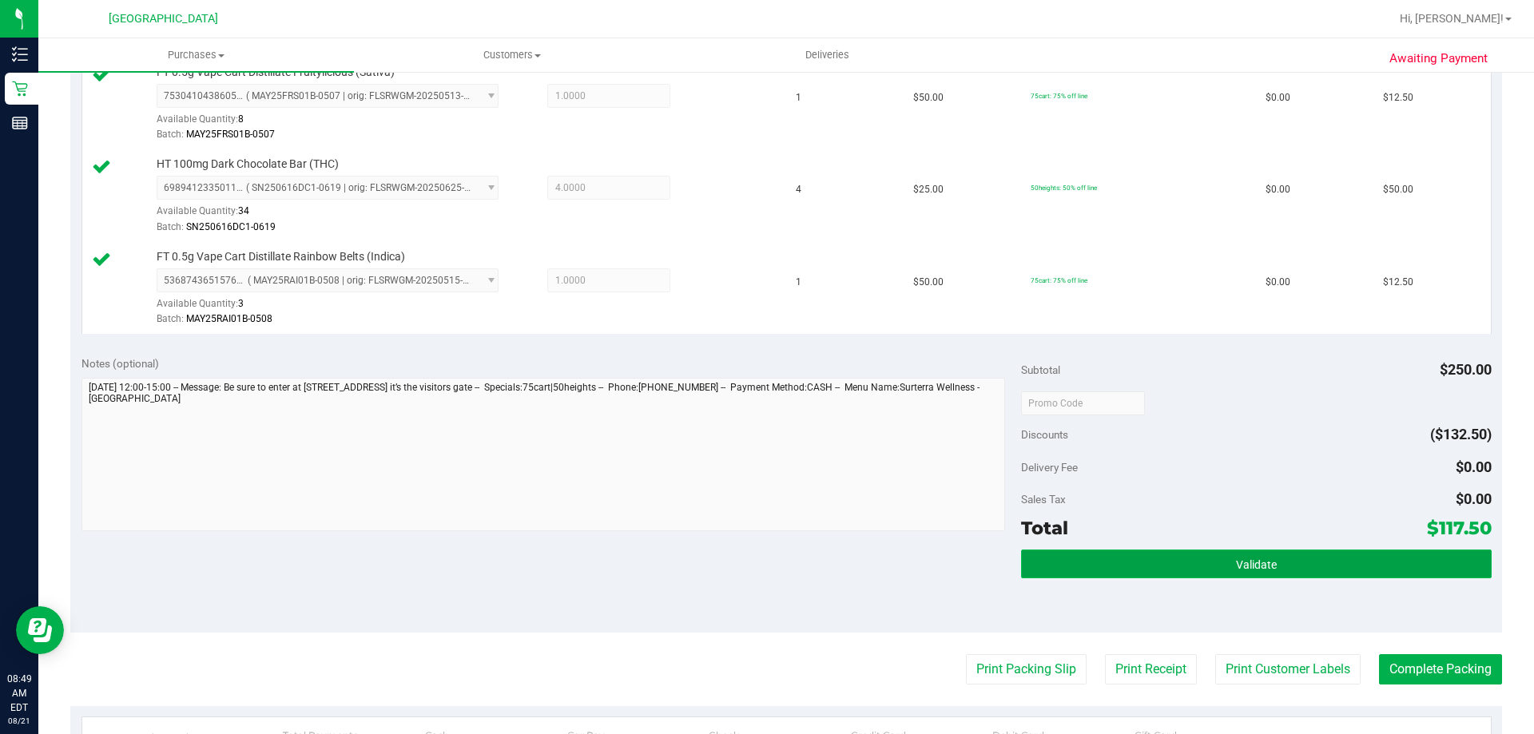
click at [1197, 562] on button "Validate" at bounding box center [1256, 564] width 470 height 29
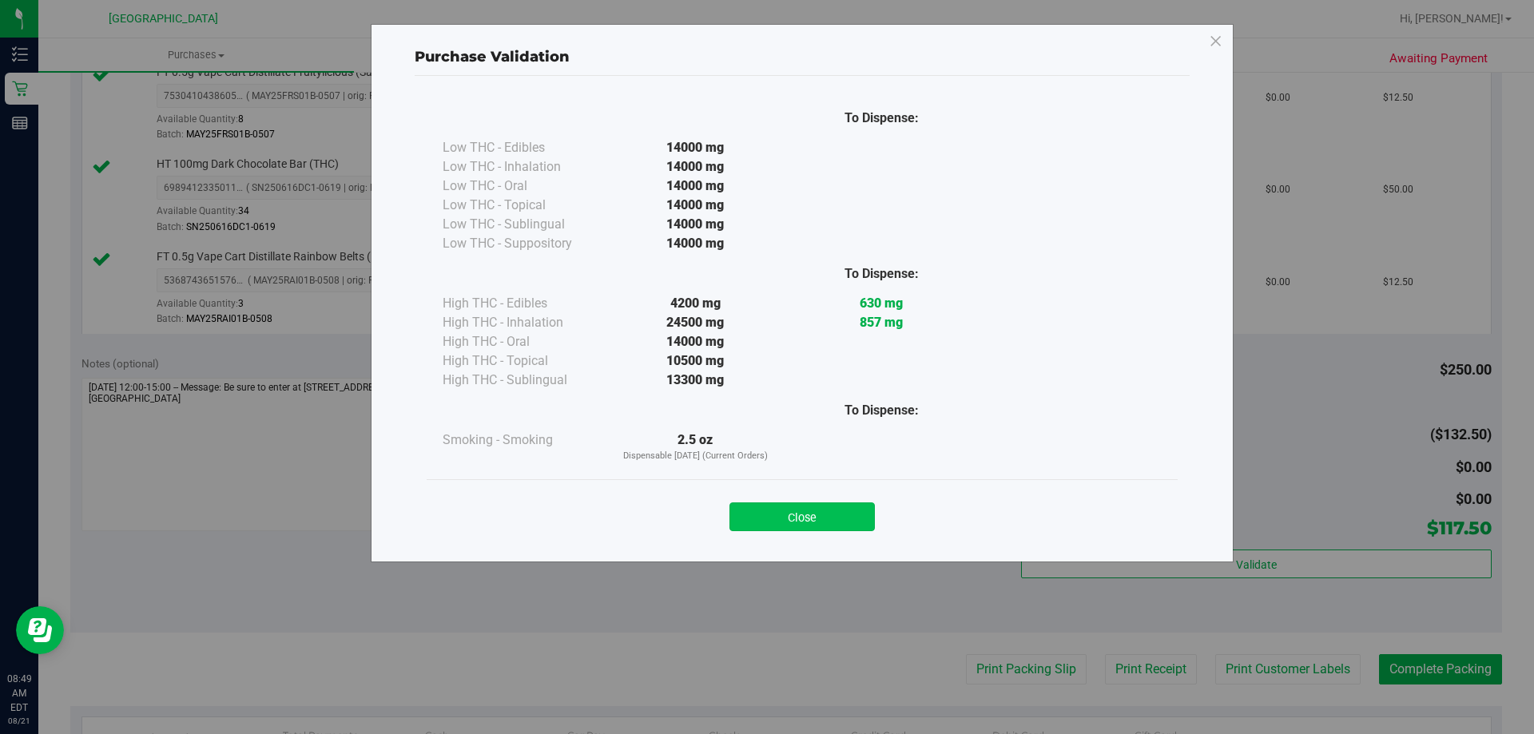
click at [853, 518] on button "Close" at bounding box center [802, 517] width 145 height 29
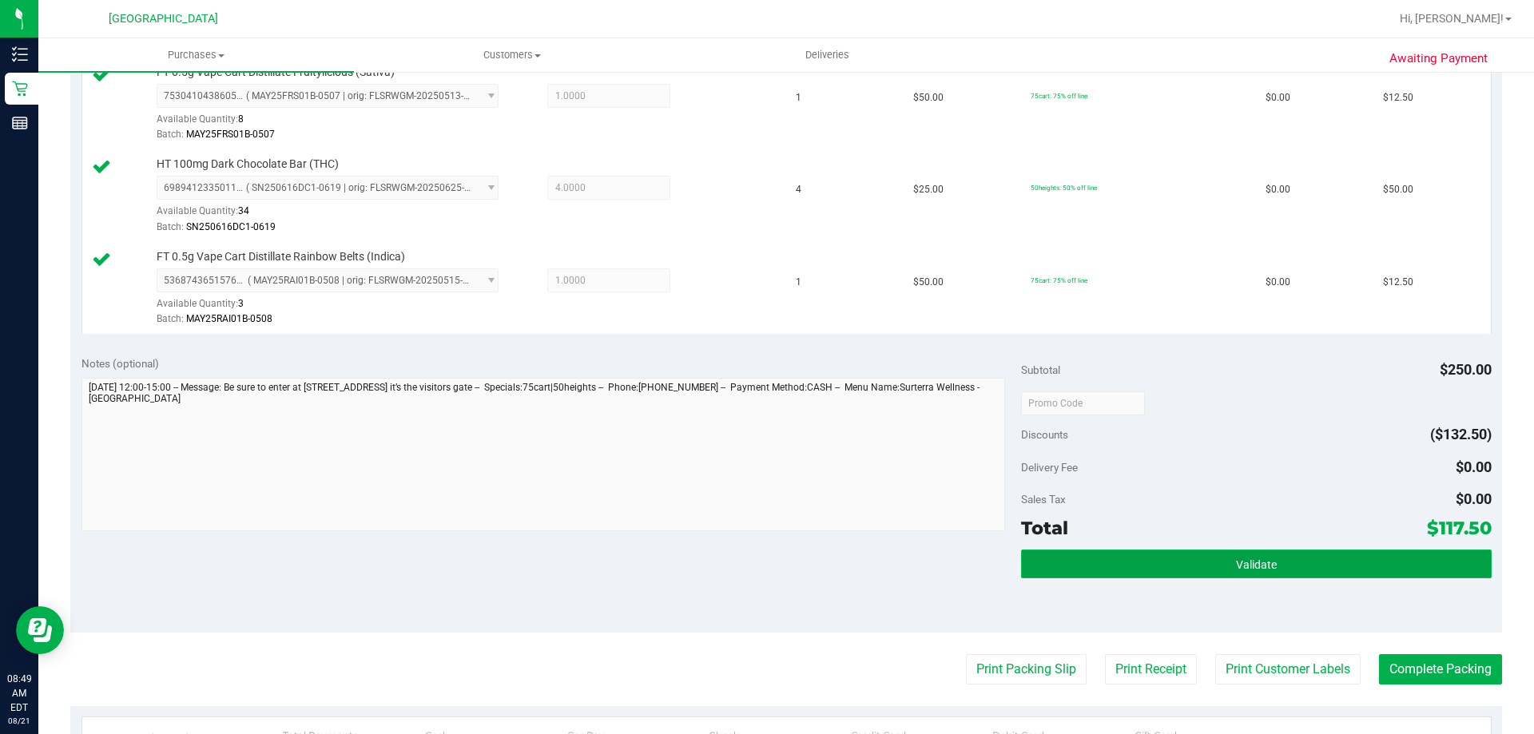
click at [1148, 559] on button "Validate" at bounding box center [1256, 564] width 470 height 29
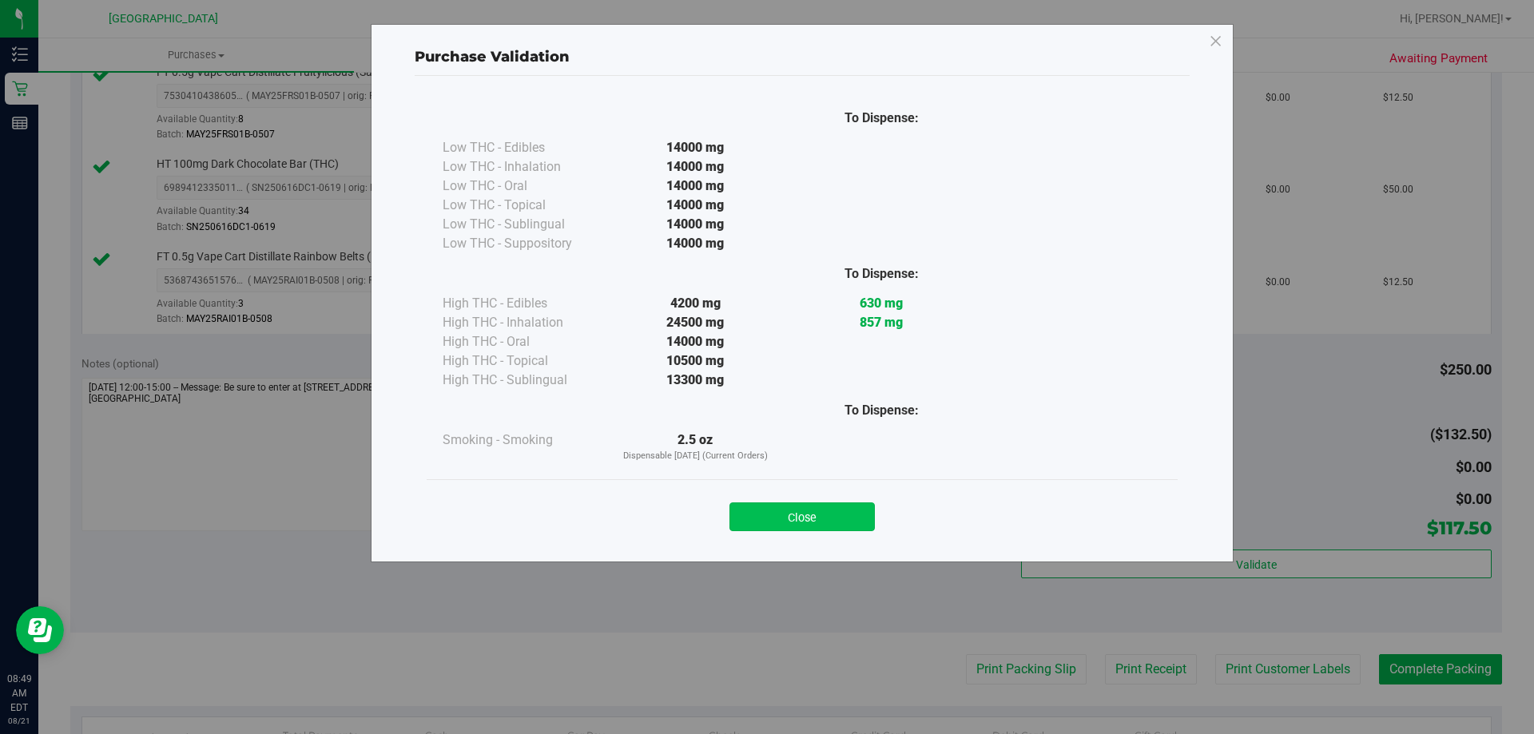
click at [829, 520] on button "Close" at bounding box center [802, 517] width 145 height 29
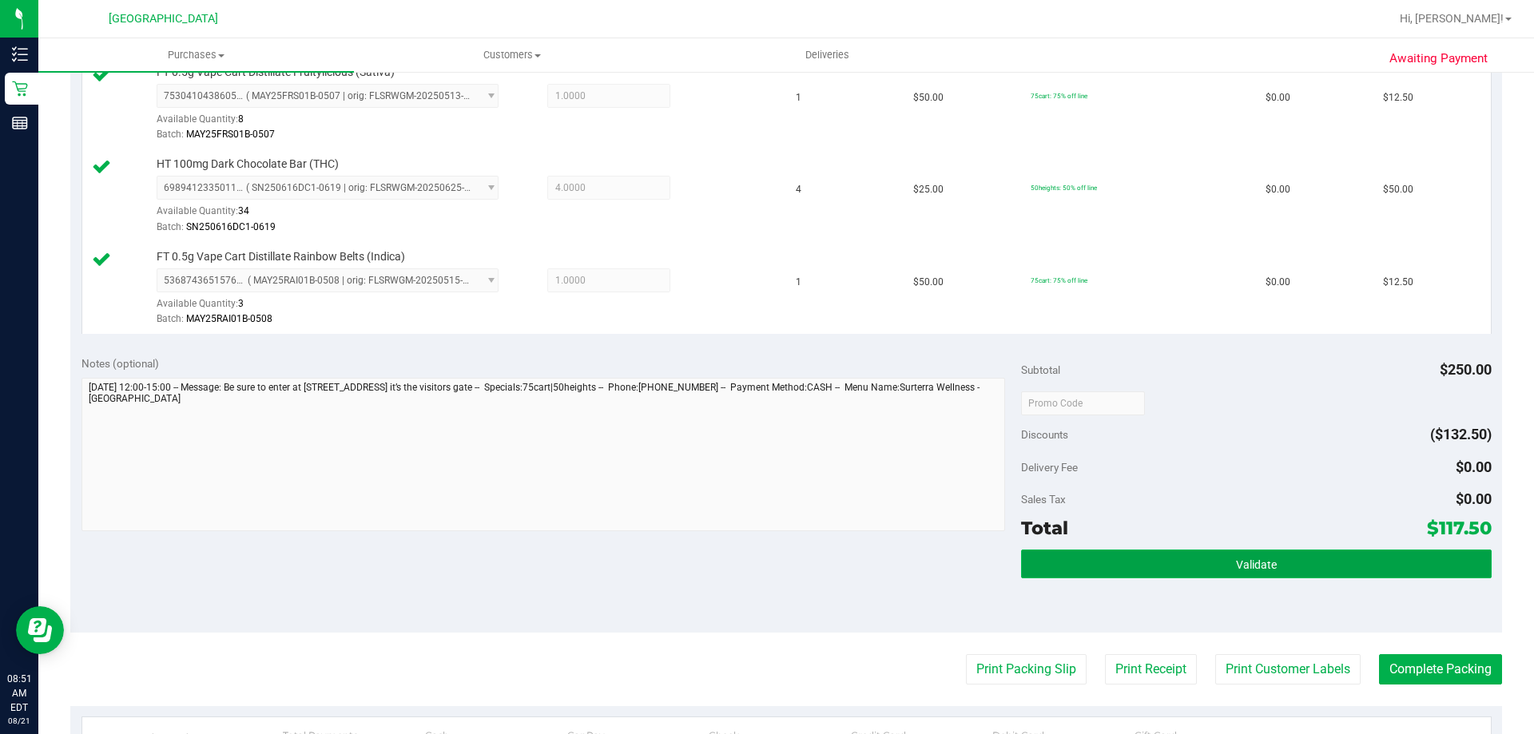
click at [1327, 562] on button "Validate" at bounding box center [1256, 564] width 470 height 29
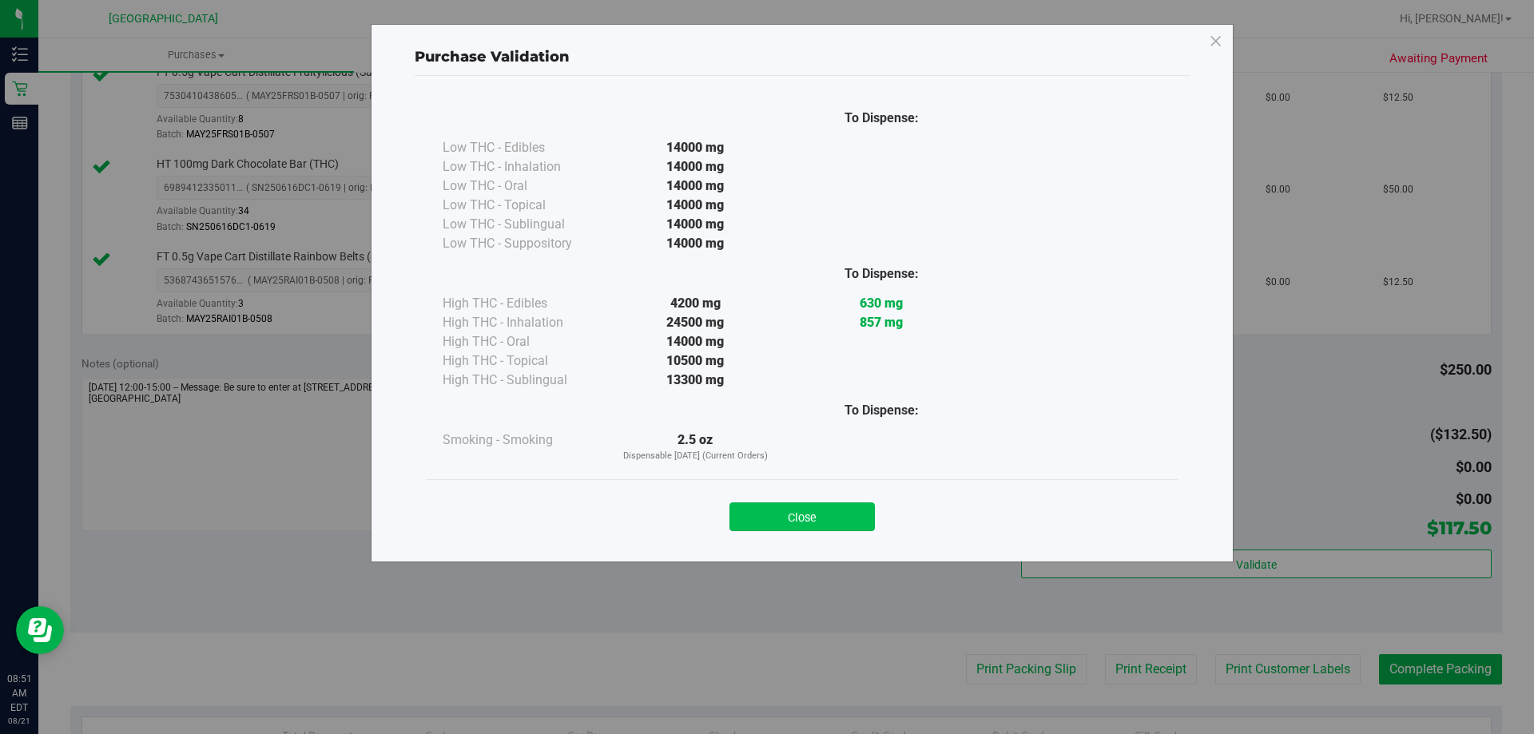
click at [796, 507] on button "Close" at bounding box center [802, 517] width 145 height 29
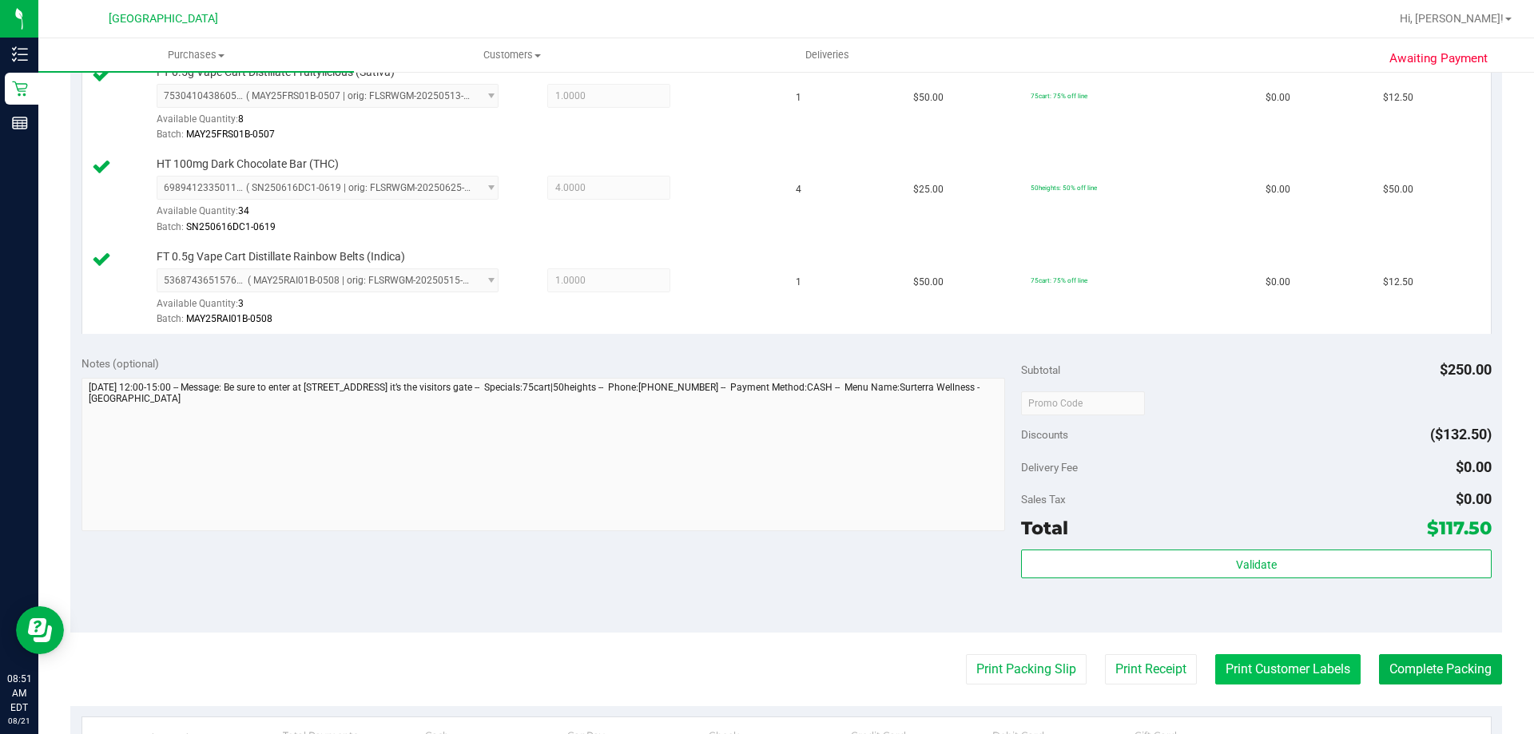
click at [1281, 664] on button "Print Customer Labels" at bounding box center [1287, 669] width 145 height 30
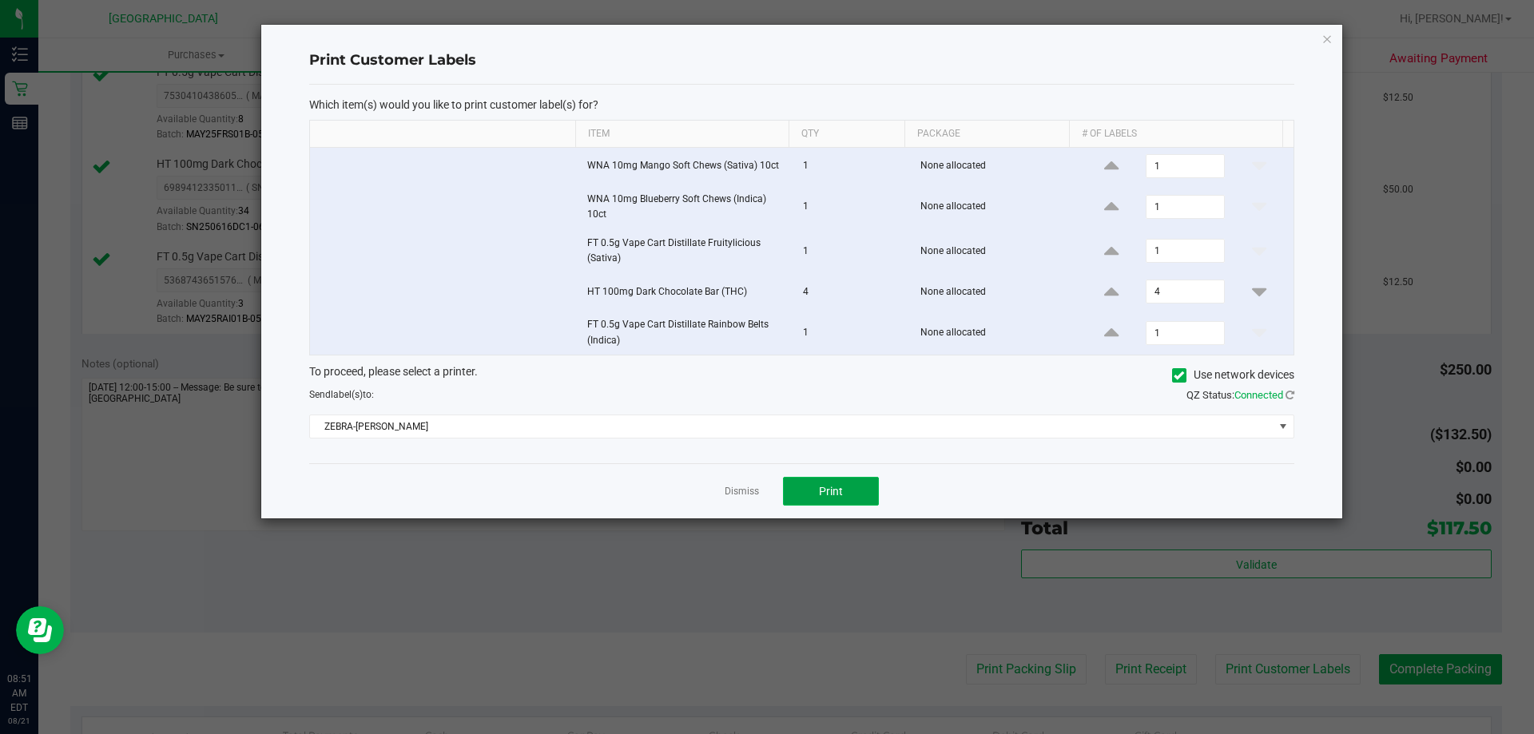
click at [842, 493] on span "Print" at bounding box center [831, 491] width 24 height 13
click at [745, 489] on link "Dismiss" at bounding box center [742, 492] width 34 height 14
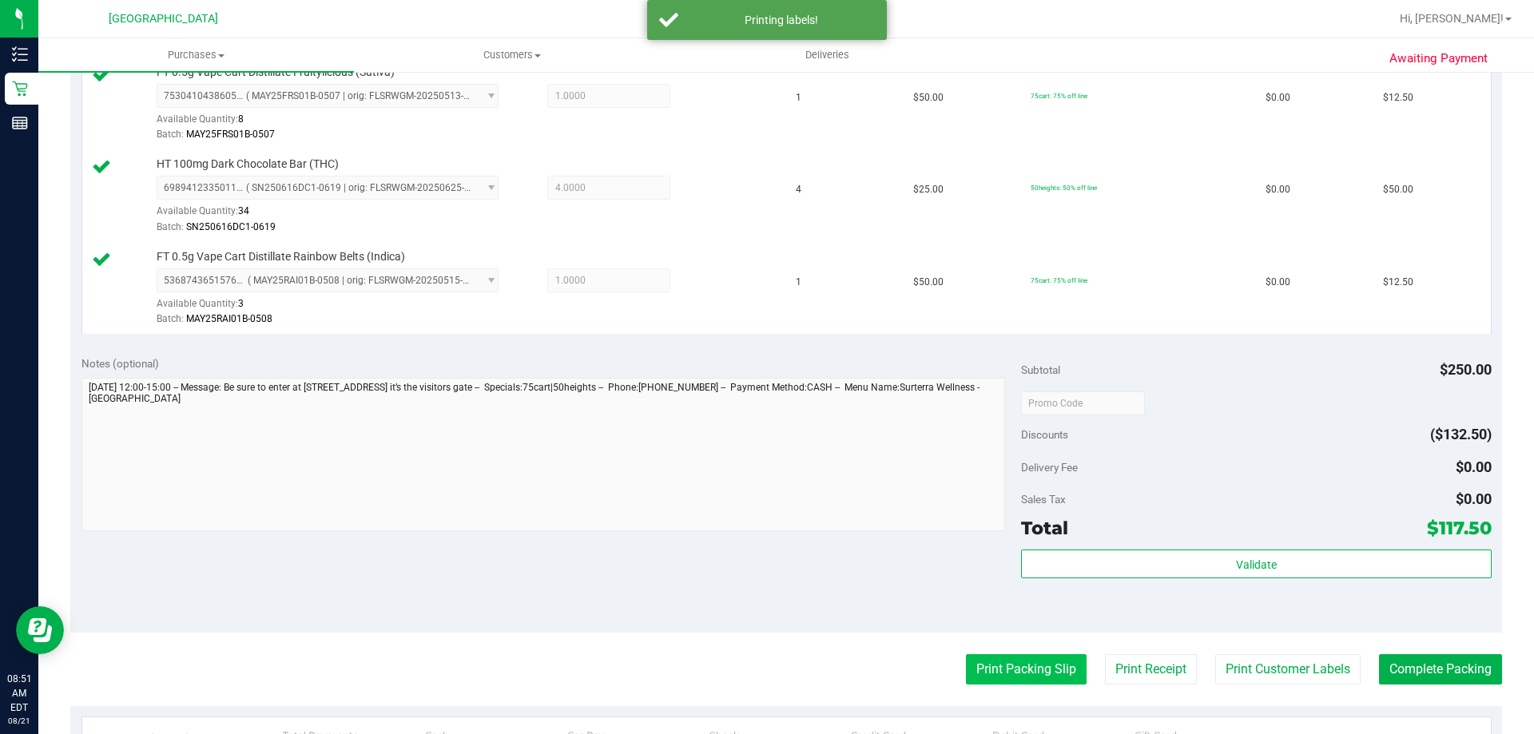
click at [1008, 669] on button "Print Packing Slip" at bounding box center [1026, 669] width 121 height 30
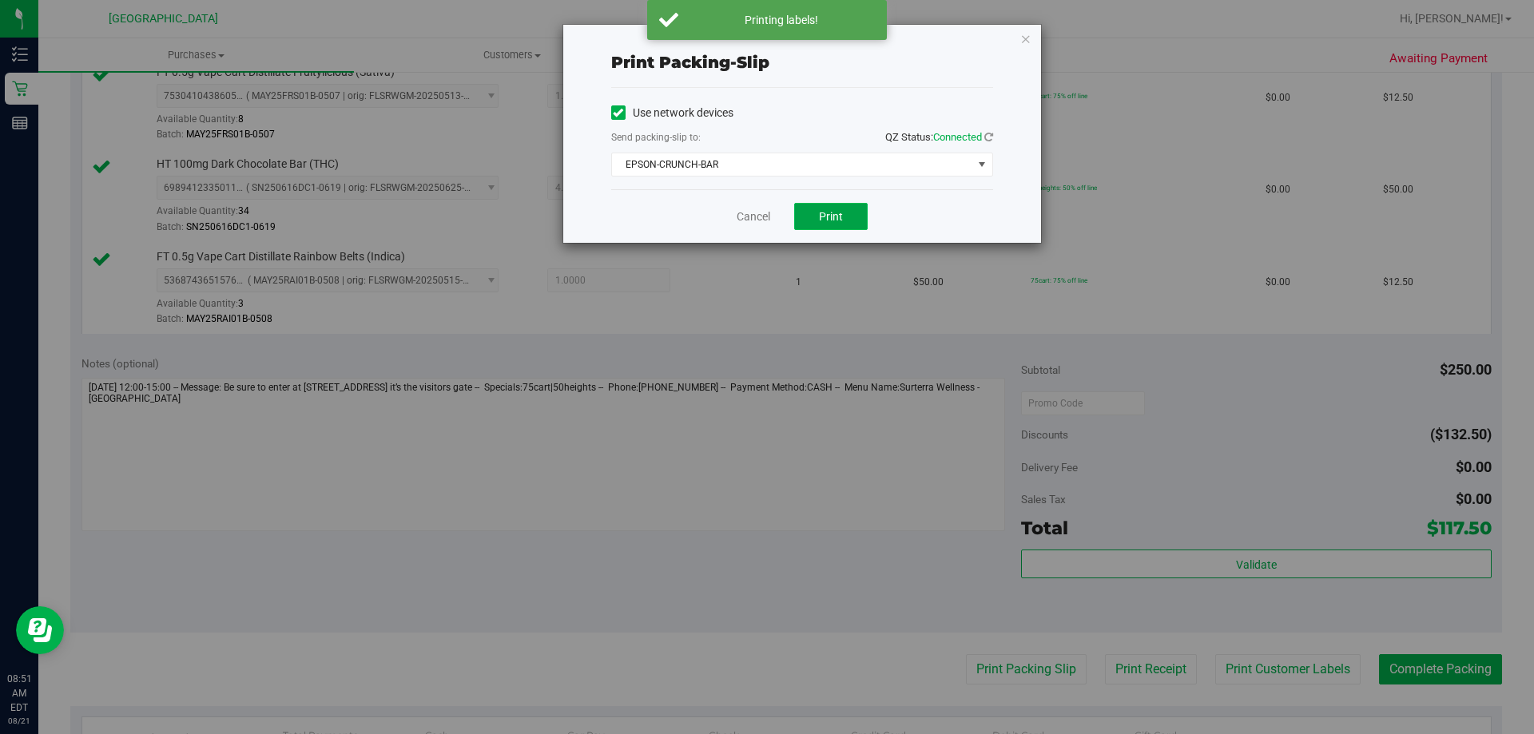
click at [829, 225] on button "Print" at bounding box center [831, 216] width 74 height 27
click at [743, 211] on link "Cancel" at bounding box center [754, 217] width 34 height 17
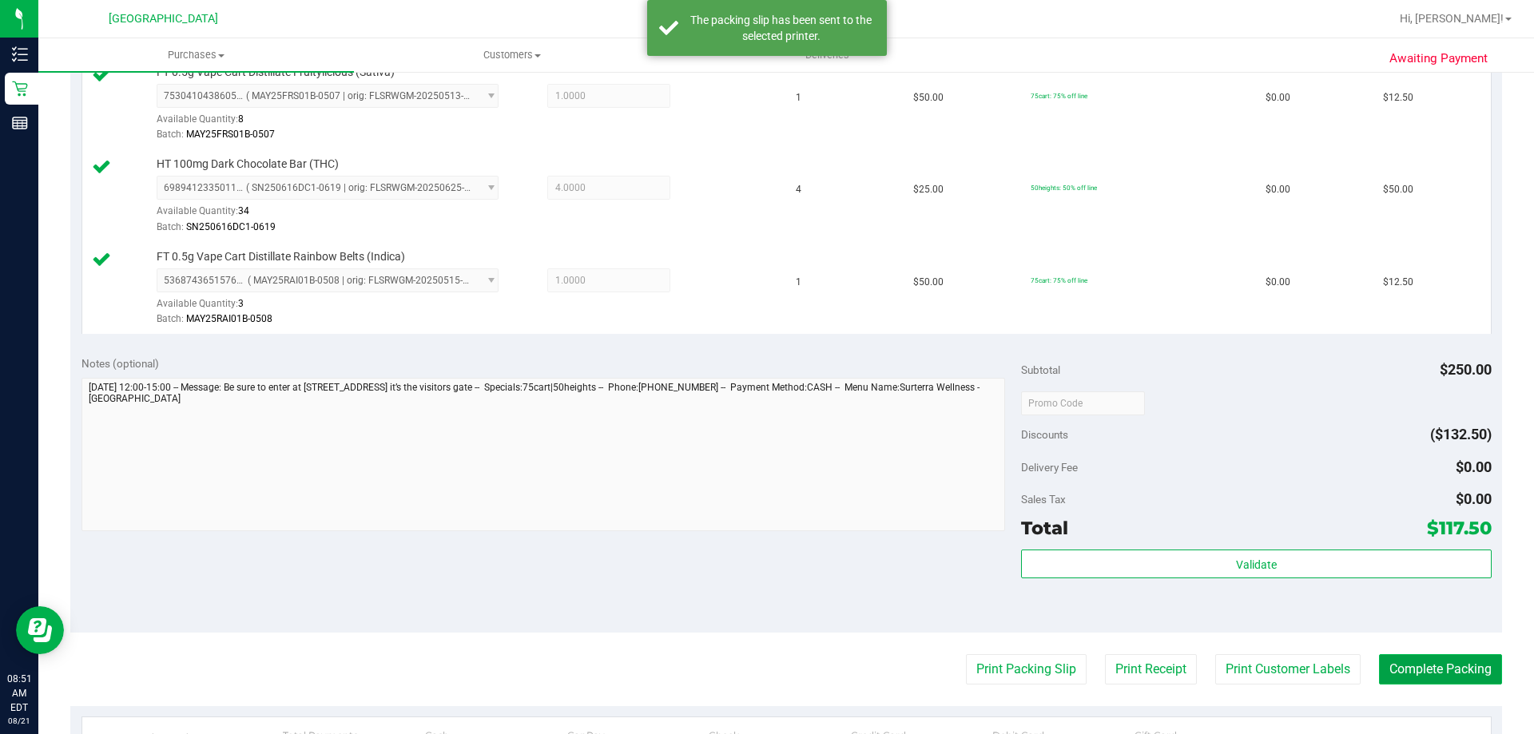
click at [1414, 667] on button "Complete Packing" at bounding box center [1440, 669] width 123 height 30
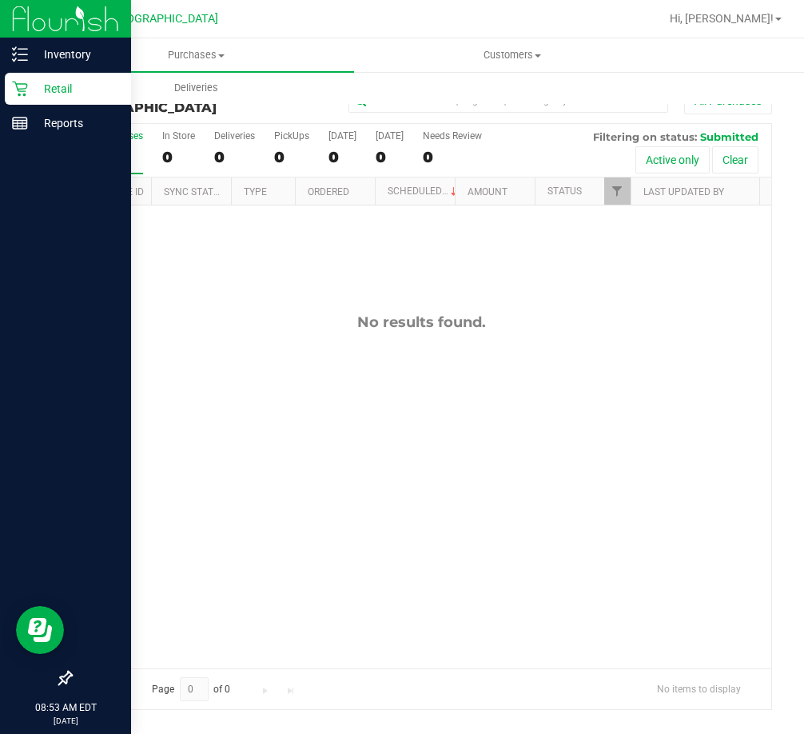
click at [0, 408] on div at bounding box center [65, 401] width 131 height 521
drag, startPoint x: 0, startPoint y: 408, endPoint x: 15, endPoint y: 406, distance: 15.3
click at [15, 406] on div at bounding box center [65, 401] width 131 height 521
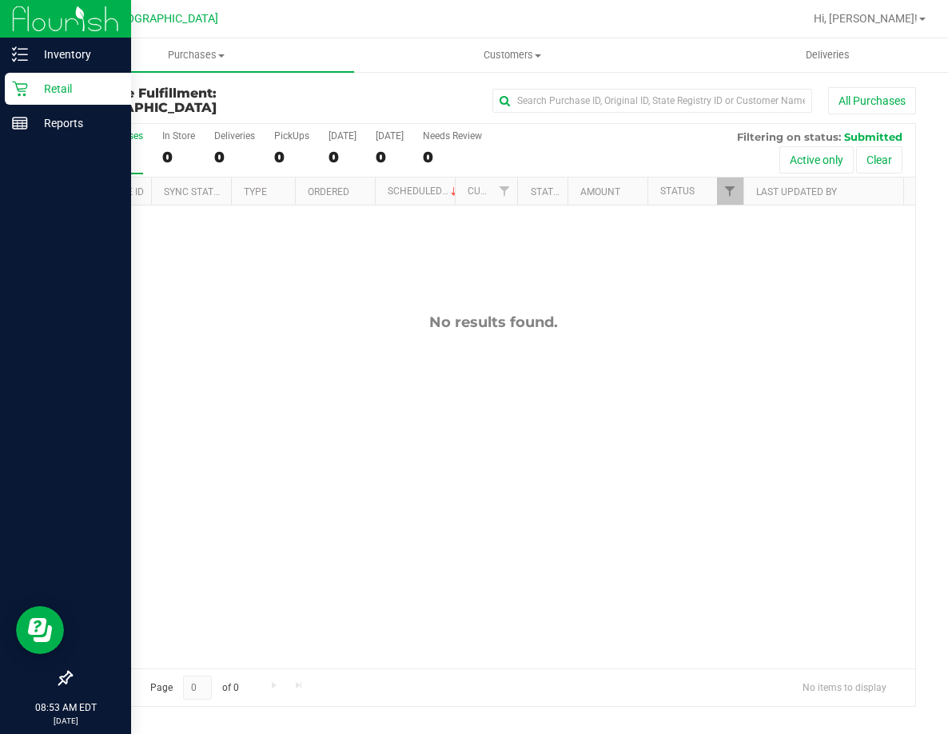
click at [69, 95] on p "Retail" at bounding box center [76, 88] width 96 height 19
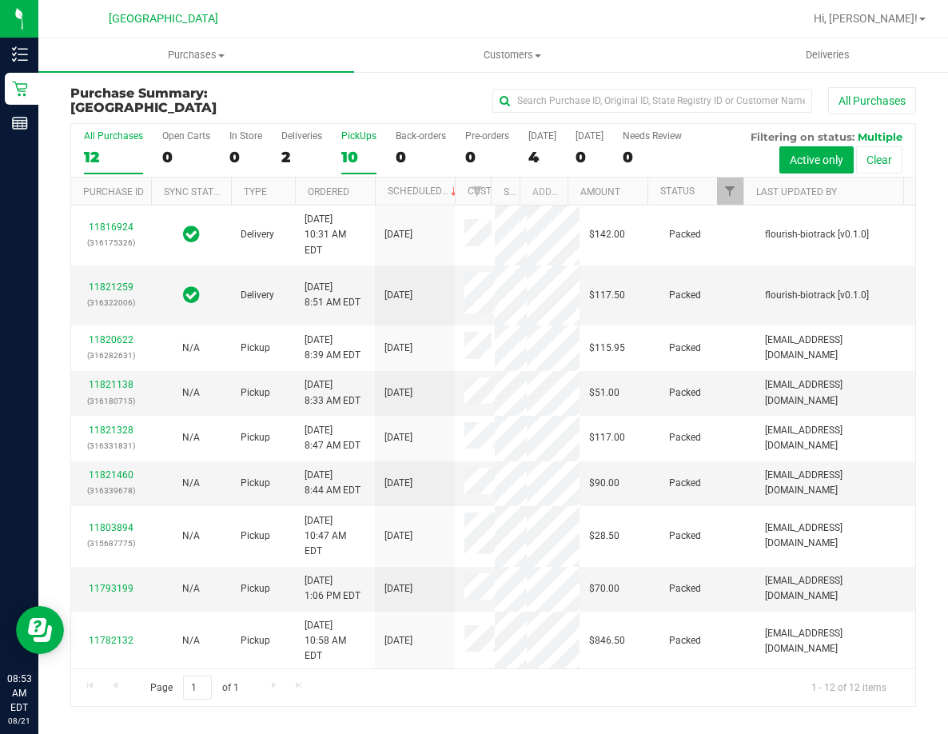
click at [370, 131] on div "PickUps" at bounding box center [358, 135] width 35 height 11
click at [0, 0] on input "PickUps 10" at bounding box center [0, 0] width 0 height 0
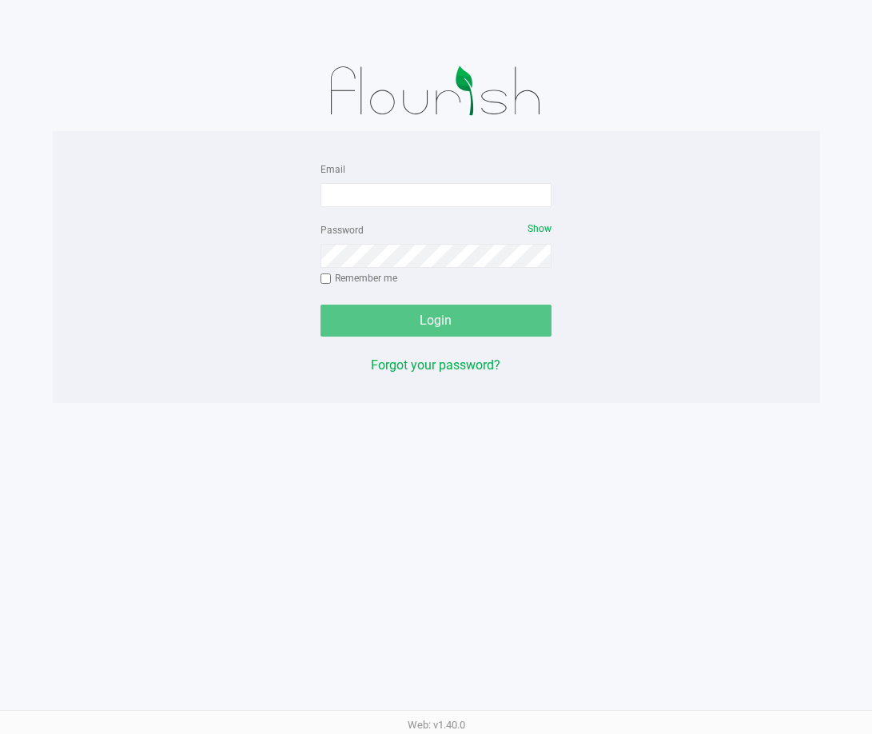
click at [869, 447] on div "Email Password Show Remember me Login Forgot your password? Web: v1.40.0" at bounding box center [436, 367] width 872 height 734
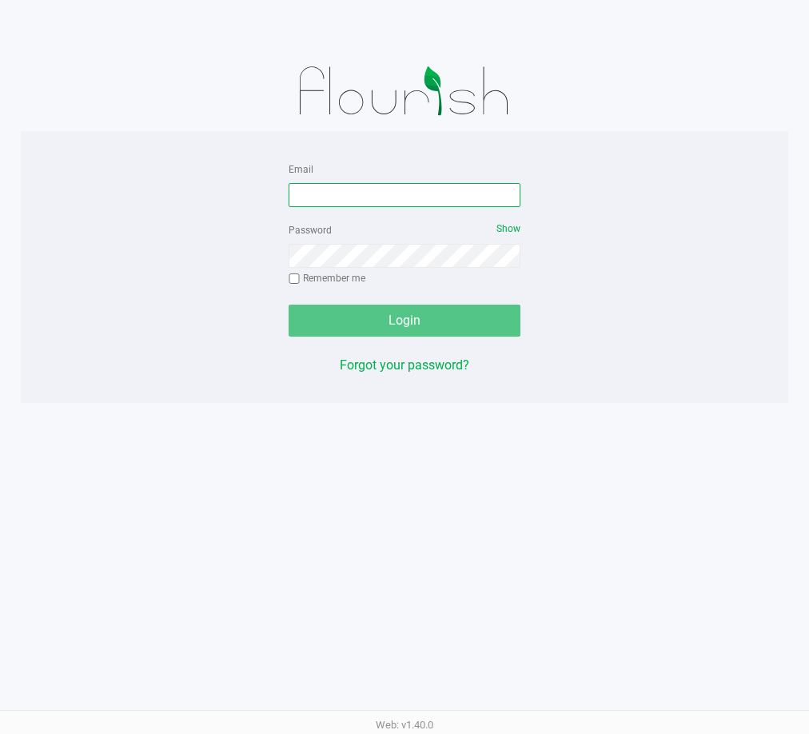
click at [364, 193] on input "Email" at bounding box center [404, 195] width 232 height 24
type input "[EMAIL_ADDRESS][DOMAIN_NAME]"
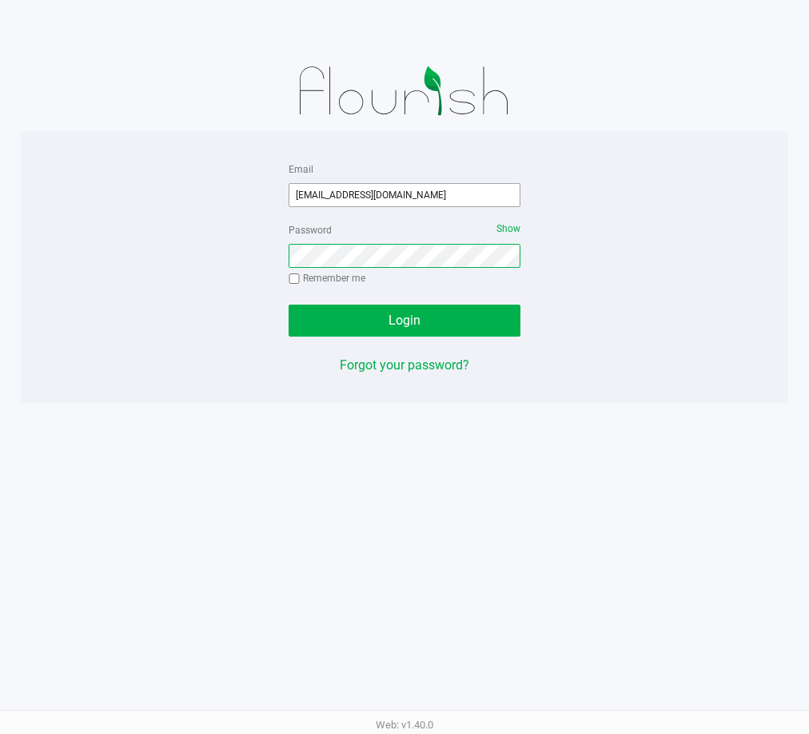
click at [288, 304] on button "Login" at bounding box center [404, 320] width 232 height 32
